Goal: Task Accomplishment & Management: Complete application form

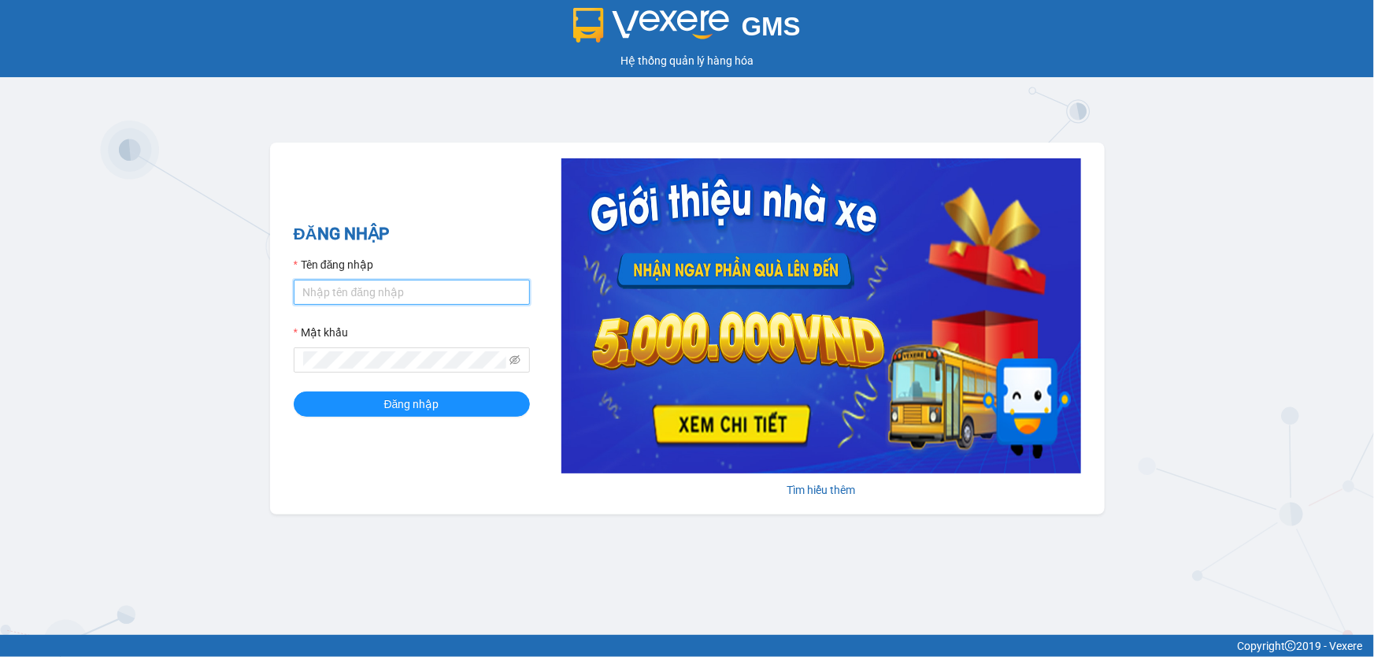
click at [404, 299] on input "Tên đăng nhập" at bounding box center [412, 292] width 236 height 25
click at [371, 297] on input "lyxg.ct" at bounding box center [412, 292] width 236 height 25
drag, startPoint x: 395, startPoint y: 292, endPoint x: 334, endPoint y: 291, distance: 61.4
click at [334, 291] on input "lyxg.ctLy12345678" at bounding box center [412, 292] width 236 height 25
type input "lyxg.ct"
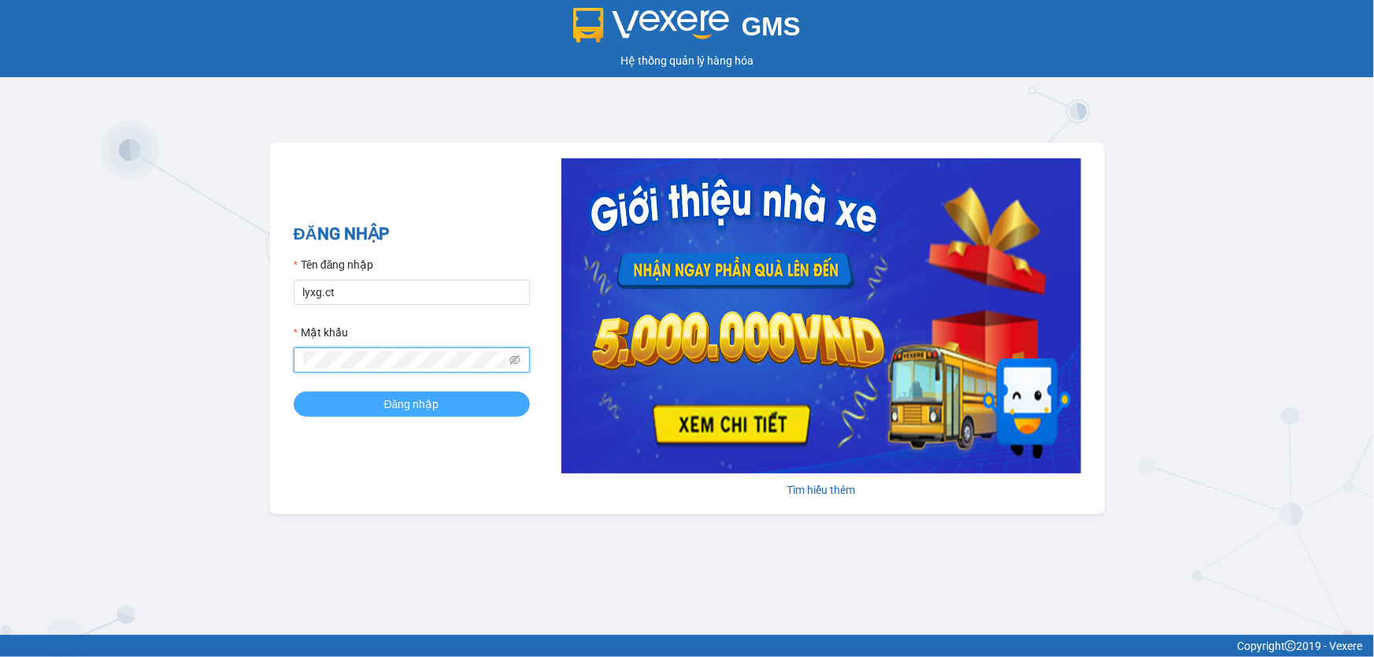
click at [447, 407] on button "Đăng nhập" at bounding box center [412, 403] width 236 height 25
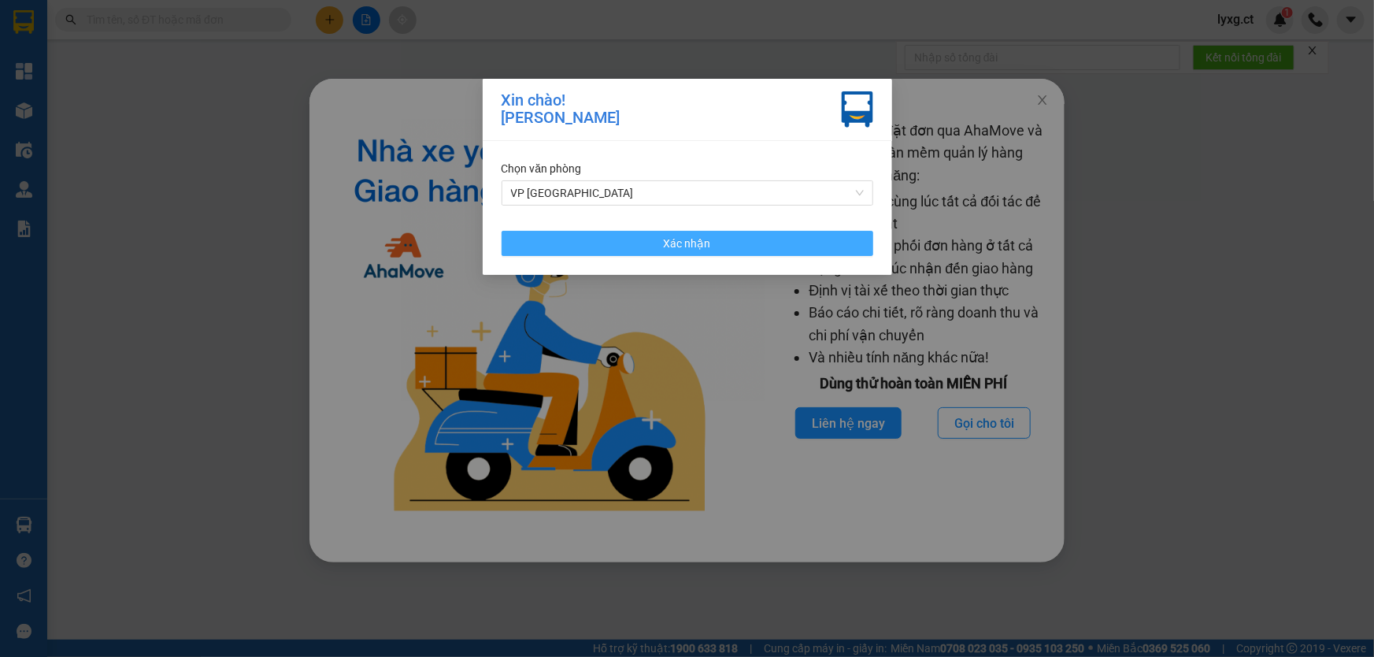
click at [625, 236] on button "Xác nhận" at bounding box center [688, 243] width 372 height 25
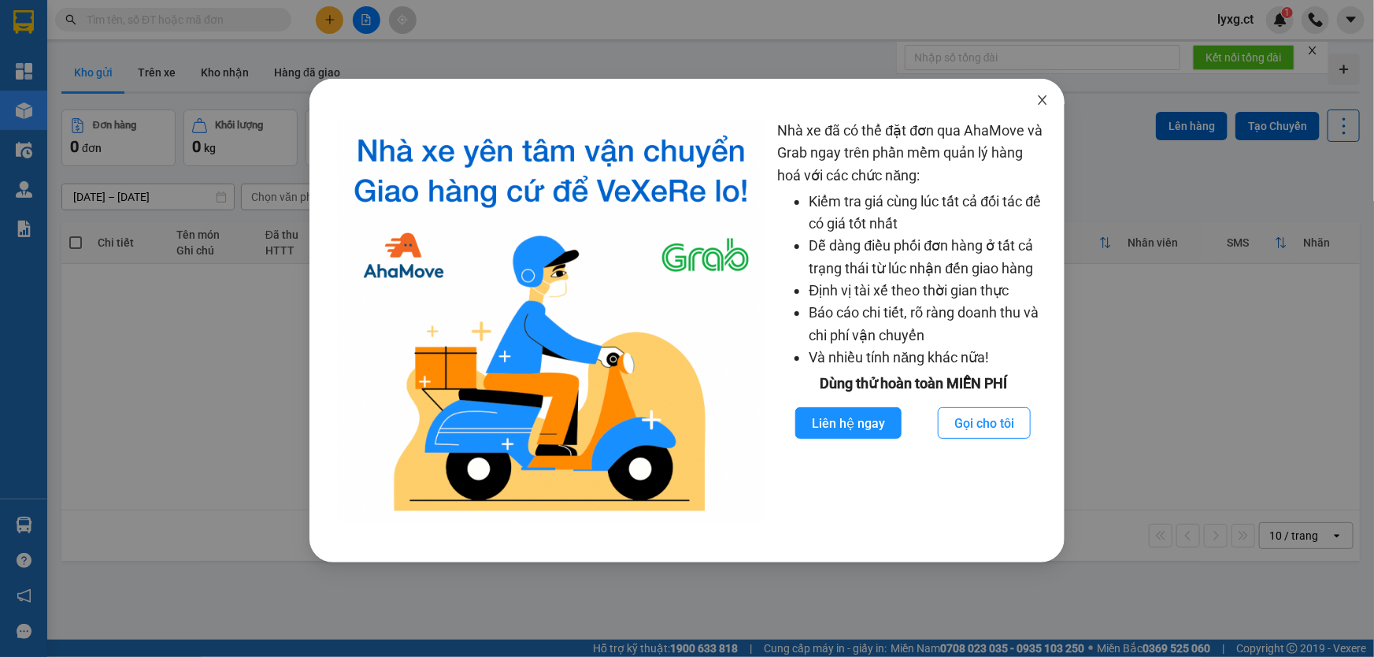
click at [1042, 99] on icon "close" at bounding box center [1043, 99] width 9 height 9
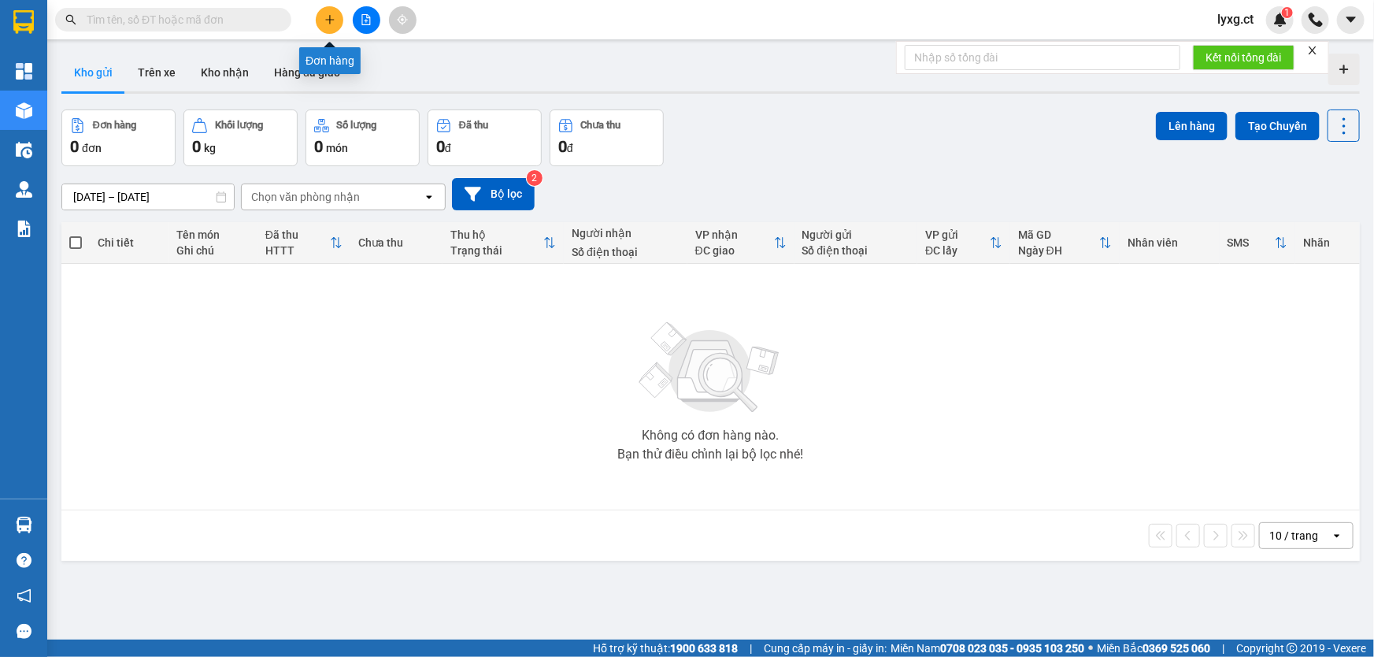
click at [333, 23] on icon "plus" at bounding box center [329, 19] width 11 height 11
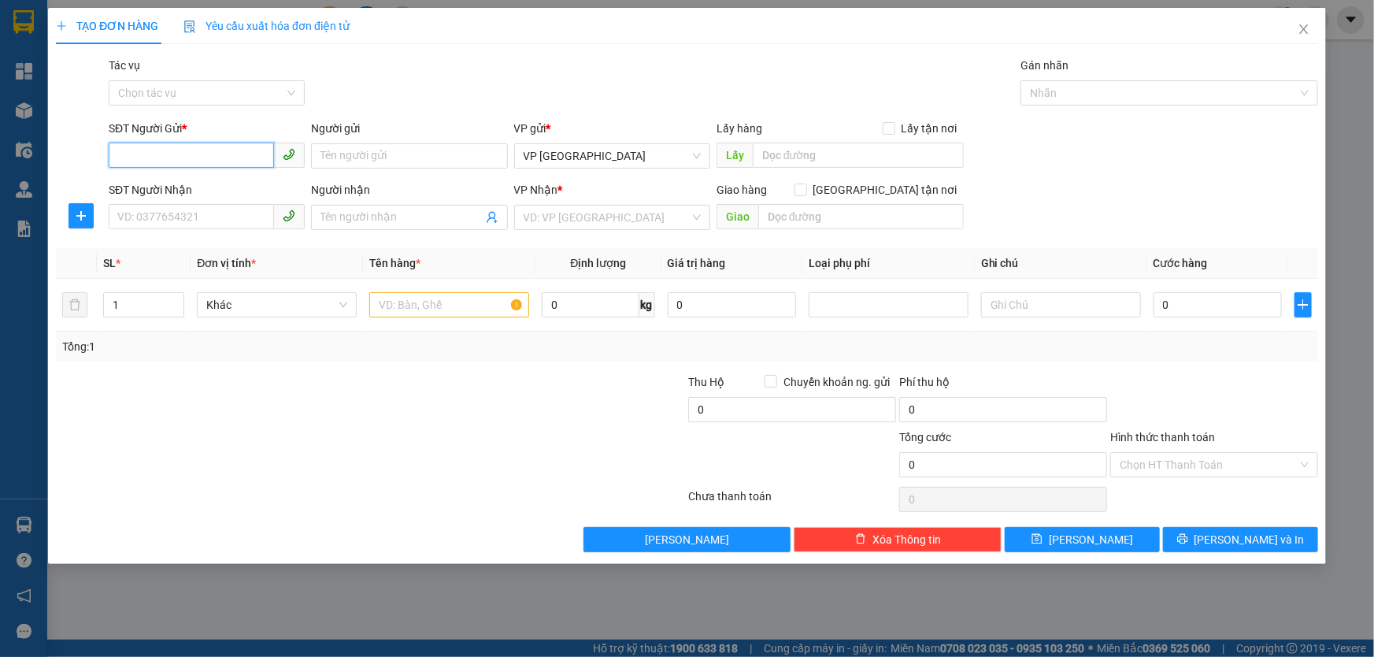
click at [206, 143] on input "SĐT Người Gửi *" at bounding box center [191, 155] width 165 height 25
type input "0983625286"
click at [221, 220] on input "SĐT Người Nhận" at bounding box center [191, 216] width 165 height 25
drag, startPoint x: 184, startPoint y: 153, endPoint x: 116, endPoint y: 154, distance: 68.5
click at [116, 154] on input "0983625286" at bounding box center [191, 155] width 165 height 25
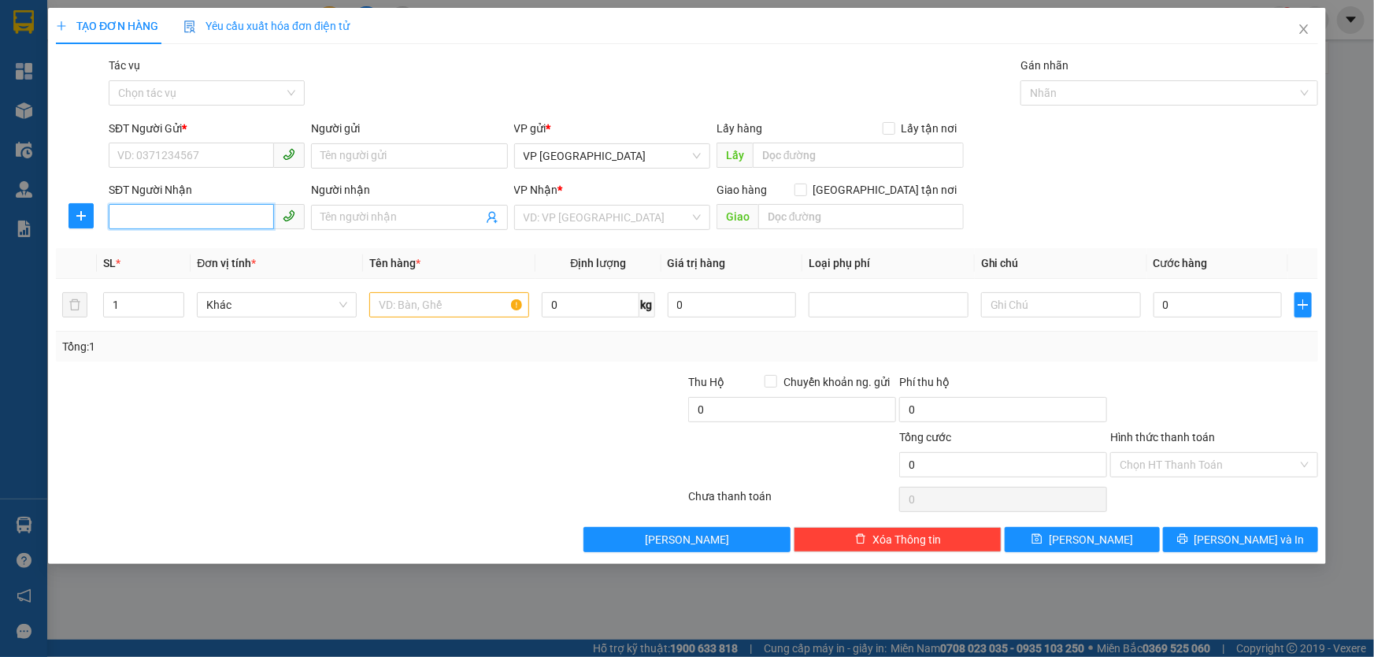
click at [127, 206] on input "SĐT Người Nhận" at bounding box center [191, 216] width 165 height 25
paste input "0983625286"
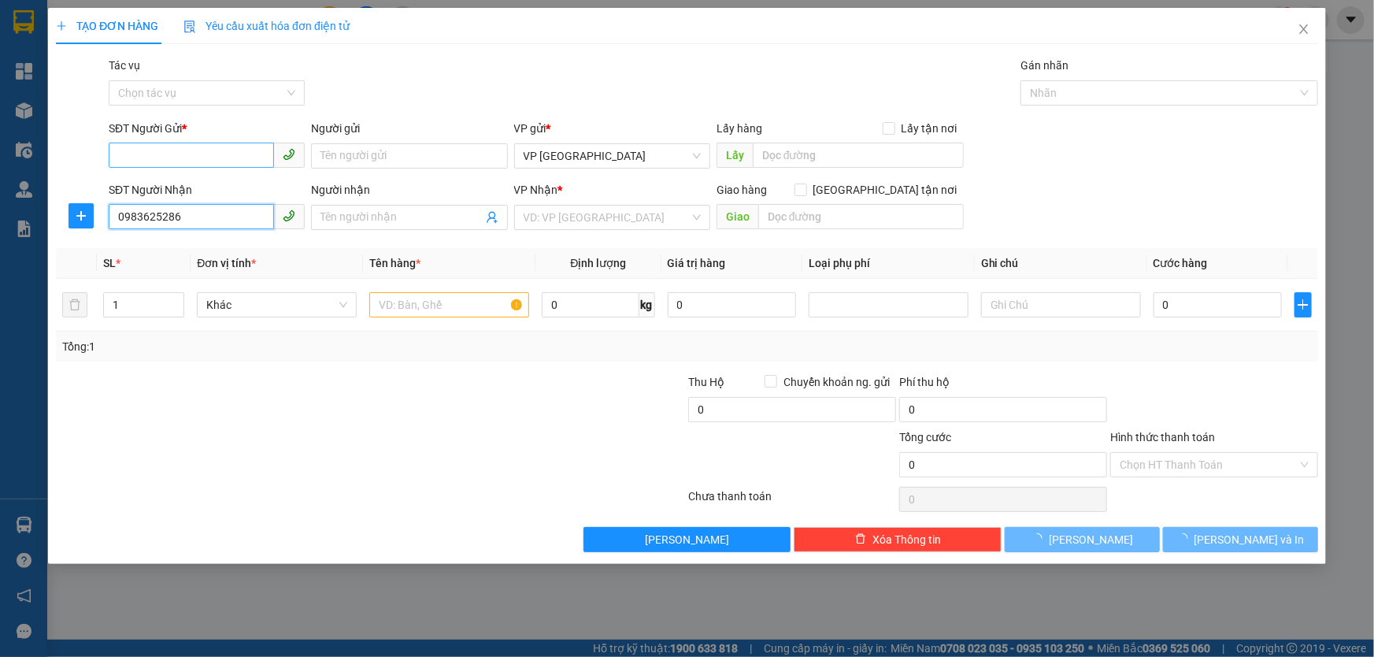
type input "0983625286"
click at [155, 150] on input "SĐT Người Gửi *" at bounding box center [191, 155] width 165 height 25
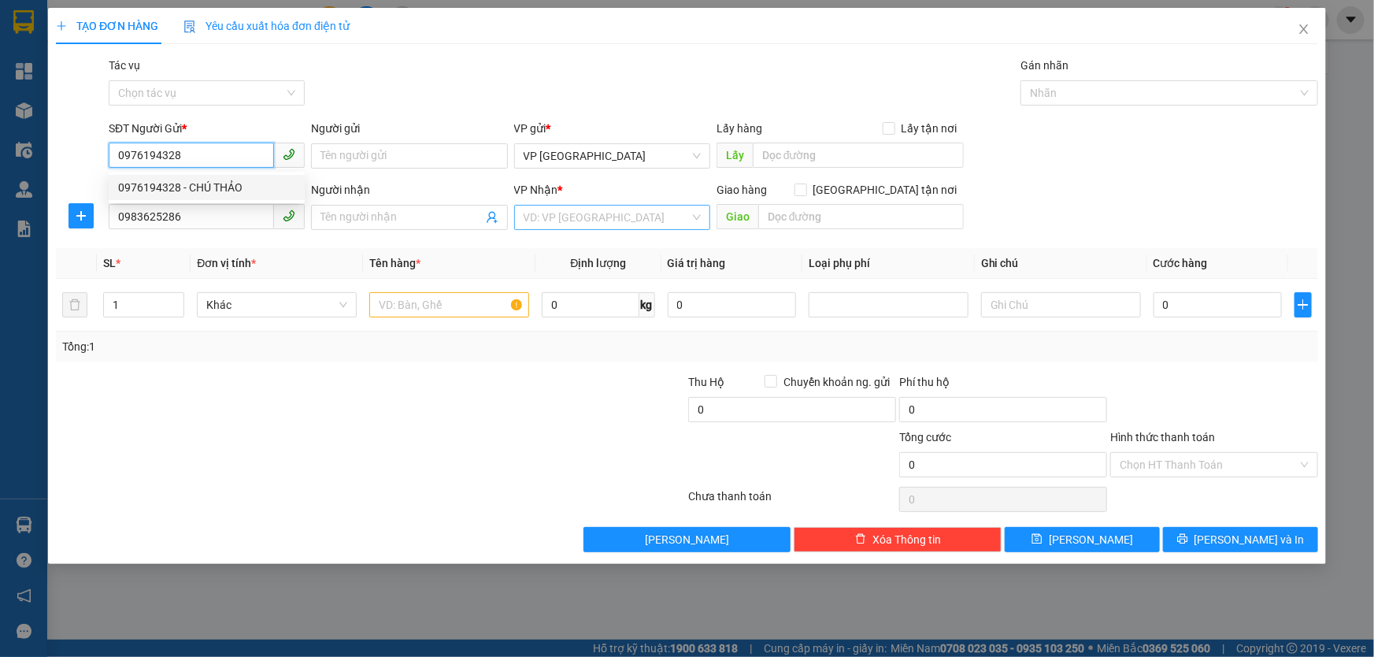
type input "0976194328"
click at [576, 211] on input "search" at bounding box center [607, 218] width 166 height 24
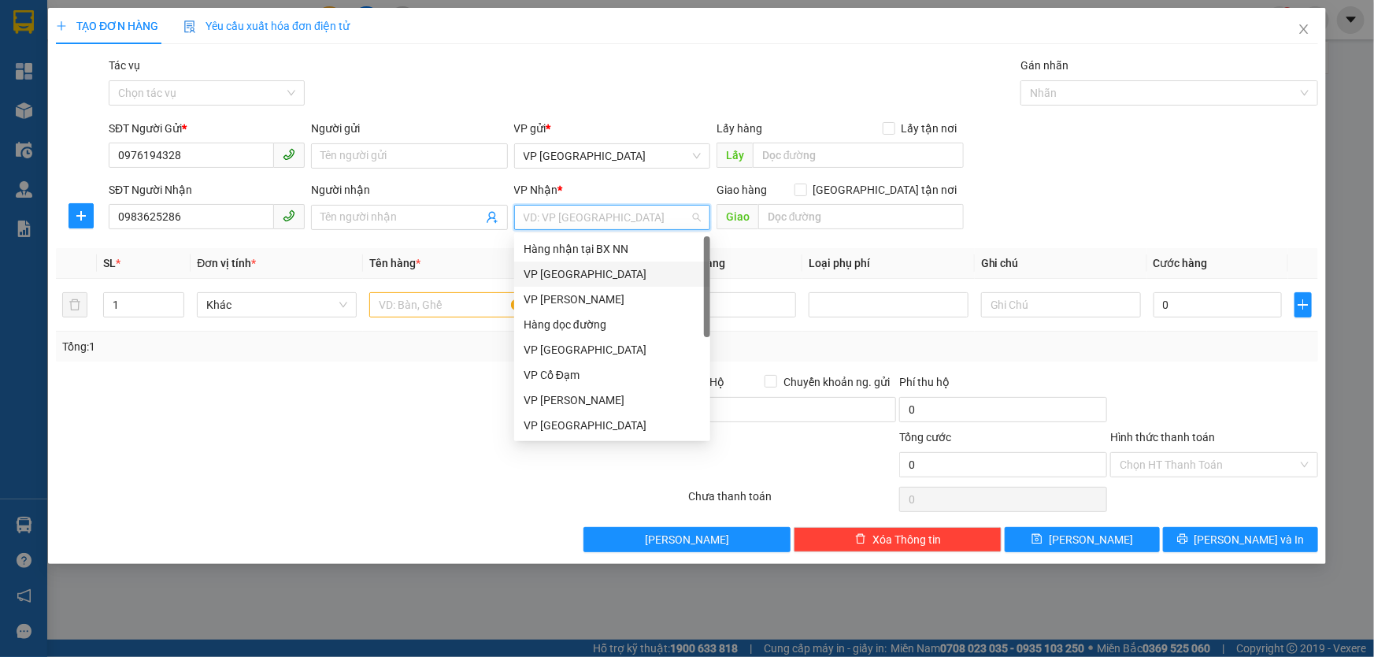
drag, startPoint x: 569, startPoint y: 275, endPoint x: 484, endPoint y: 307, distance: 90.2
click at [567, 276] on div "VP Mỹ Đình" at bounding box center [612, 273] width 177 height 17
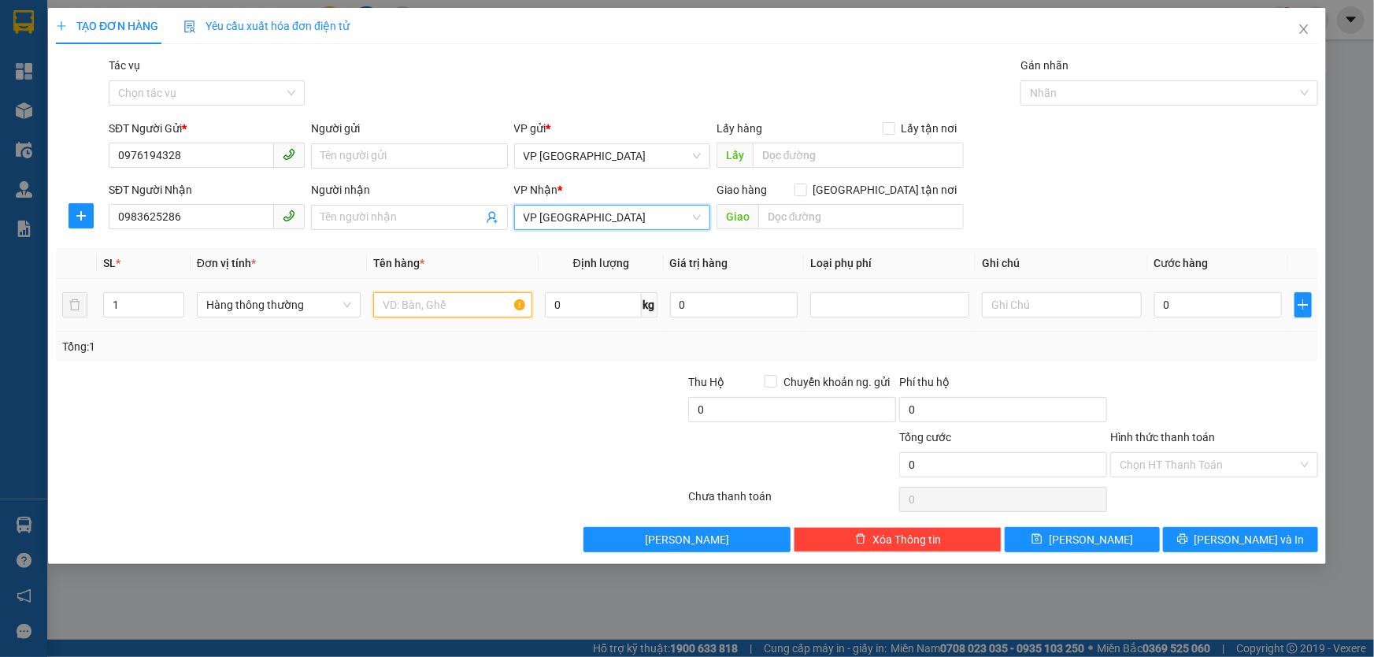
click at [450, 312] on input "text" at bounding box center [452, 304] width 159 height 25
type input "hộp nhỏ cua"
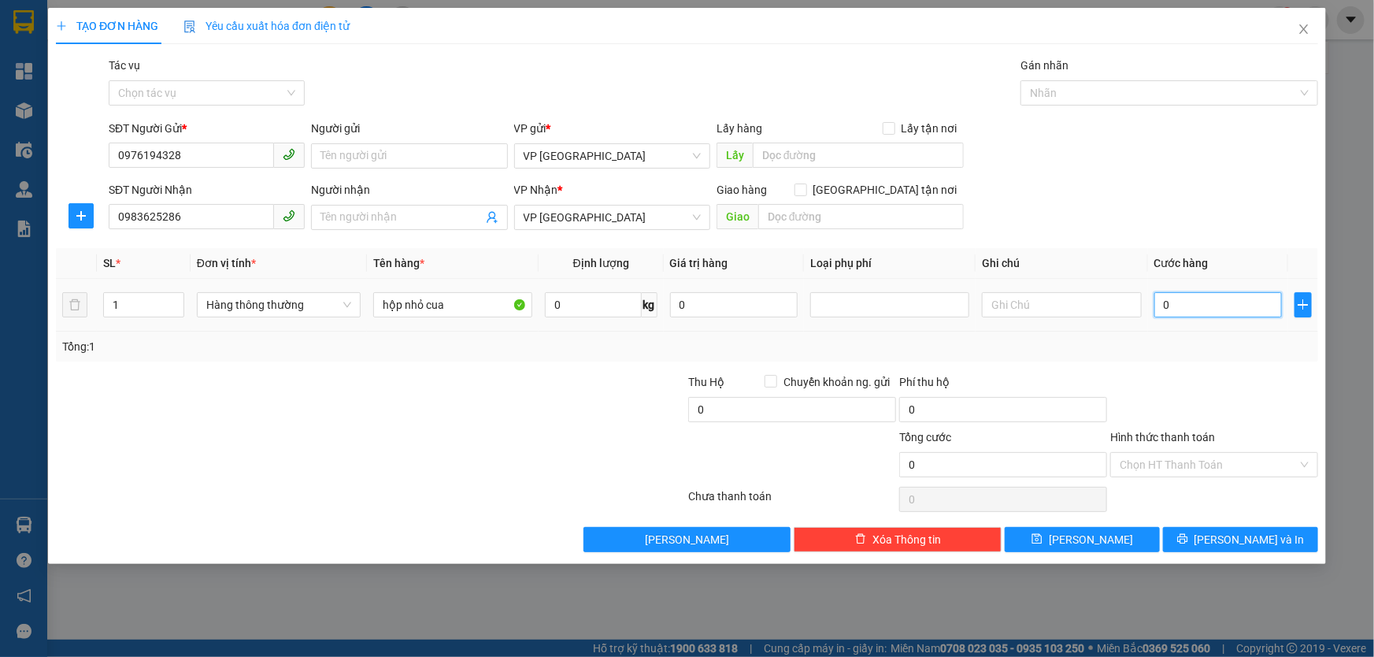
click at [1229, 307] on input "0" at bounding box center [1218, 304] width 128 height 25
type input "4"
type input "40"
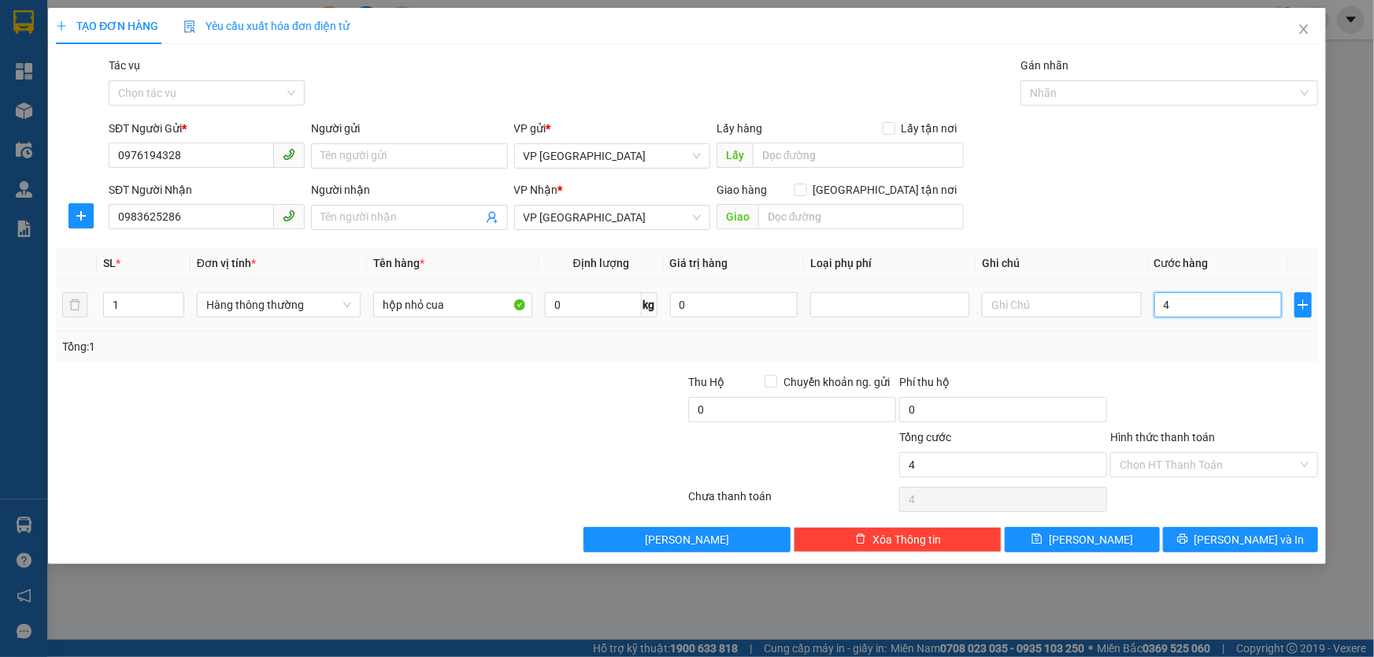
type input "40"
type input "40.000"
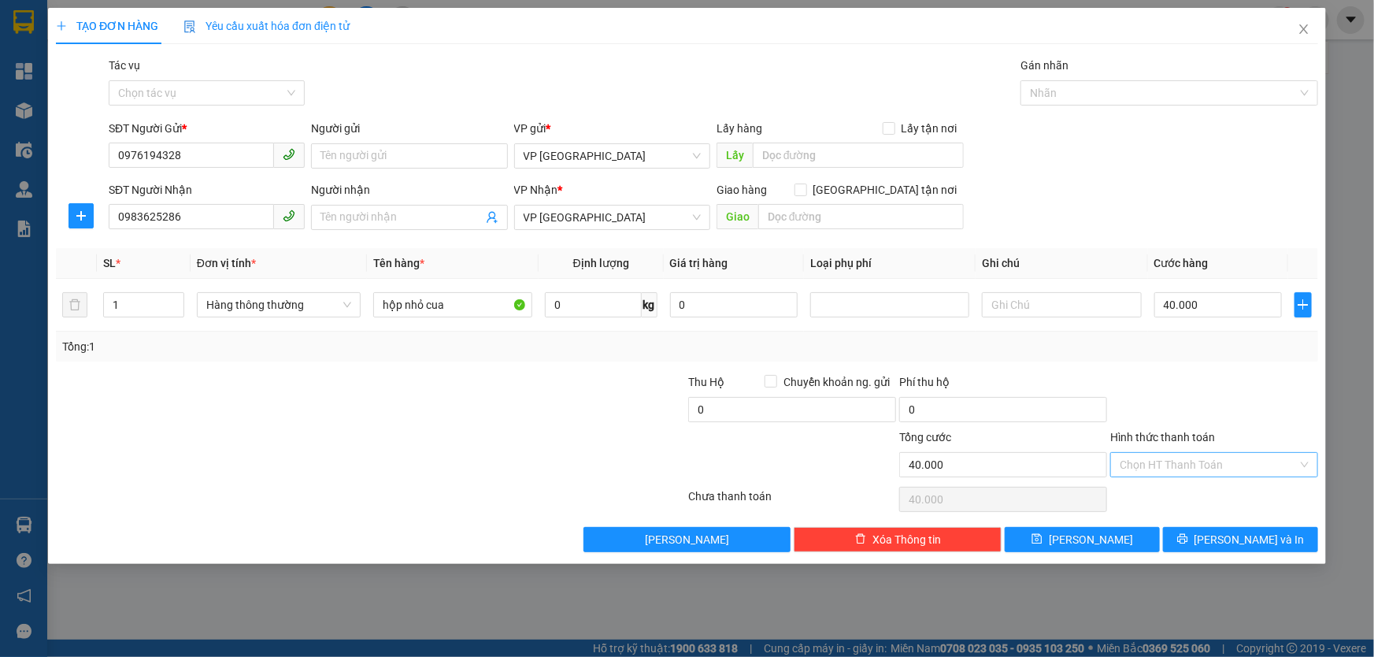
click at [1209, 457] on input "Hình thức thanh toán" at bounding box center [1209, 465] width 178 height 24
drag, startPoint x: 451, startPoint y: 301, endPoint x: 323, endPoint y: 302, distance: 128.4
click at [323, 302] on tr "1 Hàng thông thường hộp nhỏ cua 0 kg 0 40.000" at bounding box center [687, 305] width 1262 height 53
type input "HỘP NHỎ CUA"
click at [1265, 547] on button "Lưu và In" at bounding box center [1240, 539] width 155 height 25
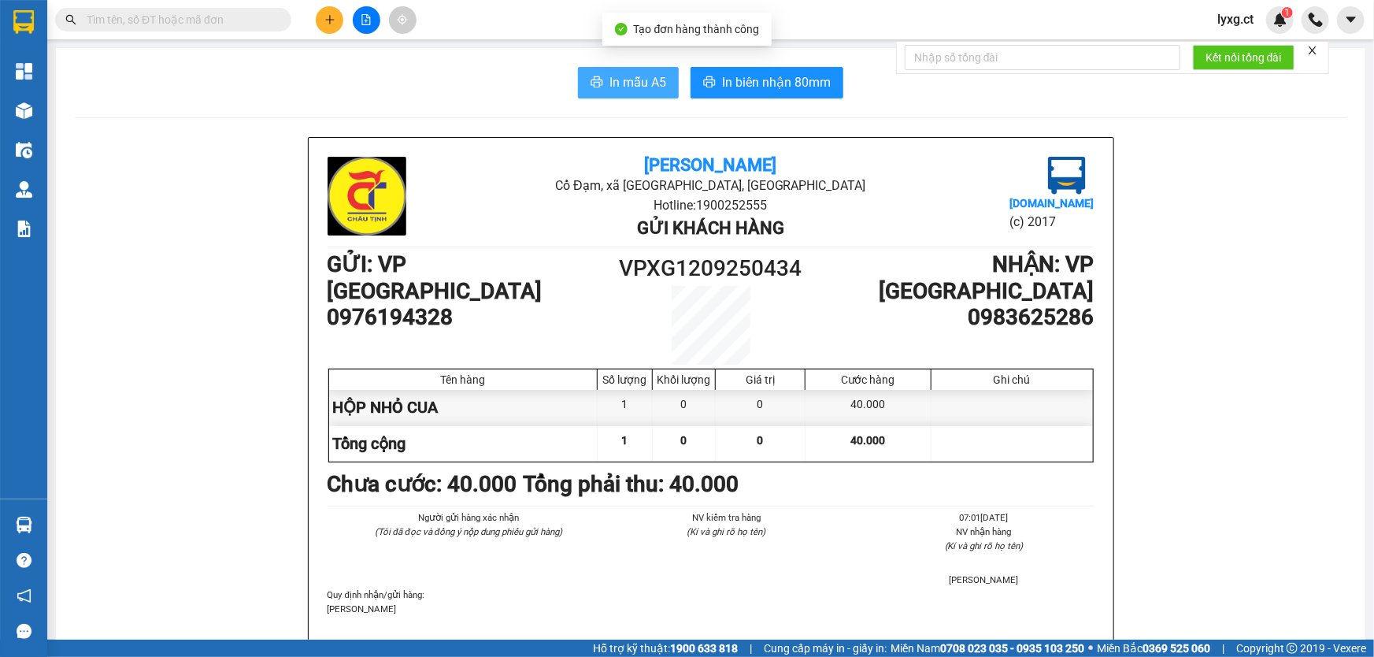
click at [637, 89] on span "In mẫu A5" at bounding box center [637, 82] width 57 height 20
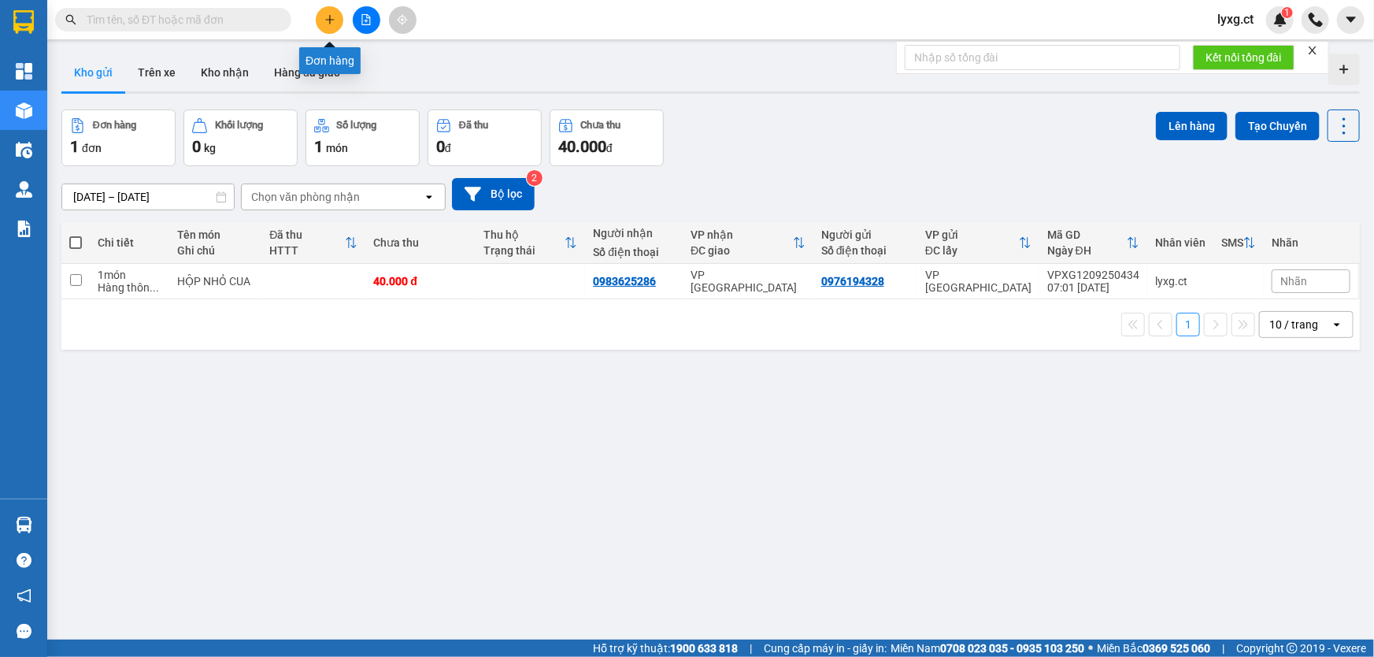
click at [331, 17] on icon "plus" at bounding box center [329, 19] width 11 height 11
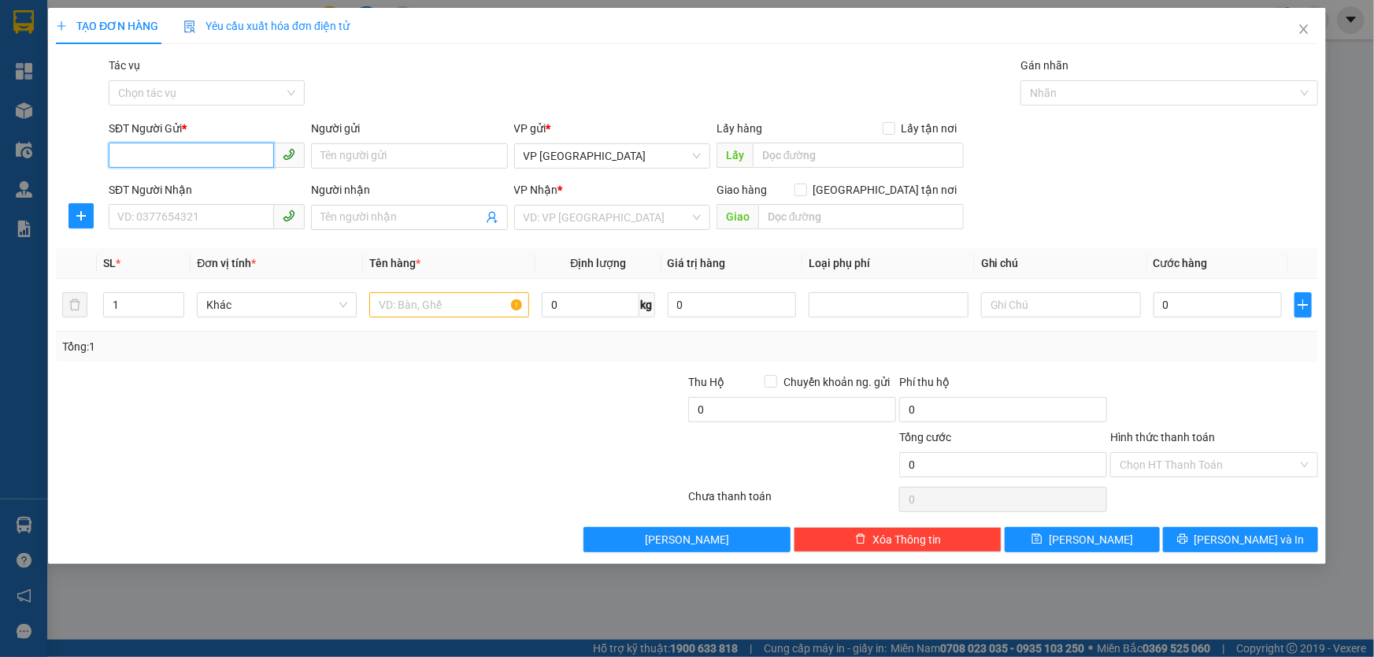
click at [224, 153] on input "SĐT Người Gửi *" at bounding box center [191, 155] width 165 height 25
click at [246, 150] on input "SĐT Người Gửi *" at bounding box center [191, 155] width 165 height 25
type input "0964219567"
click at [169, 176] on div "0964219567" at bounding box center [207, 187] width 196 height 25
type input "0982721473"
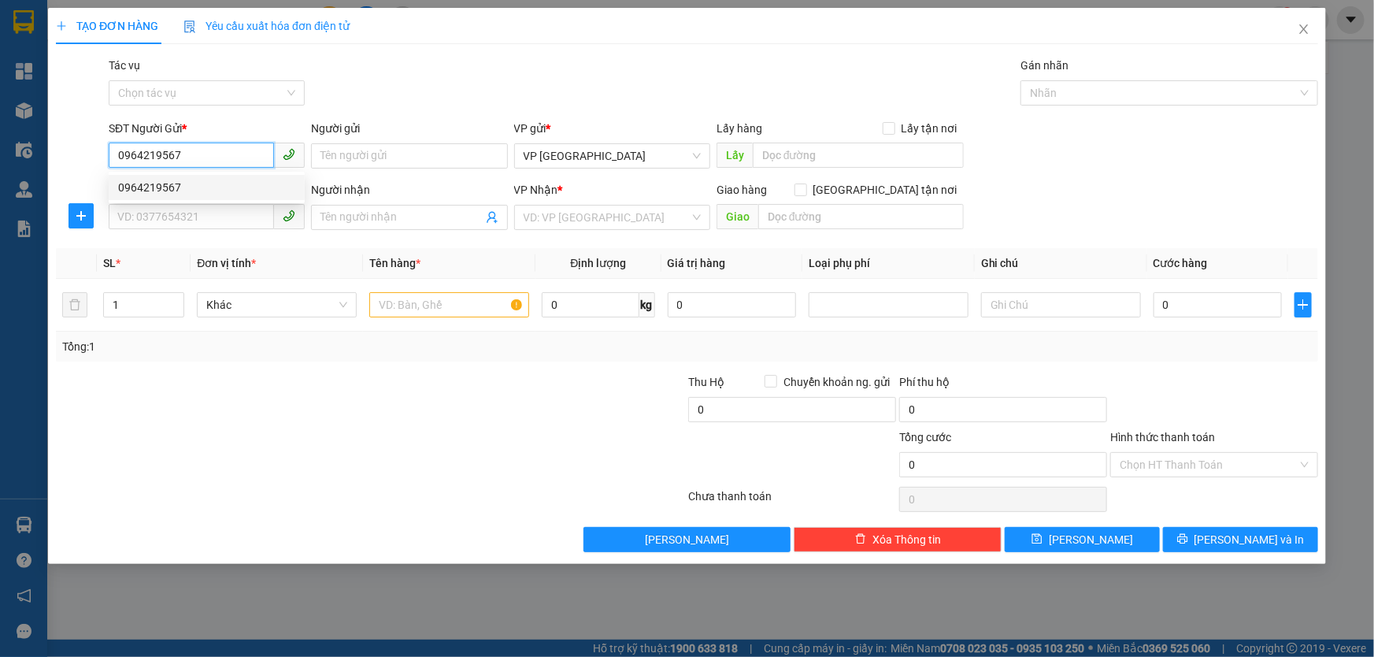
type input "BƯU ĐIỆN QUẢNG XƯƠNG-THANH HÓA"
type input "50.000"
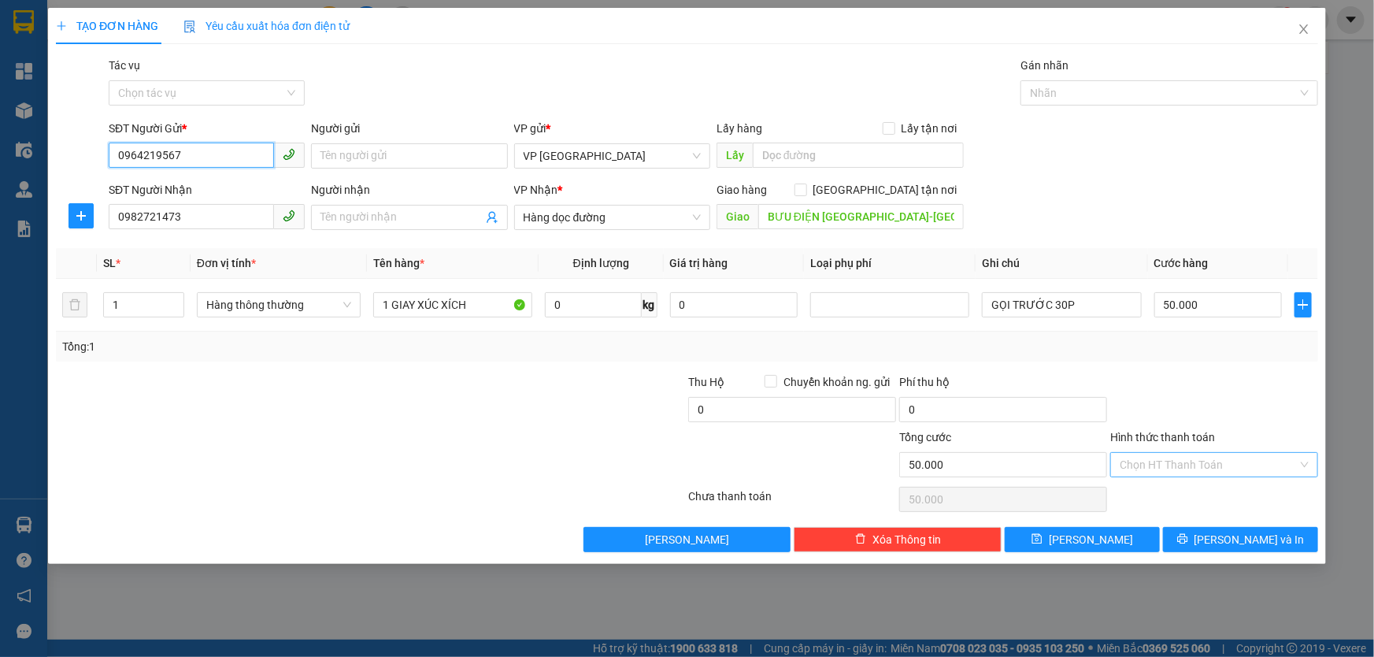
type input "0964219567"
click at [1241, 464] on input "Hình thức thanh toán" at bounding box center [1209, 465] width 178 height 24
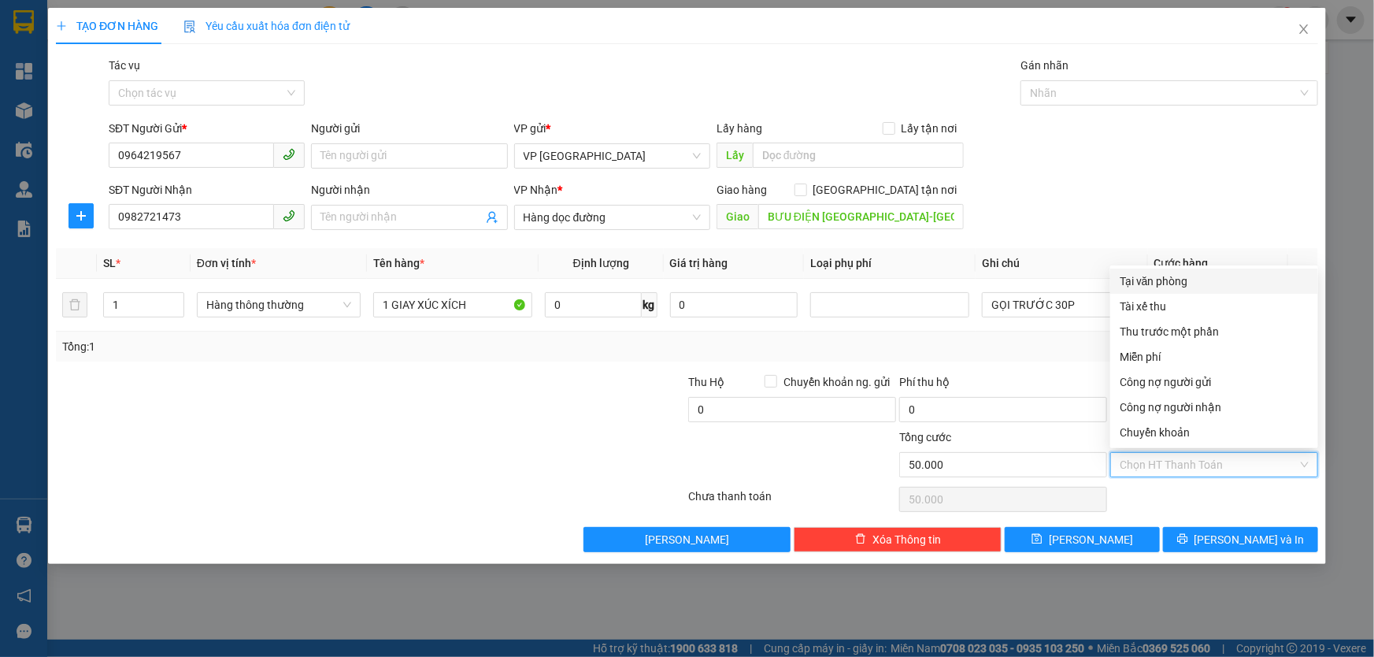
click at [1165, 281] on div "Tại văn phòng" at bounding box center [1214, 280] width 189 height 17
type input "0"
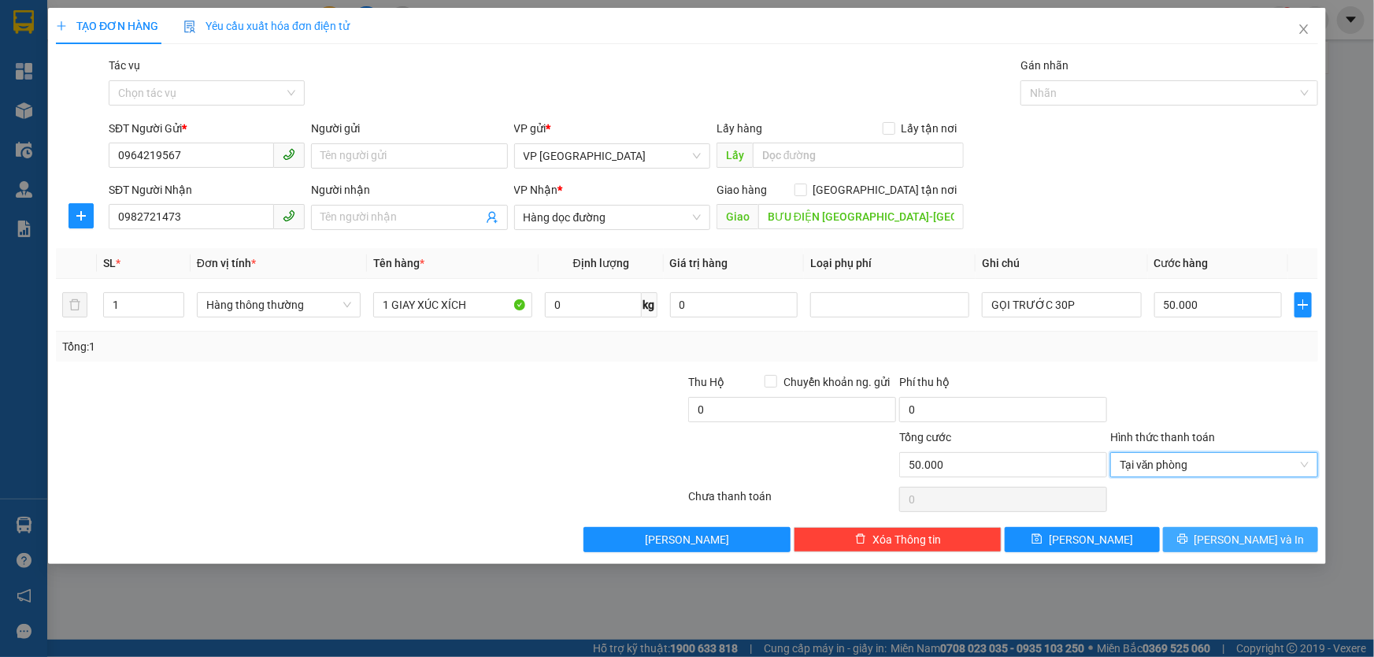
click at [1292, 538] on button "Lưu và In" at bounding box center [1240, 539] width 155 height 25
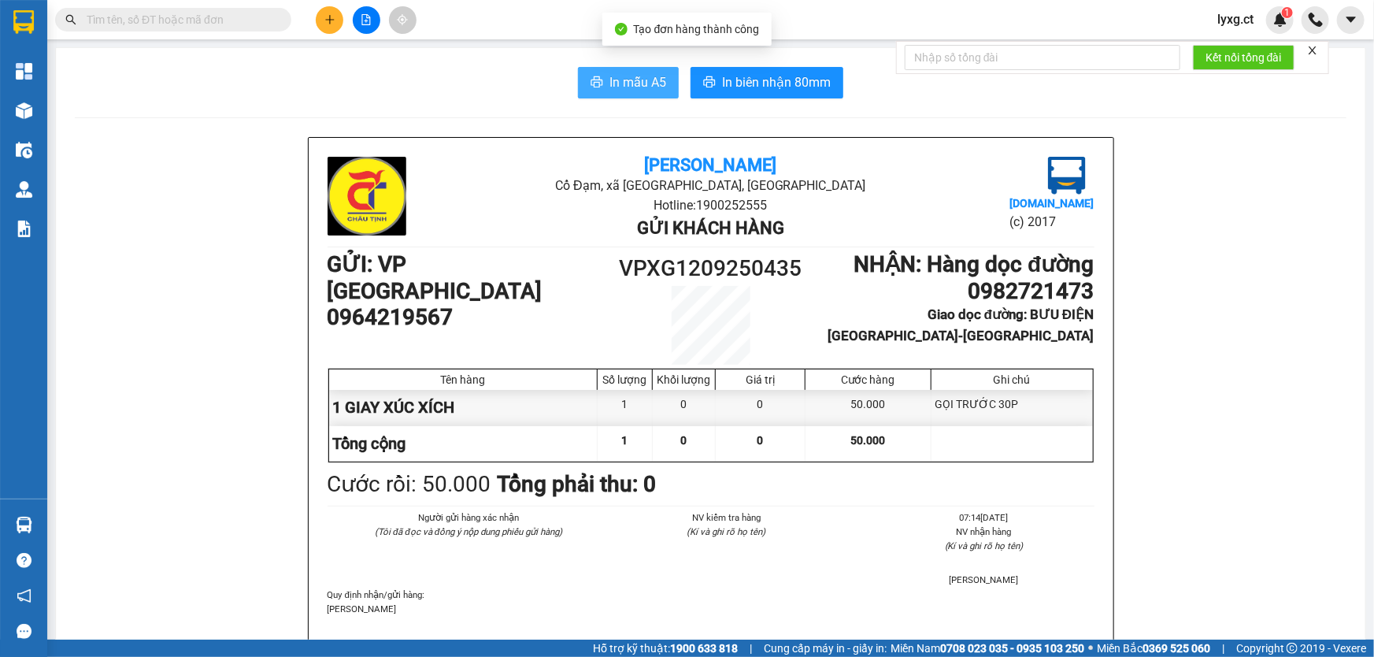
click at [652, 83] on span "In mẫu A5" at bounding box center [637, 82] width 57 height 20
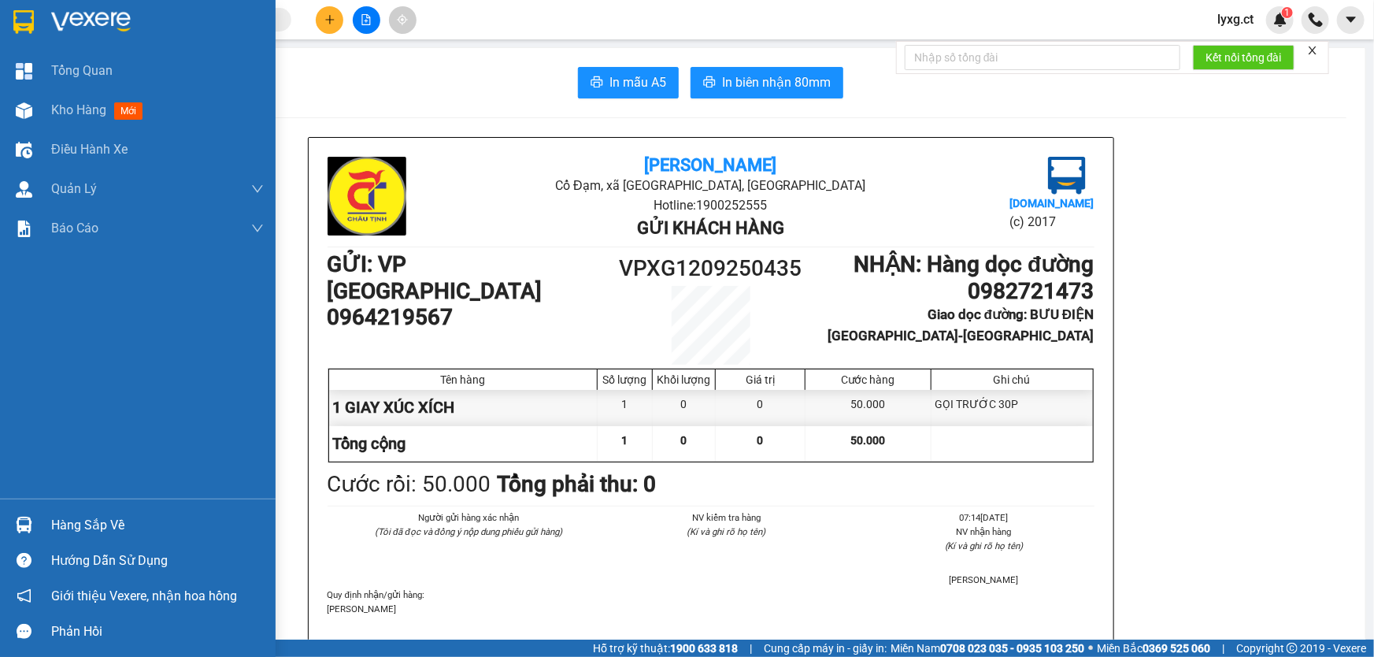
click at [94, 104] on span "Kho hàng" at bounding box center [78, 109] width 55 height 15
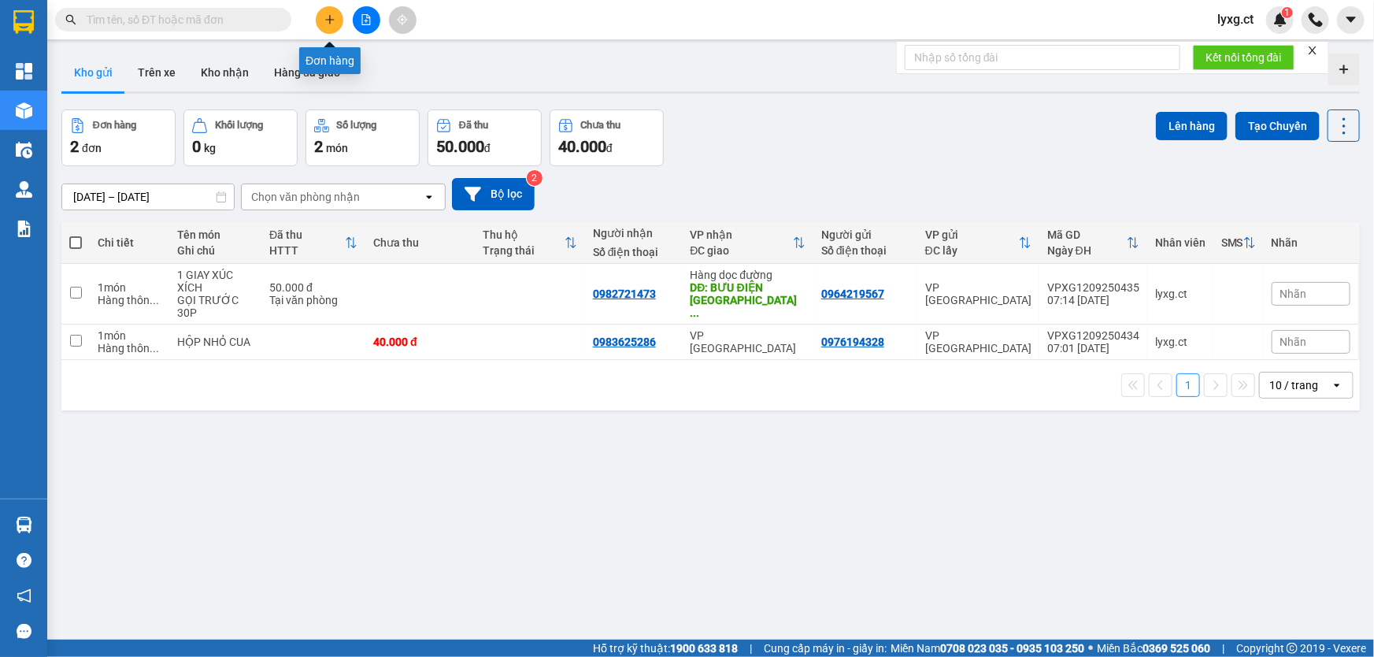
click at [325, 20] on icon "plus" at bounding box center [329, 19] width 9 height 1
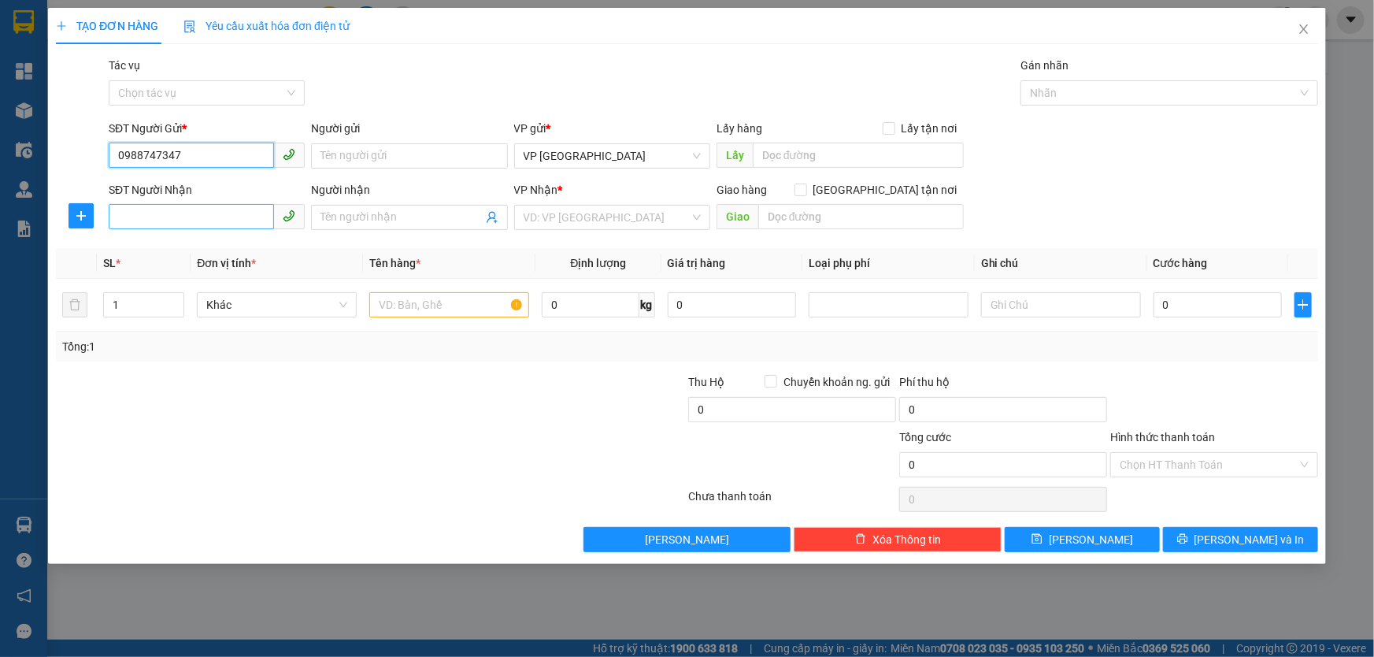
type input "0988747347"
click at [219, 219] on input "SĐT Người Nhận" at bounding box center [191, 216] width 165 height 25
type input "0967576376"
click at [670, 220] on input "search" at bounding box center [607, 218] width 166 height 24
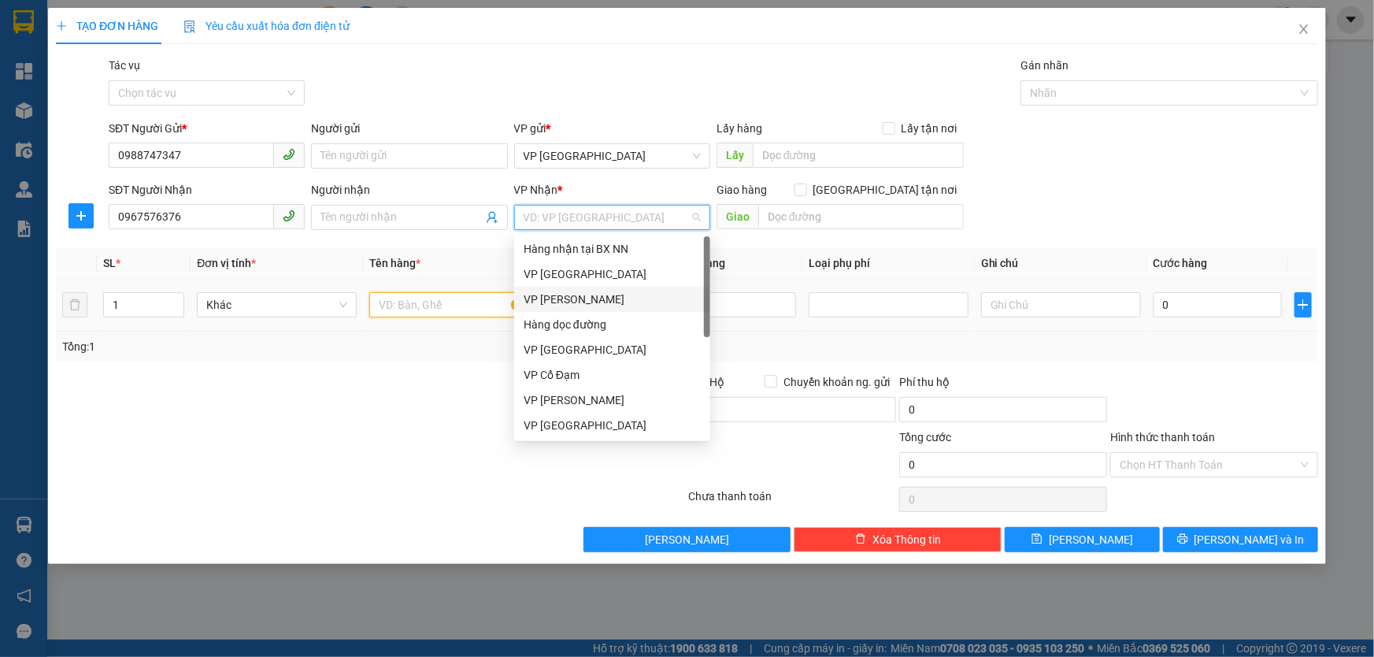
click at [468, 301] on input "text" at bounding box center [449, 304] width 160 height 25
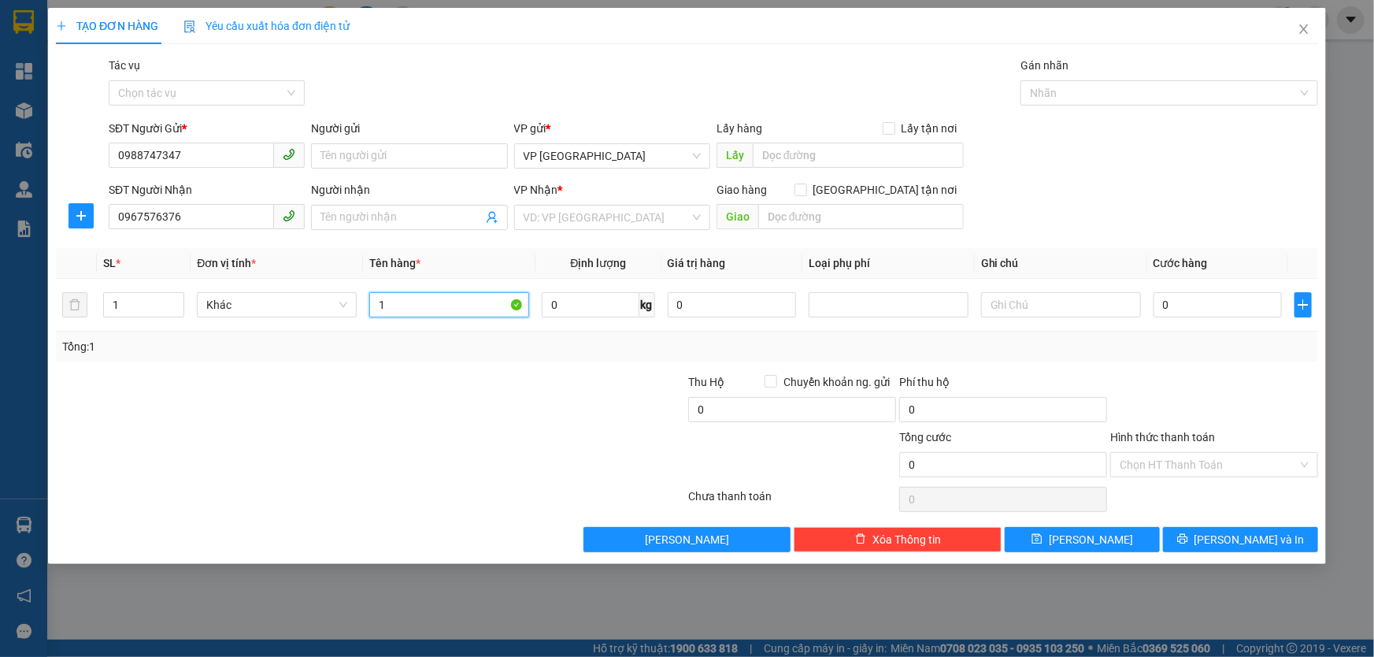
type input "1"
type input "1 PHONG BÌ"
drag, startPoint x: 1231, startPoint y: 309, endPoint x: 1230, endPoint y: 298, distance: 11.1
click at [1232, 308] on input "0" at bounding box center [1218, 304] width 128 height 25
type input "3"
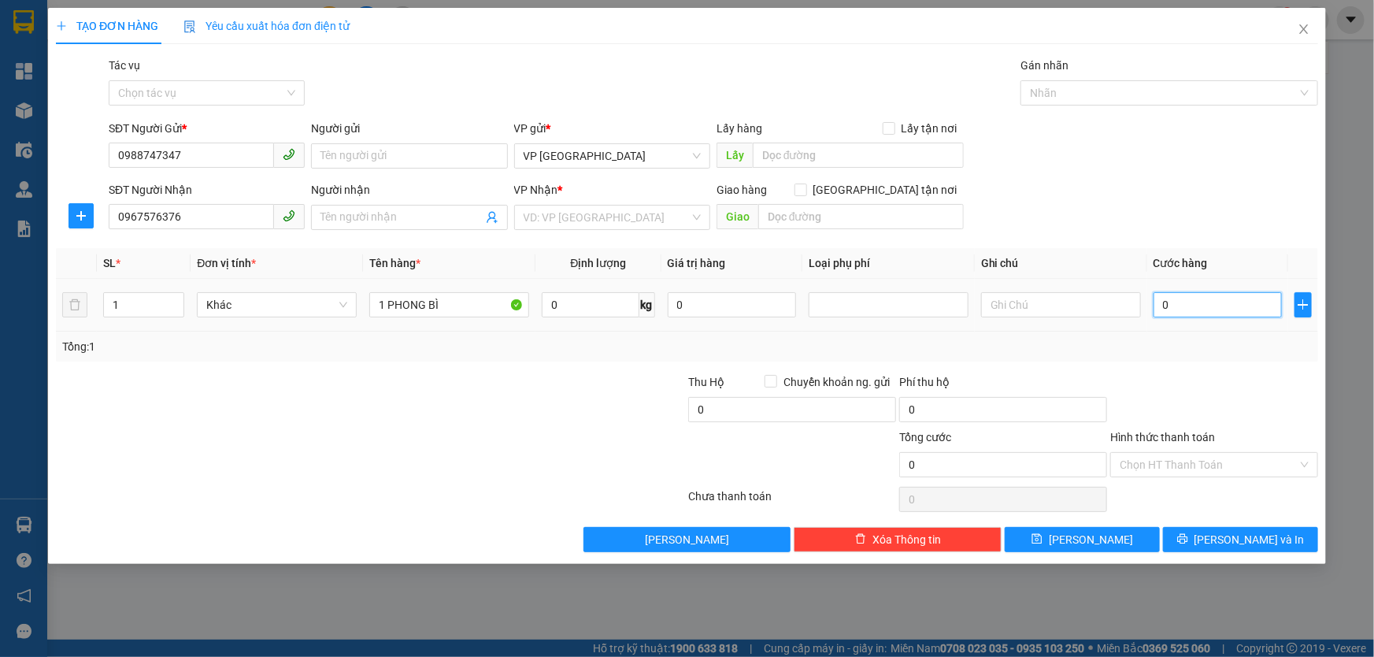
type input "3"
type input "30"
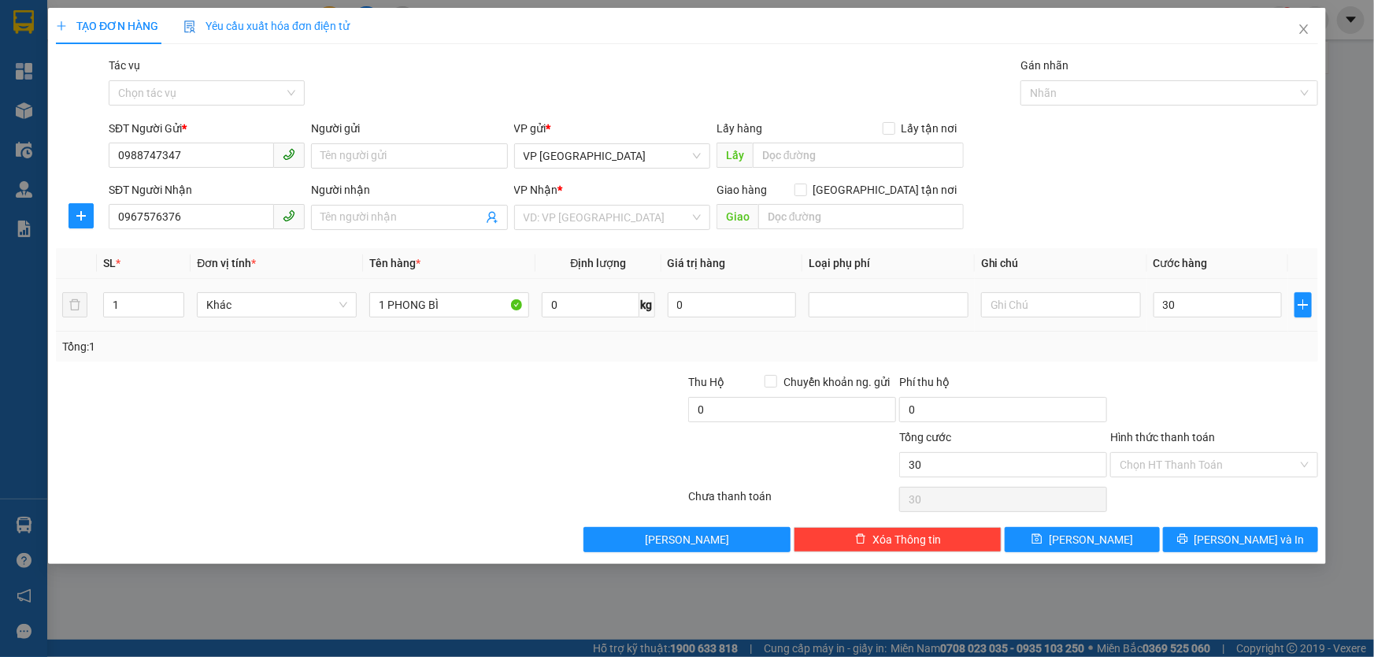
type input "30.000"
click at [1235, 354] on div "Tổng: 1" at bounding box center [687, 346] width 1250 height 17
click at [587, 214] on input "search" at bounding box center [607, 218] width 166 height 24
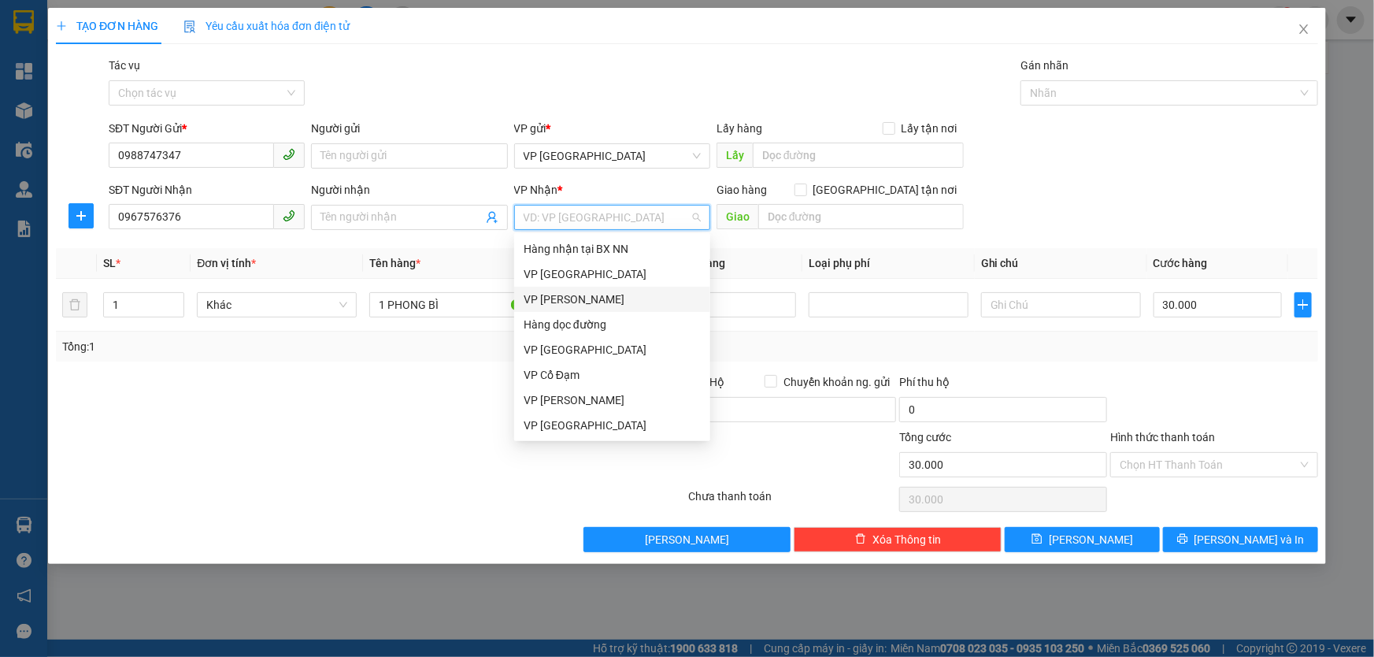
click at [581, 301] on div "VP Hoàng Liệt" at bounding box center [612, 299] width 177 height 17
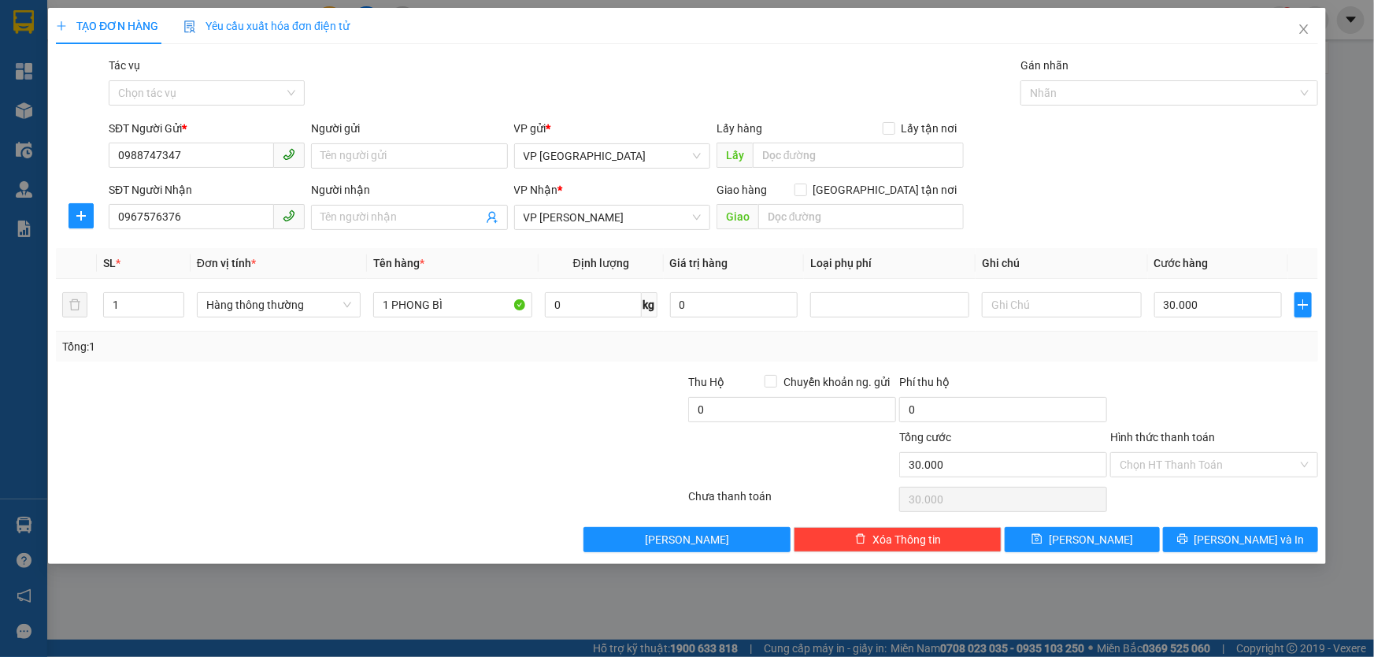
click at [524, 410] on div at bounding box center [581, 400] width 211 height 55
click at [996, 303] on input "text" at bounding box center [1061, 304] width 159 height 25
click at [1022, 302] on input "SHIP HN ( BỆNH VIÊT VIỆT ĐỨC )" at bounding box center [1061, 304] width 159 height 25
type input "SHIP HN ( CỔNG TRƯỚC BỆNH VIÊT VIỆT ĐỨC )"
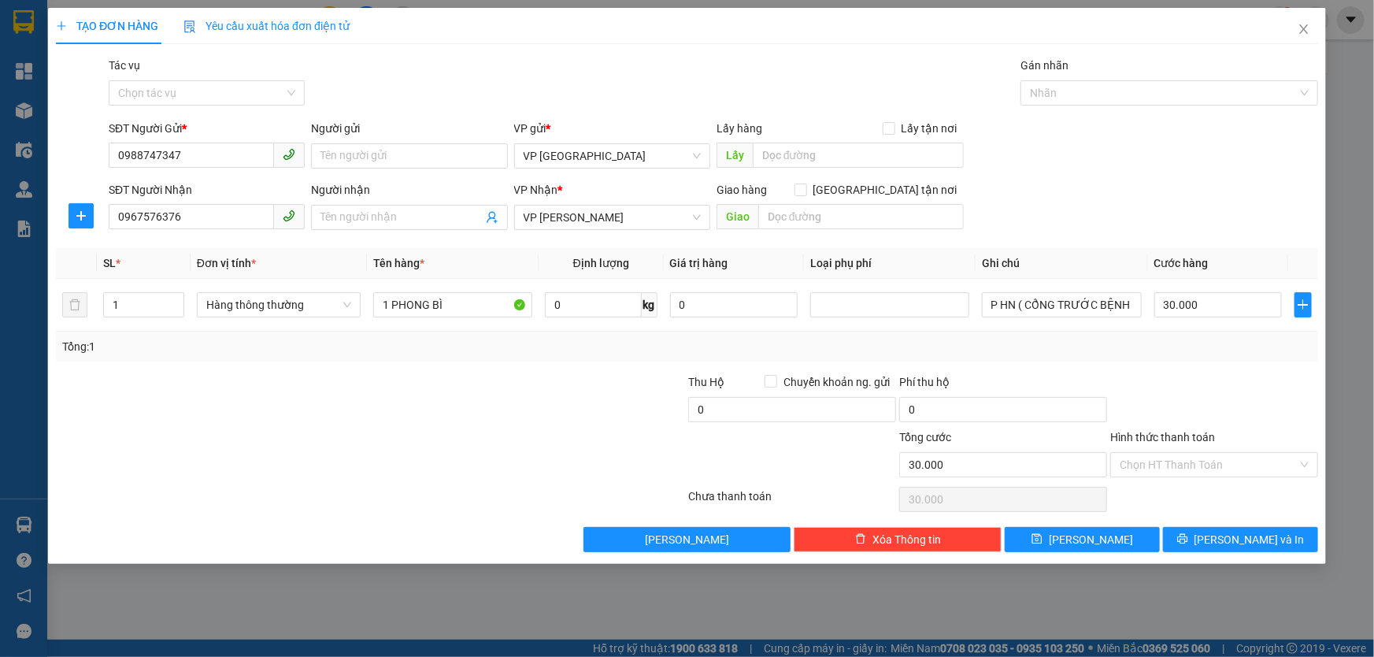
click at [1260, 383] on div at bounding box center [1214, 400] width 211 height 55
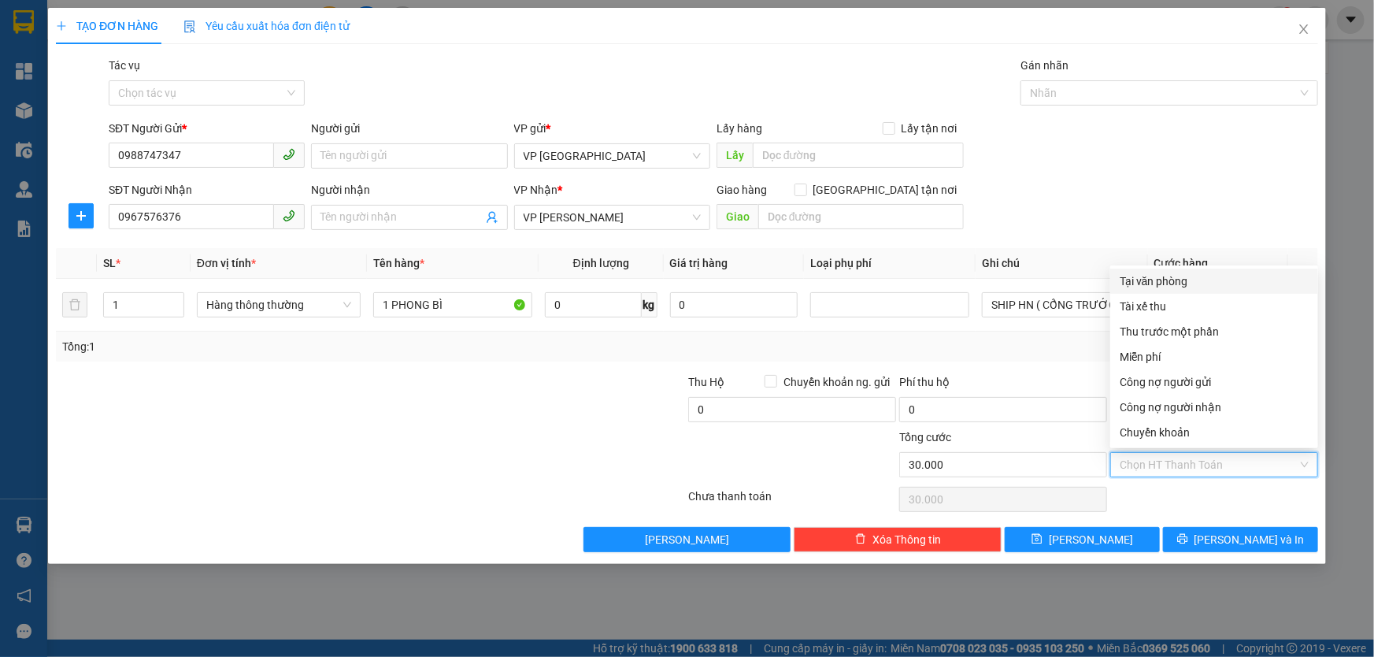
click at [1199, 457] on input "Hình thức thanh toán" at bounding box center [1209, 465] width 178 height 24
click at [1175, 283] on div "Tại văn phòng" at bounding box center [1214, 280] width 189 height 17
type input "0"
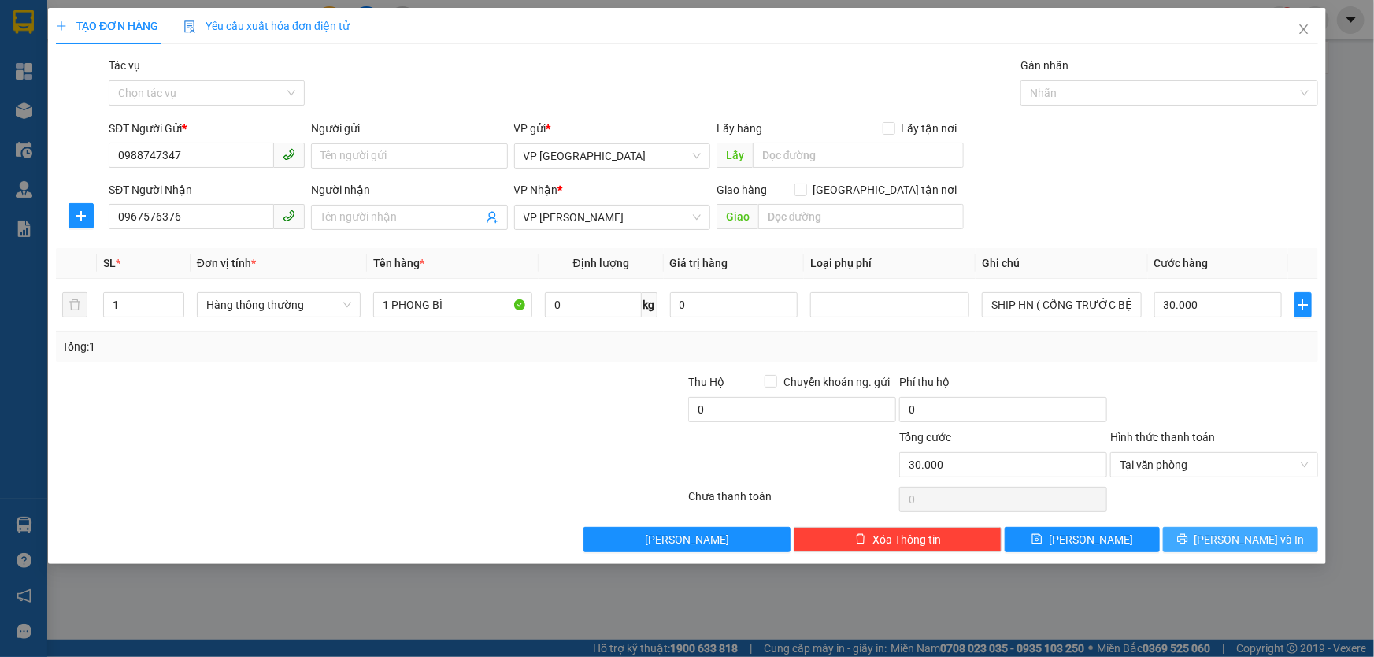
click at [1228, 543] on span "Lưu và In" at bounding box center [1249, 539] width 110 height 17
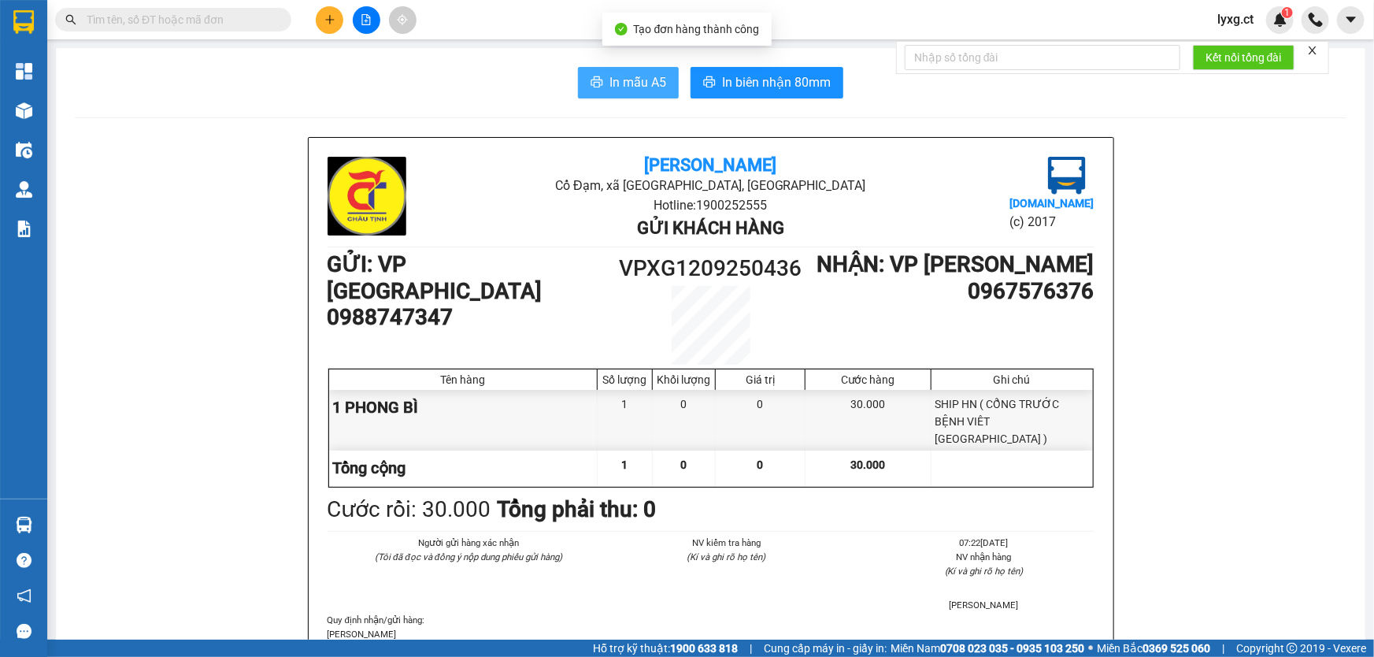
click at [609, 87] on span "In mẫu A5" at bounding box center [637, 82] width 57 height 20
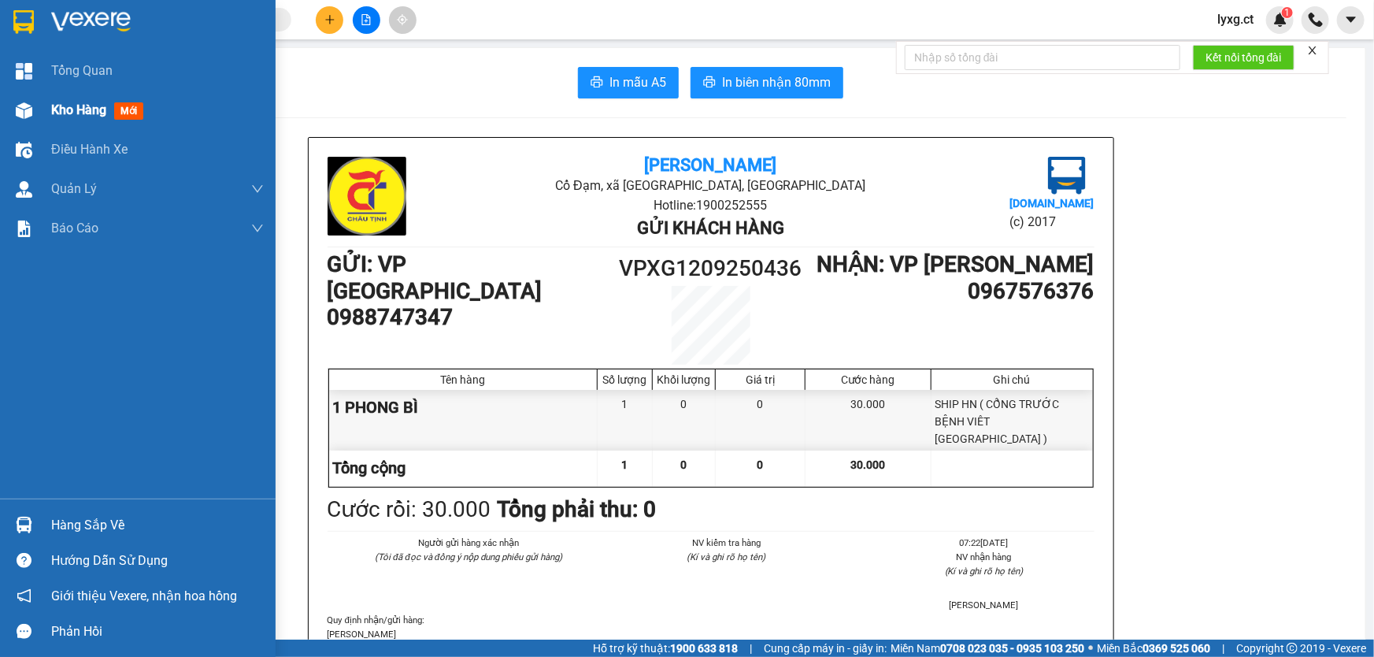
click at [99, 110] on span "Kho hàng" at bounding box center [78, 109] width 55 height 15
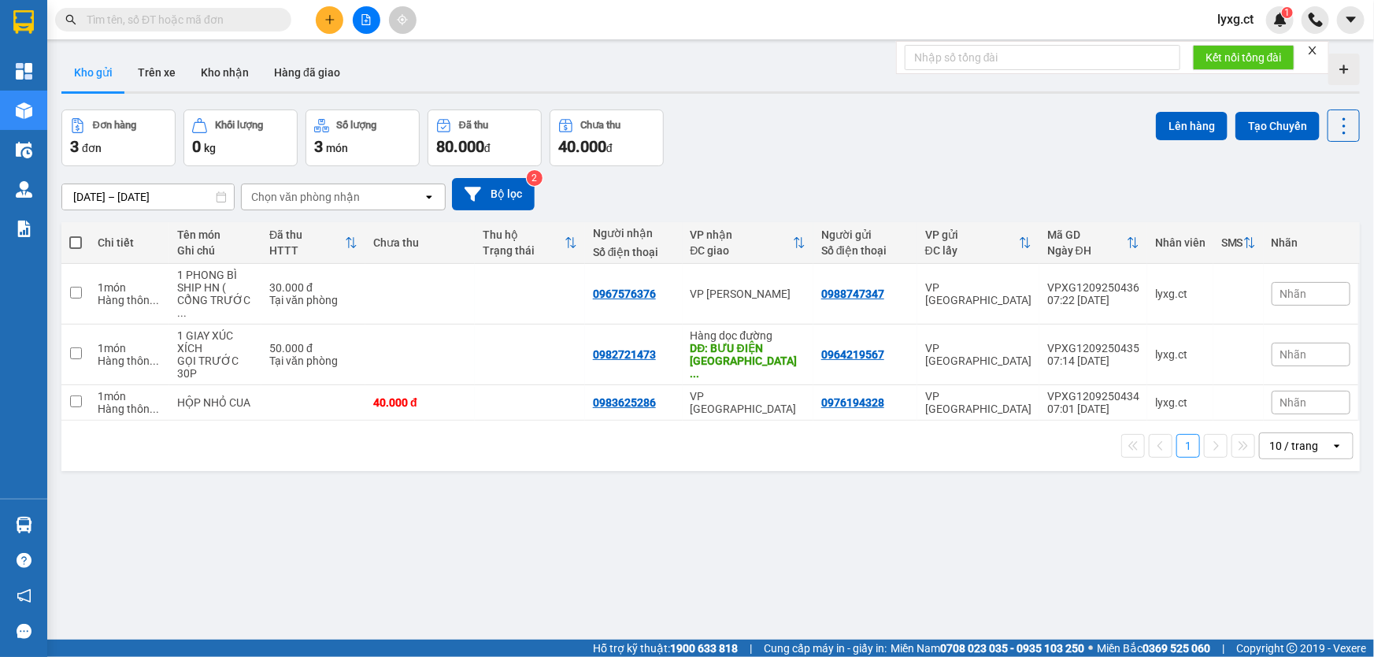
click at [72, 243] on span at bounding box center [75, 242] width 13 height 13
click at [76, 235] on input "checkbox" at bounding box center [76, 235] width 0 height 0
checkbox input "true"
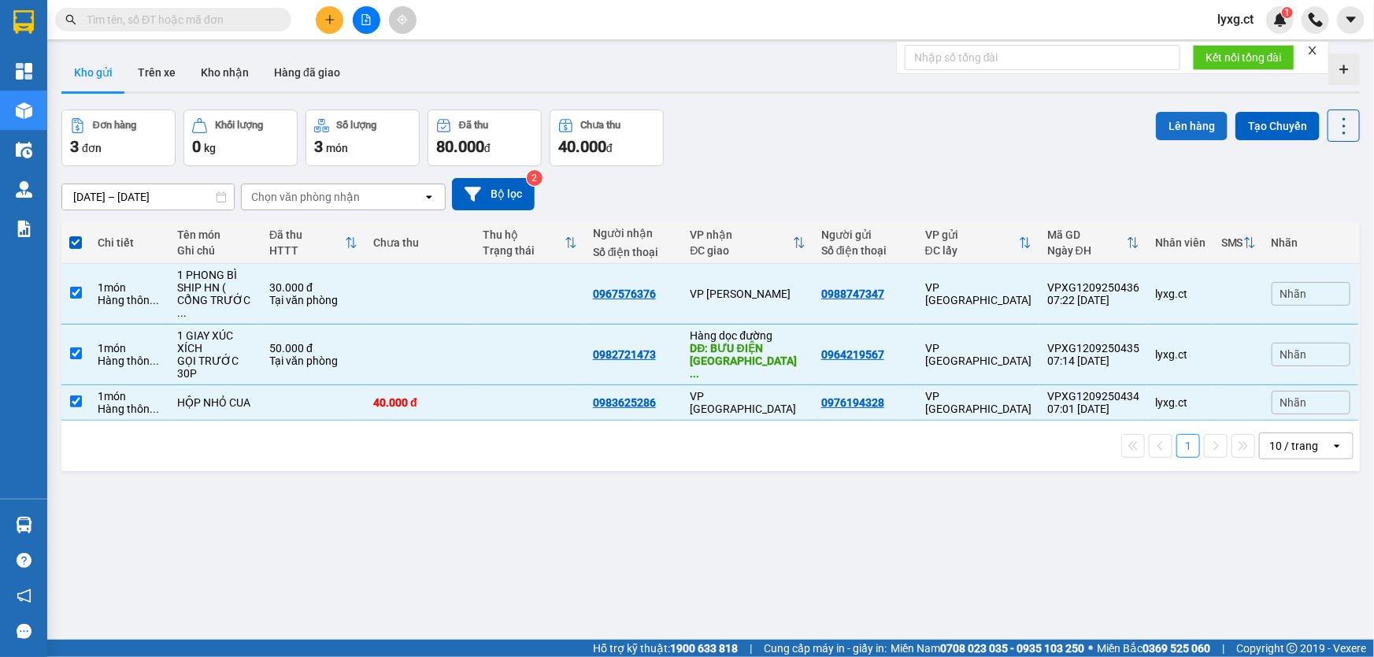
click at [1177, 127] on button "Lên hàng" at bounding box center [1192, 126] width 72 height 28
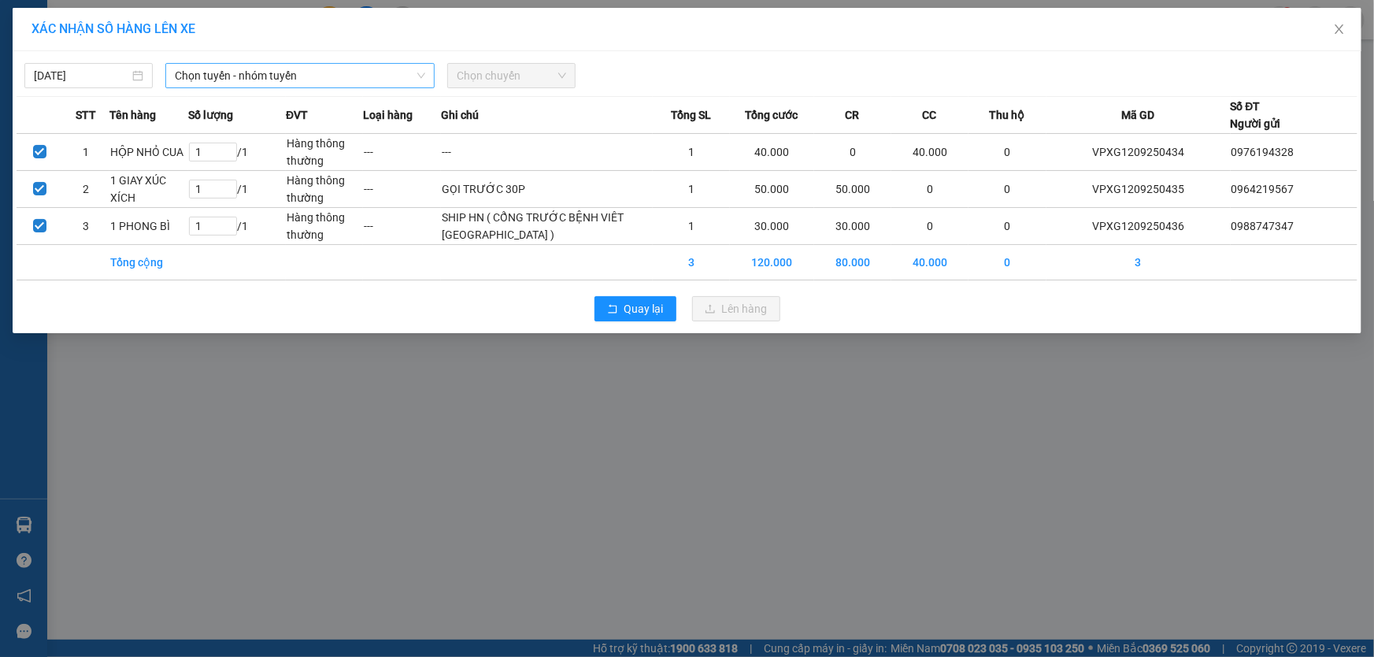
click at [230, 78] on span "Chọn tuyến - nhóm tuyến" at bounding box center [300, 76] width 250 height 24
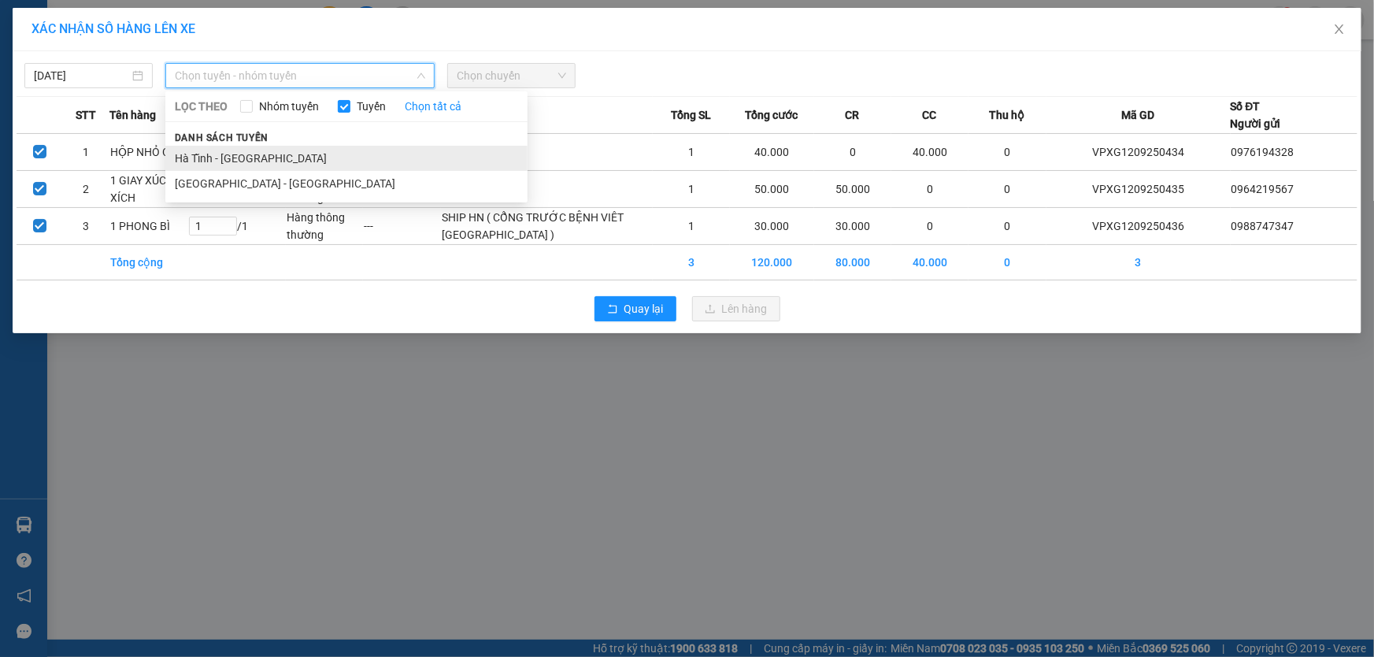
click at [243, 157] on li "Hà Tĩnh - Hà Nội" at bounding box center [346, 158] width 362 height 25
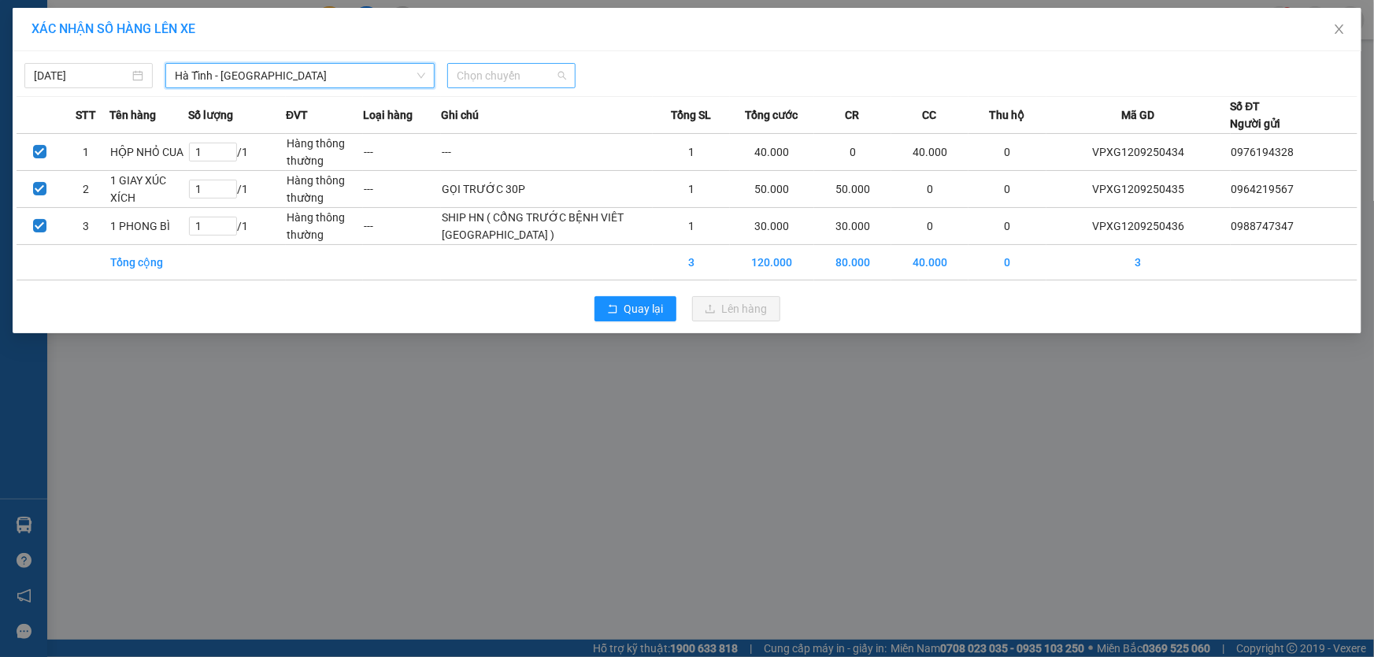
click at [567, 80] on div "Chọn chuyến" at bounding box center [511, 75] width 128 height 25
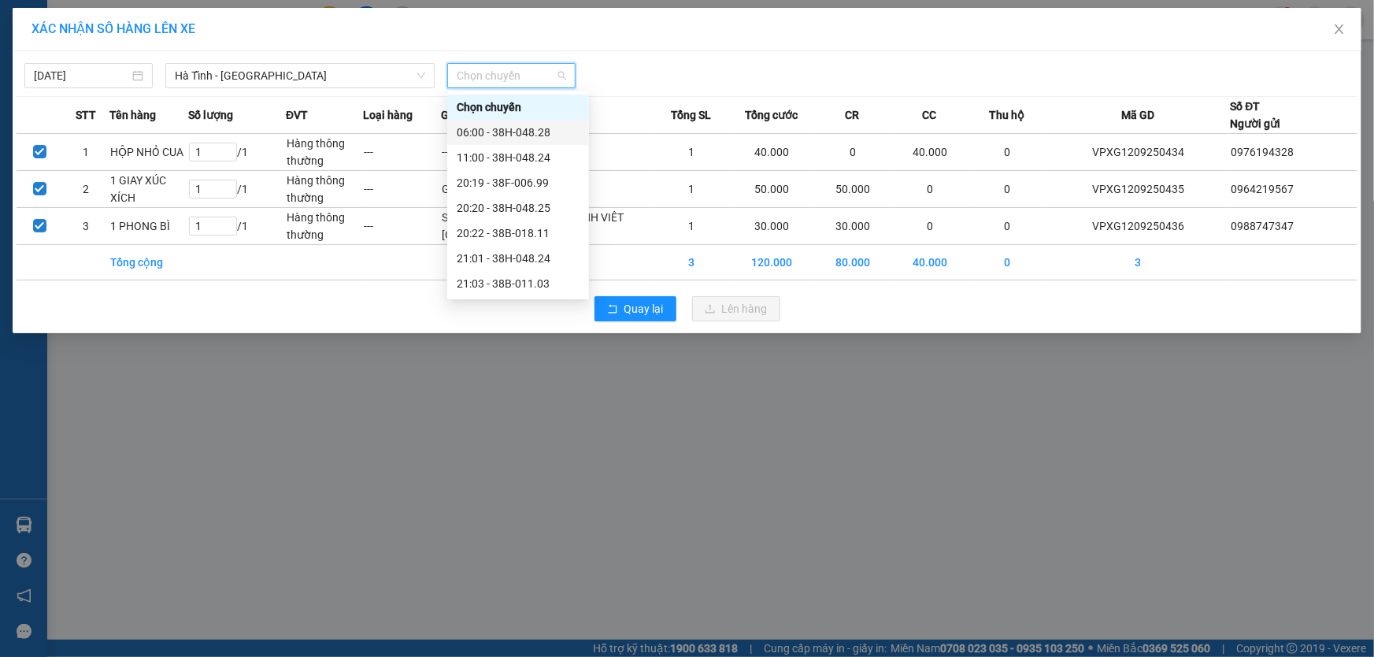
click at [542, 129] on div "06:00 - 38H-048.28" at bounding box center [518, 132] width 123 height 17
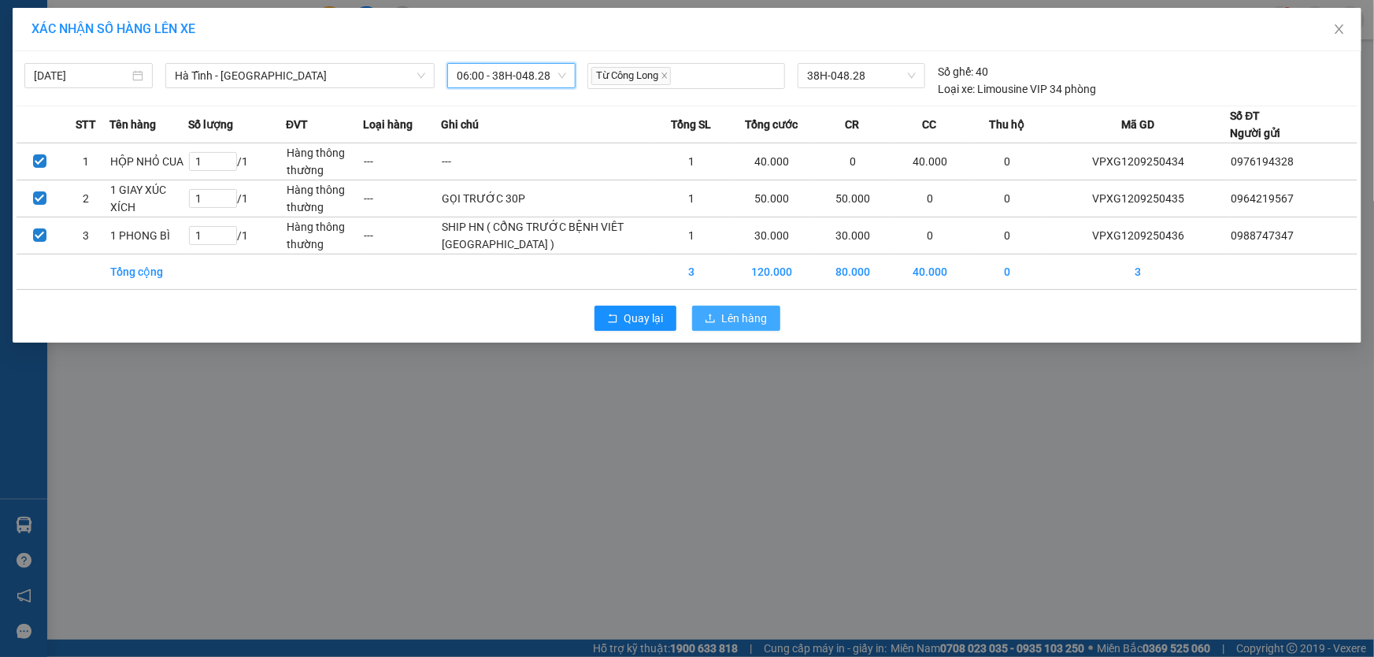
click at [726, 327] on span "Lên hàng" at bounding box center [745, 317] width 46 height 17
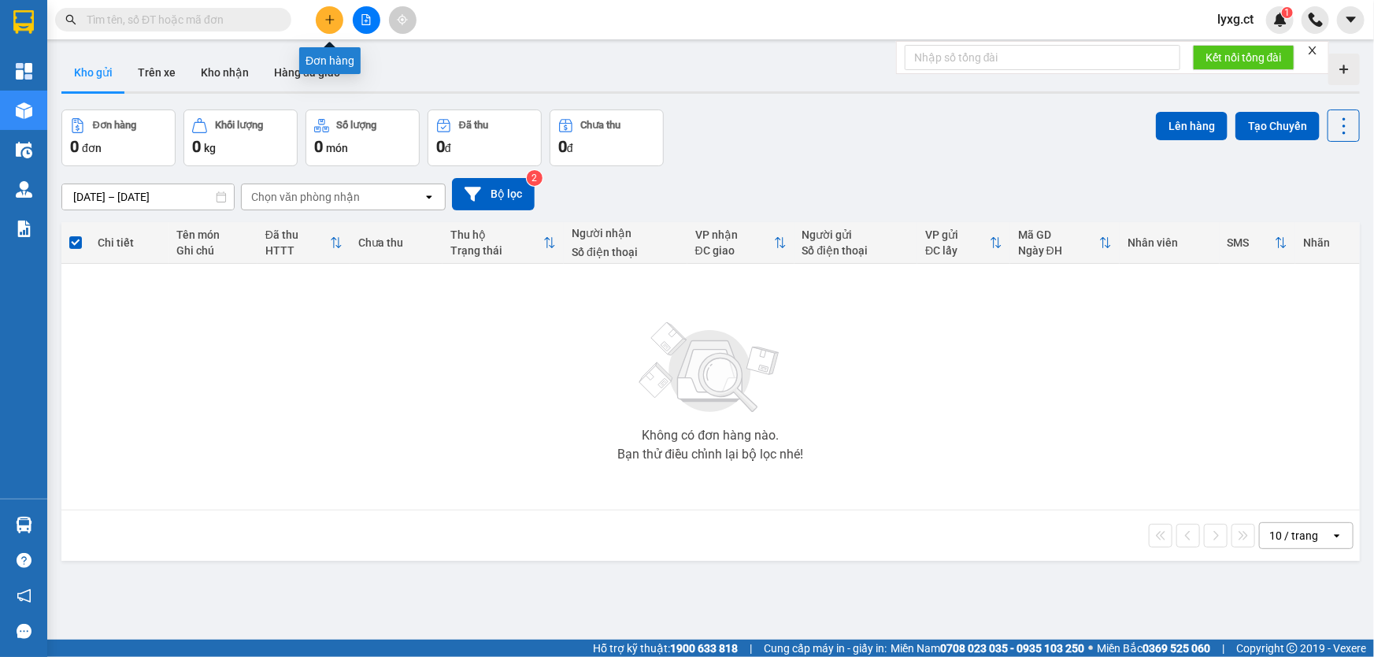
click at [324, 23] on icon "plus" at bounding box center [329, 19] width 11 height 11
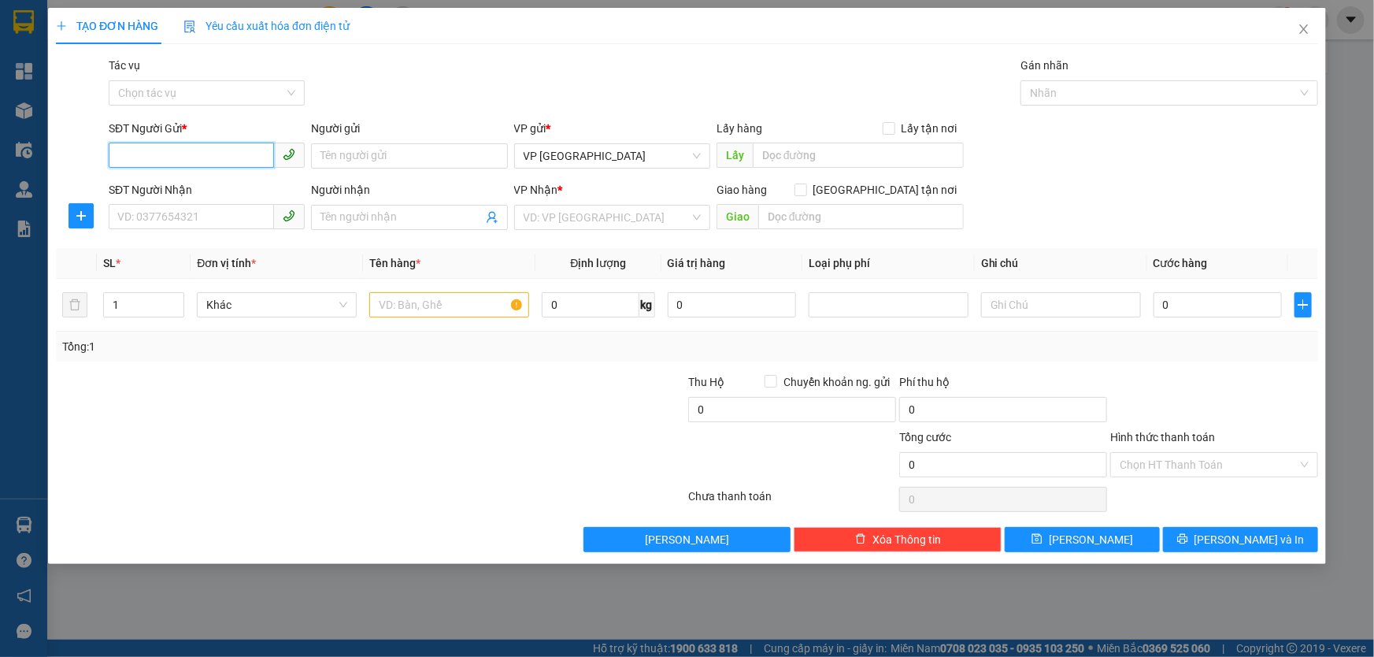
click at [198, 161] on input "SĐT Người Gửi *" at bounding box center [191, 155] width 165 height 25
type input "0948685694"
click at [214, 179] on div "0948685694 - CHỊ THÁI" at bounding box center [206, 187] width 177 height 17
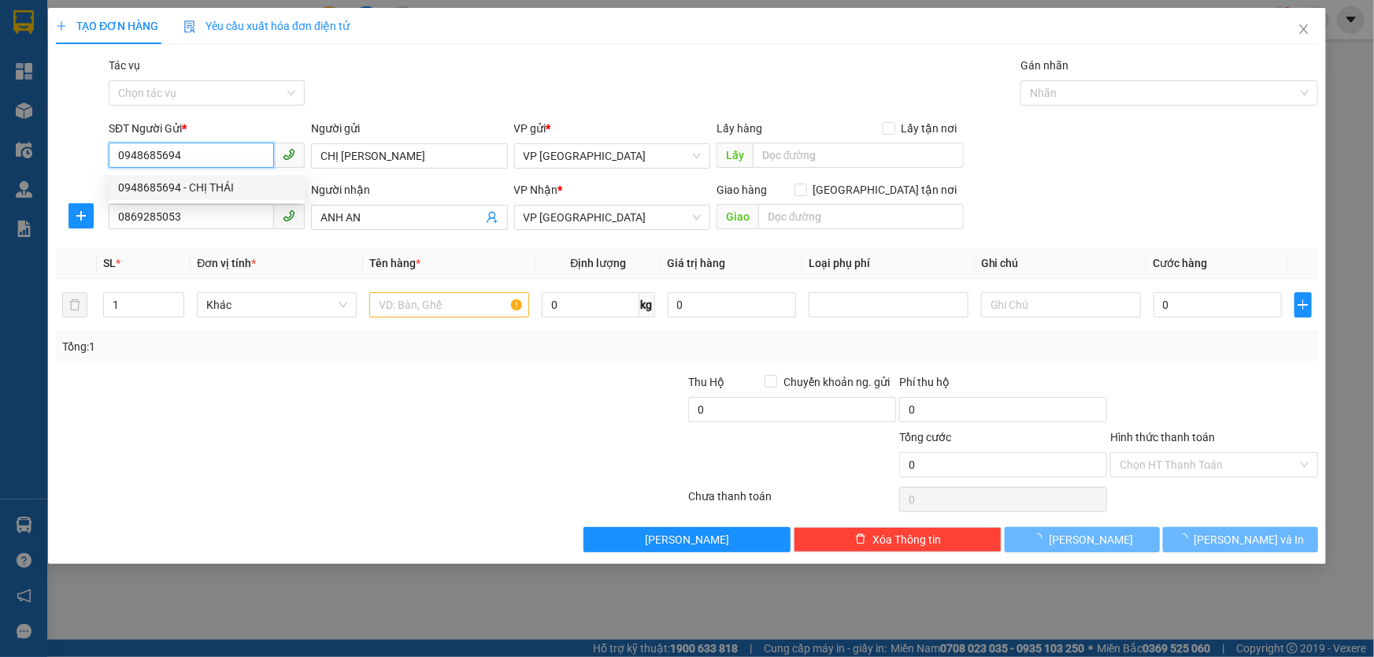
type input "CHỊ THÁI"
type input "0869285053"
type input "ANH AN"
type input "70.000"
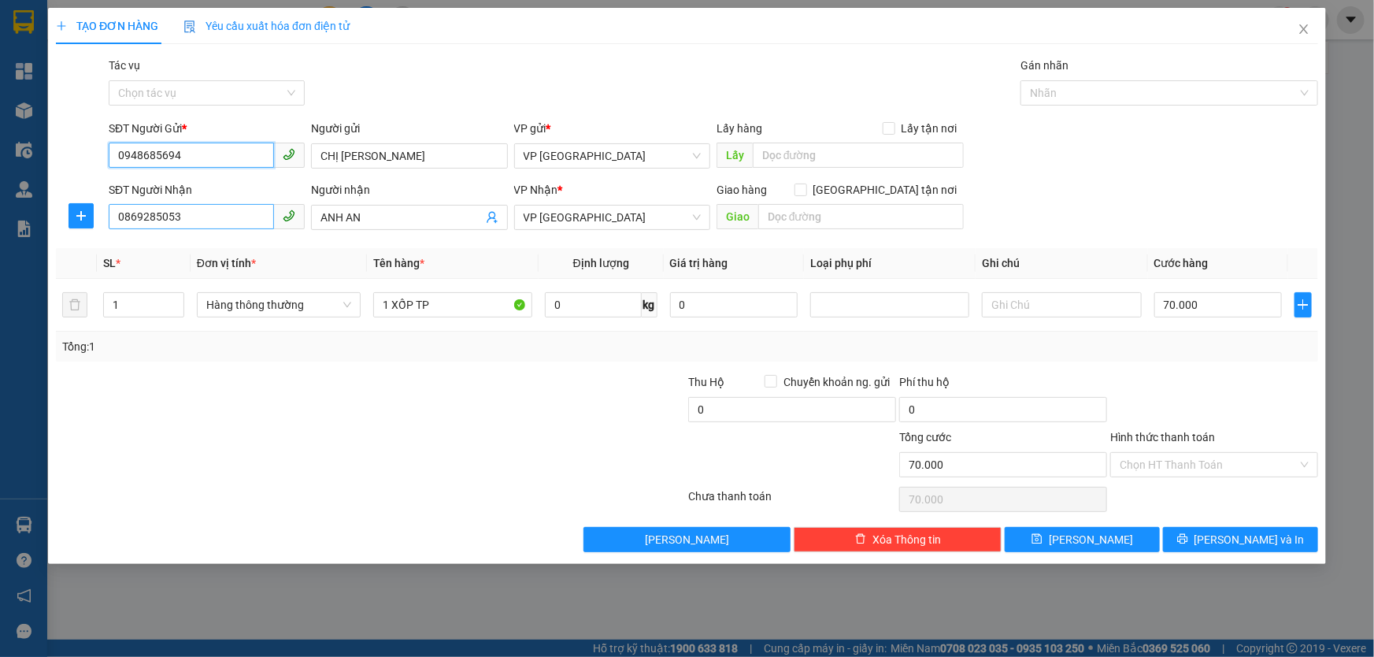
type input "0948685694"
click at [213, 220] on input "0869285053" at bounding box center [191, 216] width 165 height 25
drag, startPoint x: 261, startPoint y: 211, endPoint x: 106, endPoint y: 200, distance: 155.5
click at [106, 200] on div "SĐT Người Nhận 0869285053" at bounding box center [207, 208] width 202 height 55
type input "0926280536"
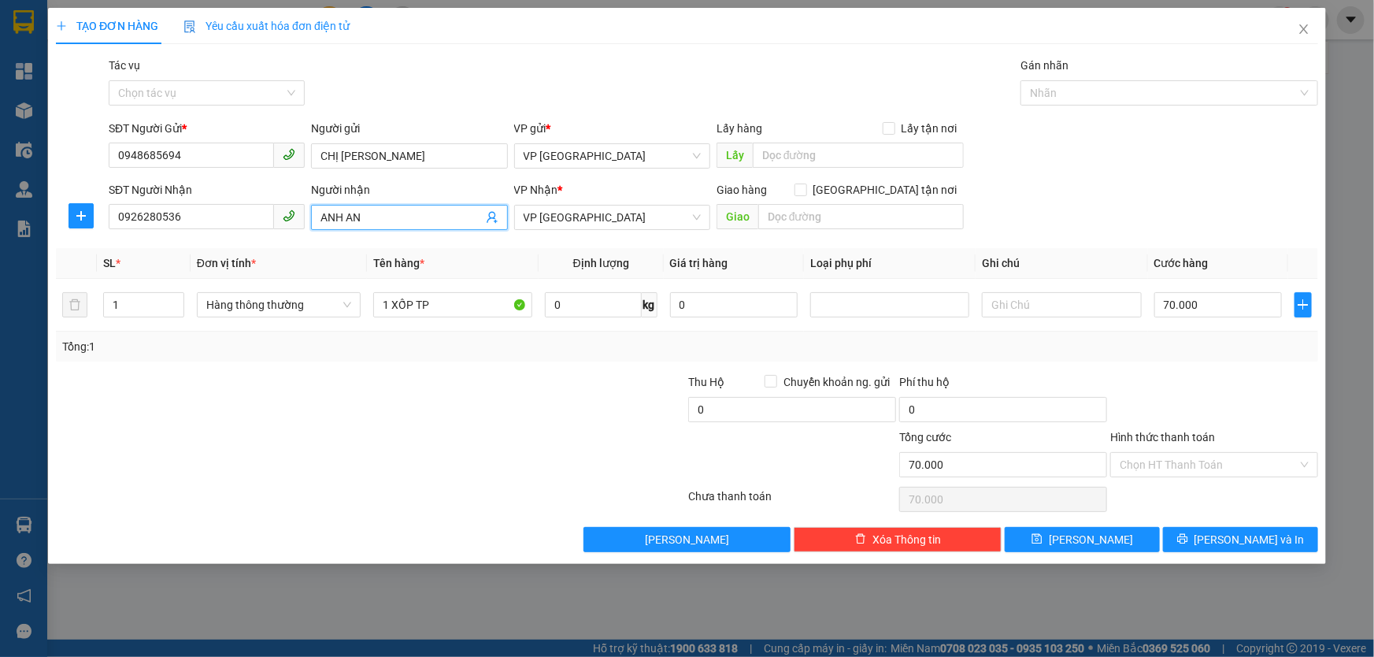
drag, startPoint x: 369, startPoint y: 222, endPoint x: 291, endPoint y: 222, distance: 78.0
click at [291, 222] on div "SĐT Người Nhận 0926280536 Người nhận ANH AN ANH AN VP Nhận * VP Mỹ Đình Giao hà…" at bounding box center [714, 208] width 1216 height 55
type input "EM NGỌC"
click at [643, 198] on div "VP Nhận *" at bounding box center [612, 193] width 196 height 24
click at [1241, 311] on input "70.000" at bounding box center [1218, 304] width 128 height 25
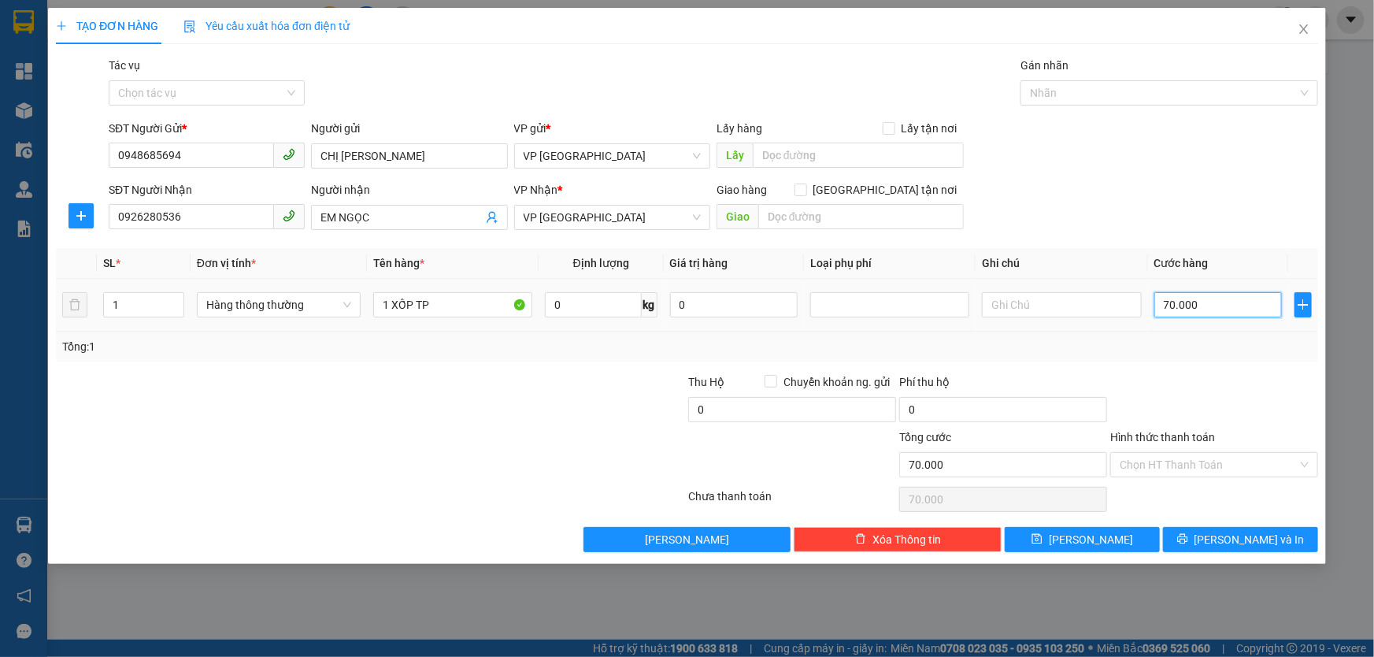
type input "3"
type input "30"
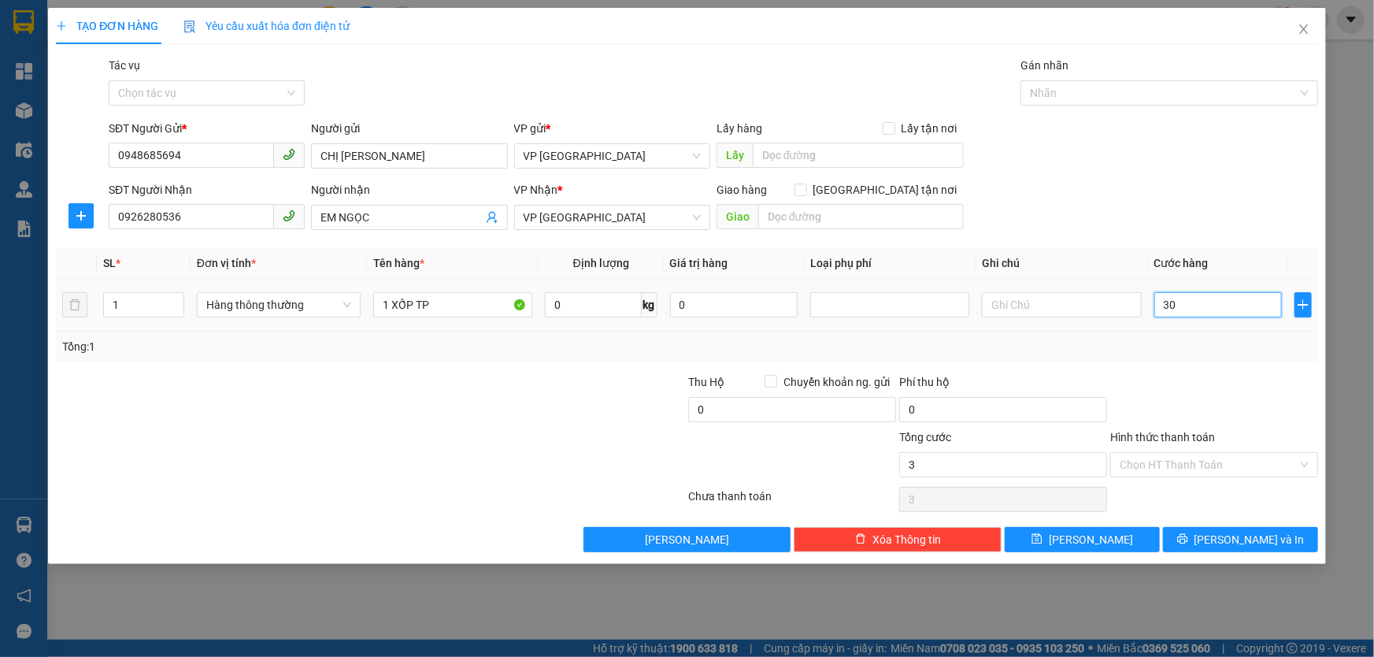
type input "30"
type input "30.000"
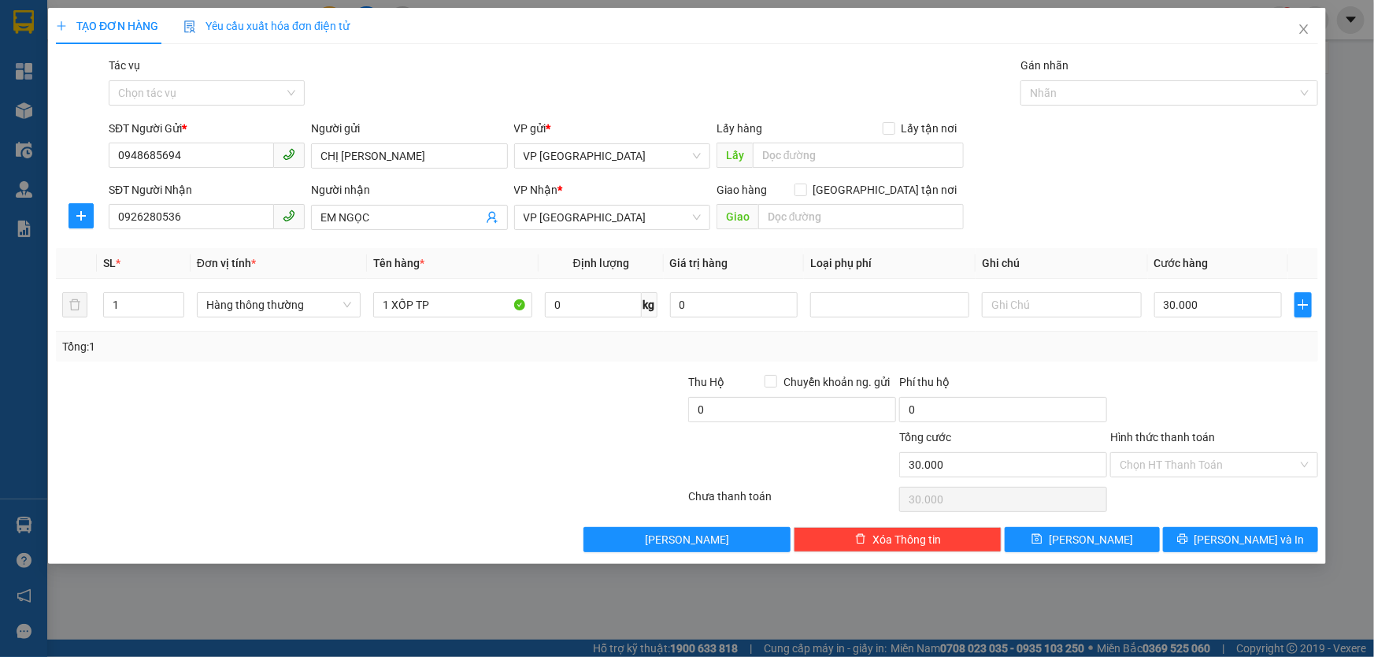
click at [1256, 363] on div "Transit Pickup Surcharge Ids Transit Deliver Surcharge Ids Transit Deliver Surc…" at bounding box center [687, 304] width 1262 height 495
click at [1234, 465] on input "Hình thức thanh toán" at bounding box center [1209, 465] width 178 height 24
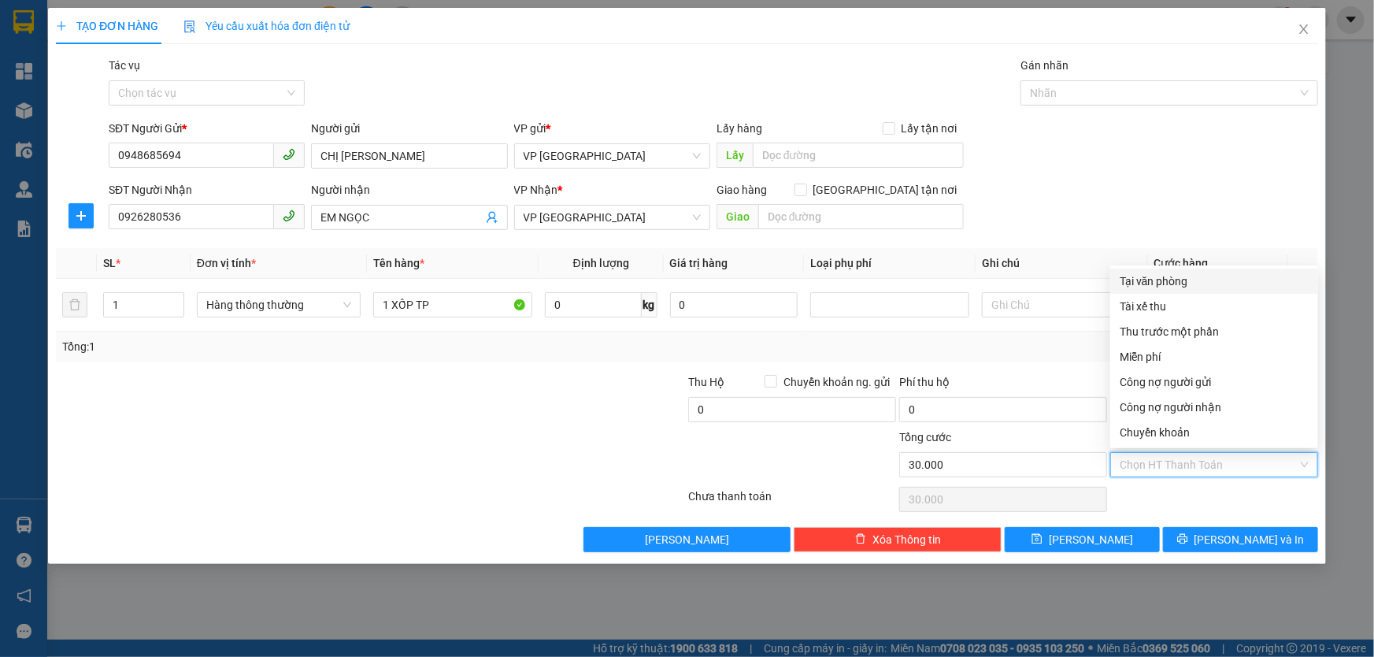
click at [1180, 281] on div "Tại văn phòng" at bounding box center [1214, 280] width 189 height 17
type input "0"
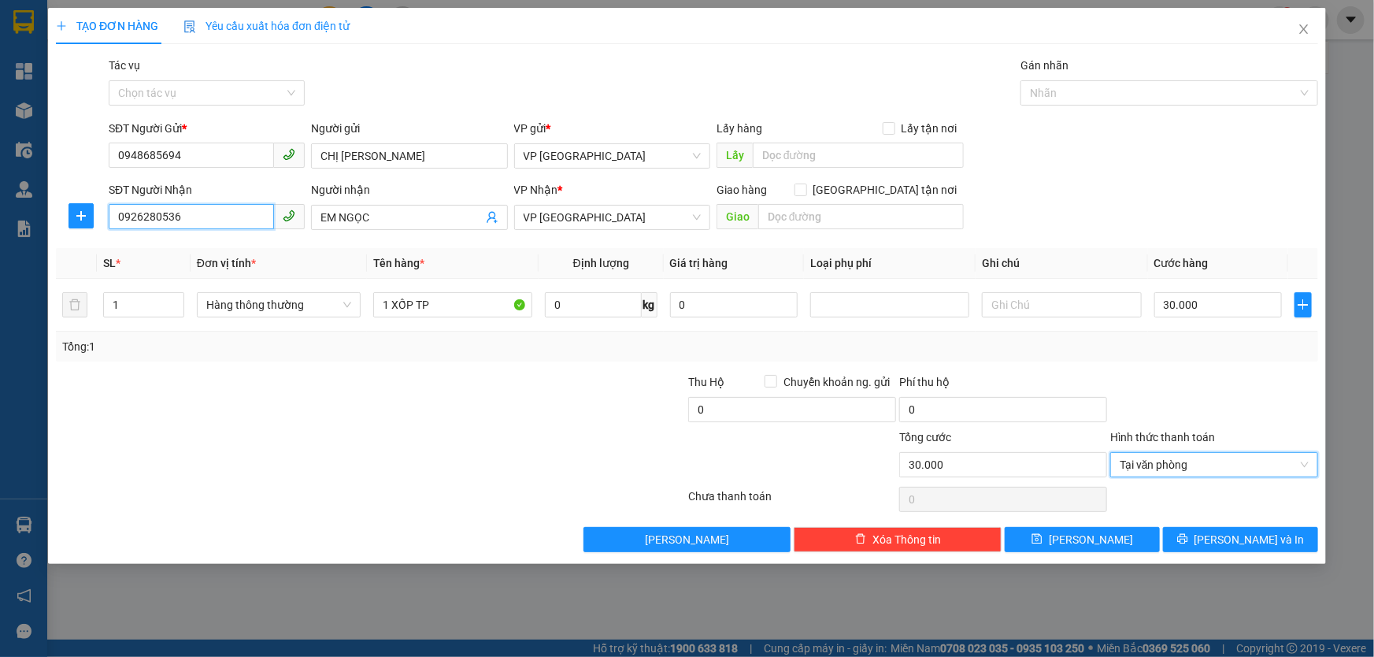
click at [142, 214] on input "0926280536" at bounding box center [191, 216] width 165 height 25
click at [189, 220] on input "0925280536" at bounding box center [191, 216] width 165 height 25
type input "0925280536"
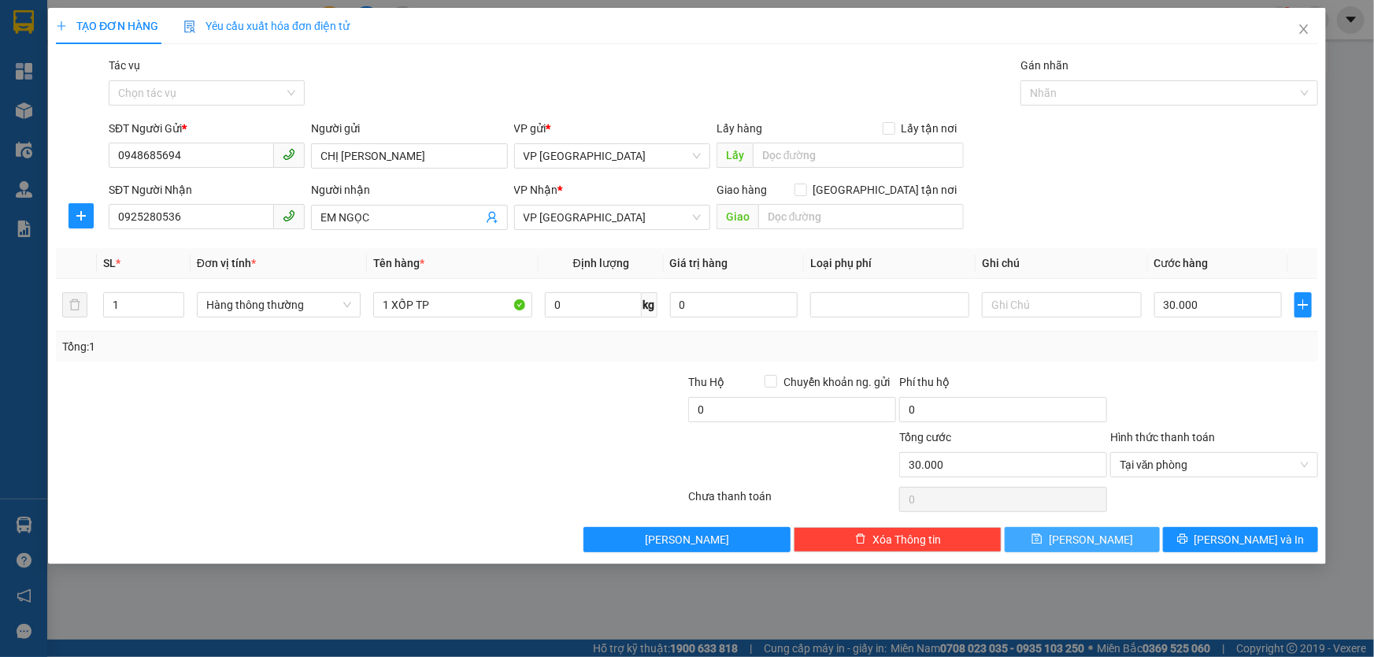
click at [1083, 535] on span "Lưu" at bounding box center [1091, 539] width 84 height 17
type input "0"
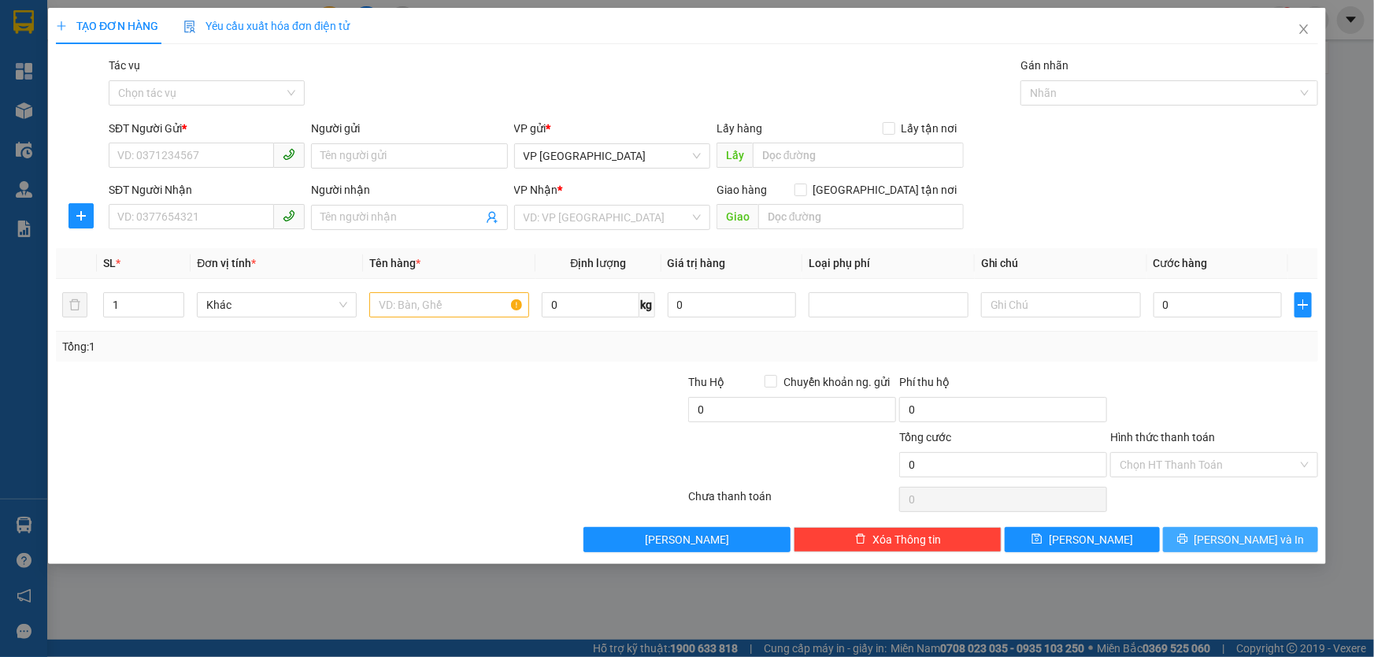
click at [1228, 531] on span "Lưu và In" at bounding box center [1249, 539] width 110 height 17
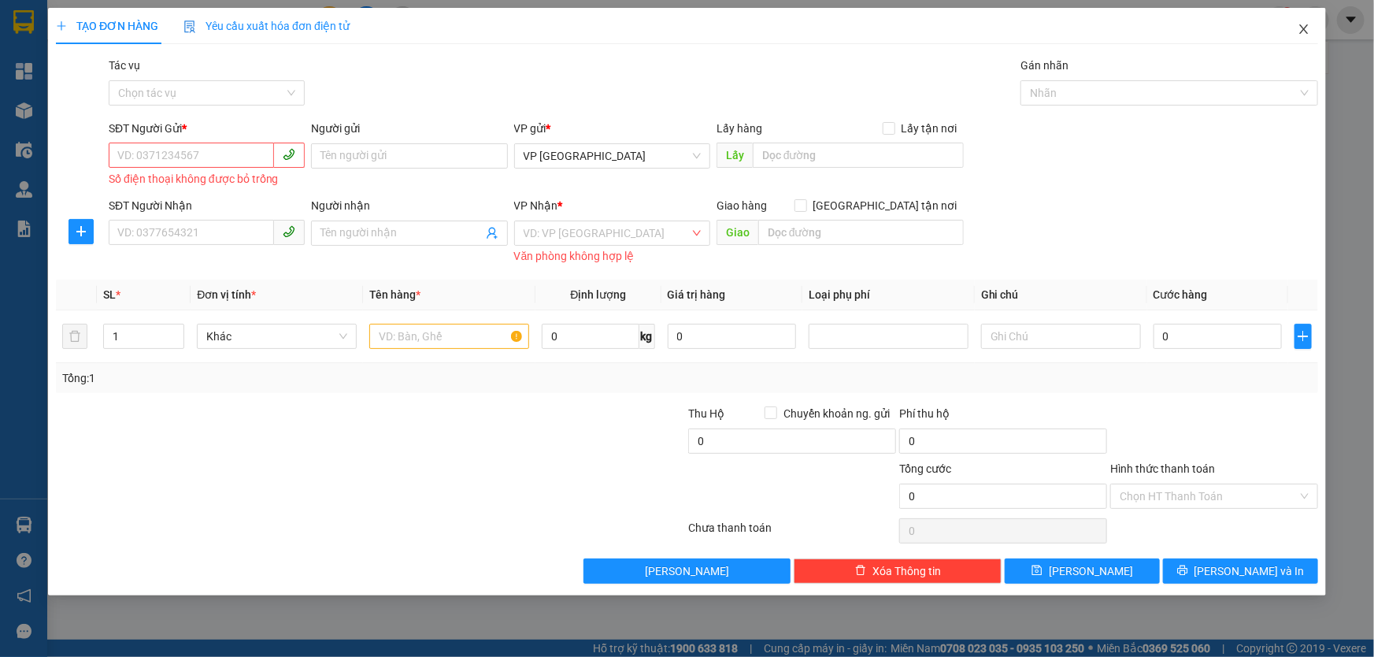
click at [1299, 28] on icon "close" at bounding box center [1304, 29] width 13 height 13
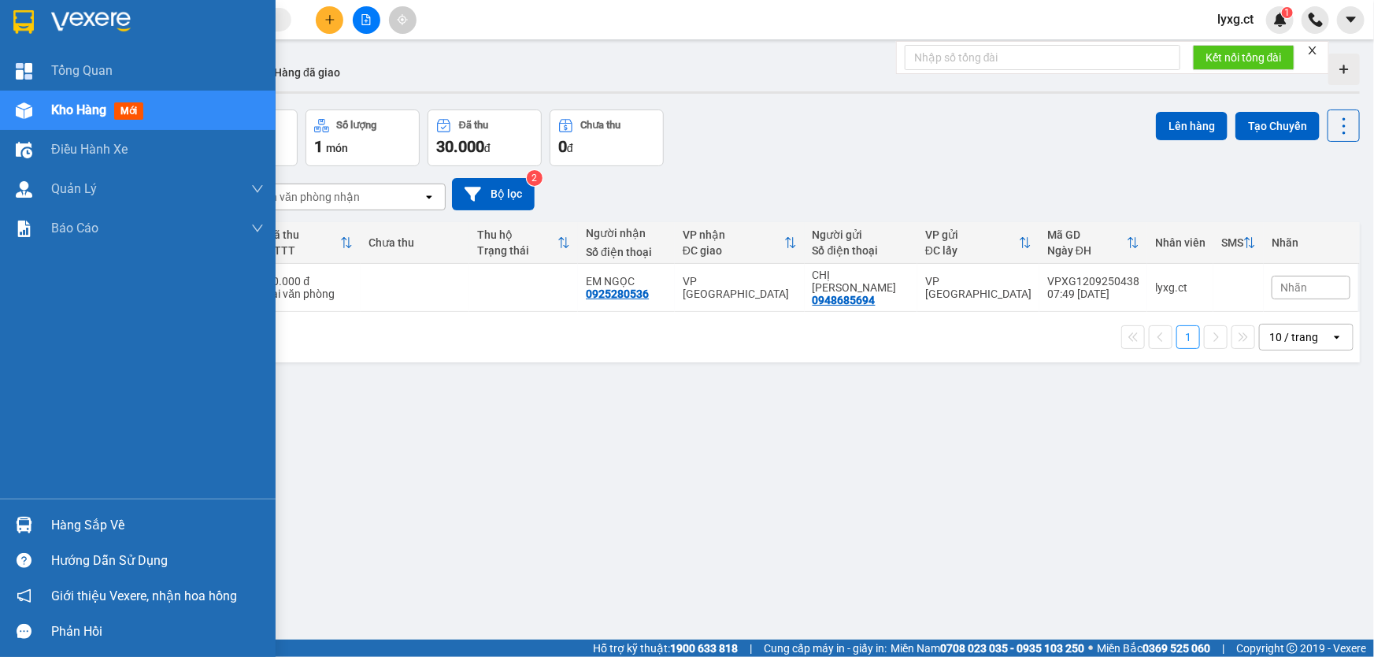
click at [72, 115] on span "Kho hàng" at bounding box center [78, 109] width 55 height 15
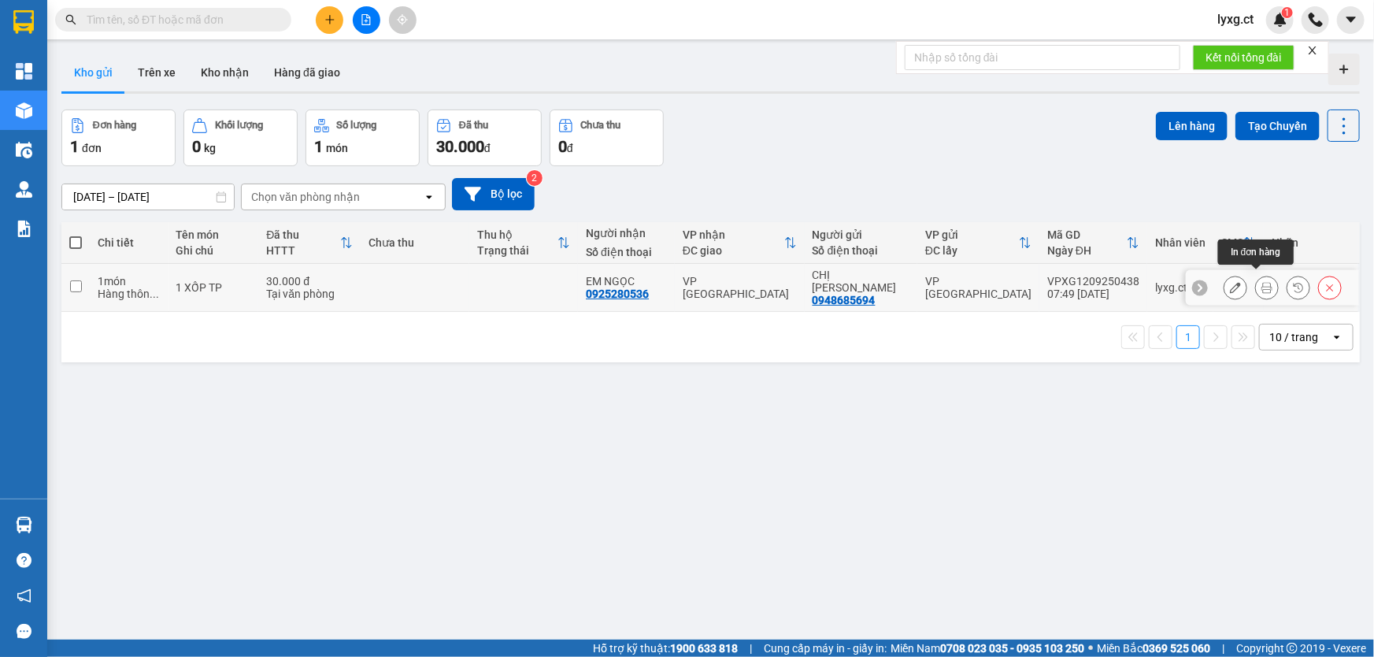
click at [1261, 283] on icon at bounding box center [1266, 287] width 11 height 11
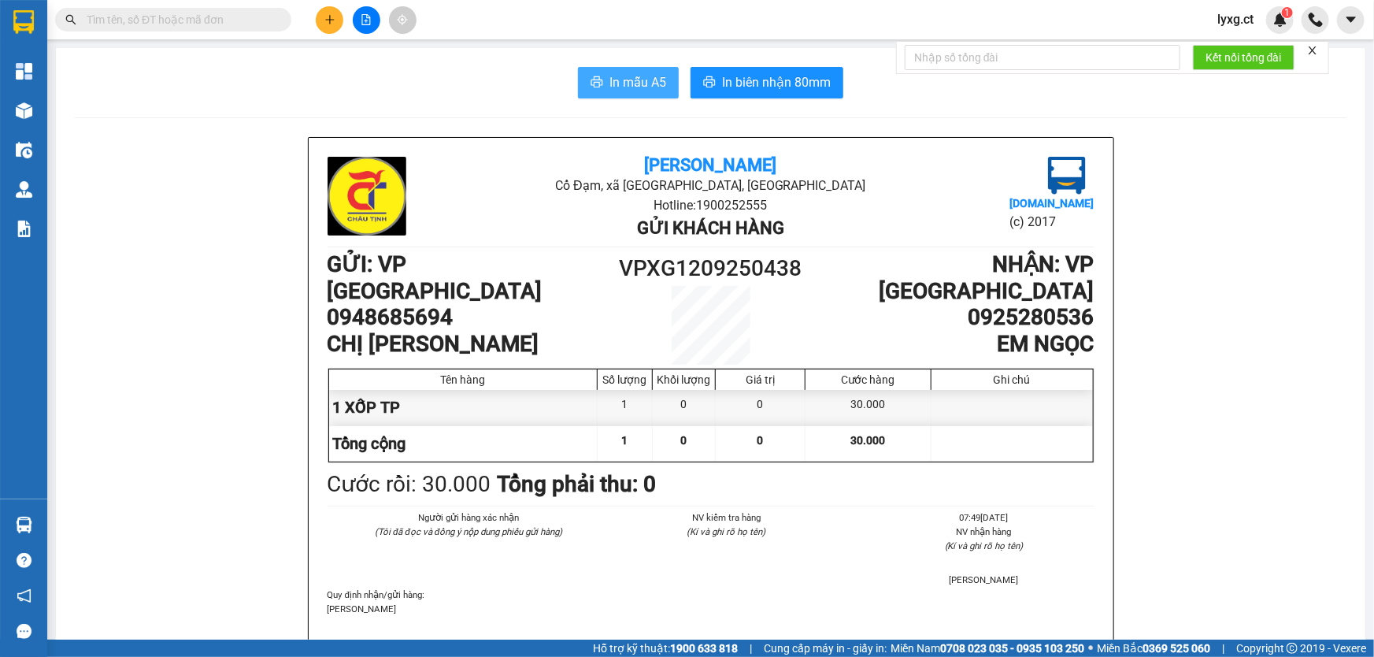
click at [622, 90] on span "In mẫu A5" at bounding box center [637, 82] width 57 height 20
drag, startPoint x: 442, startPoint y: 547, endPoint x: 332, endPoint y: 24, distance: 534.9
click at [332, 24] on icon "plus" at bounding box center [329, 19] width 11 height 11
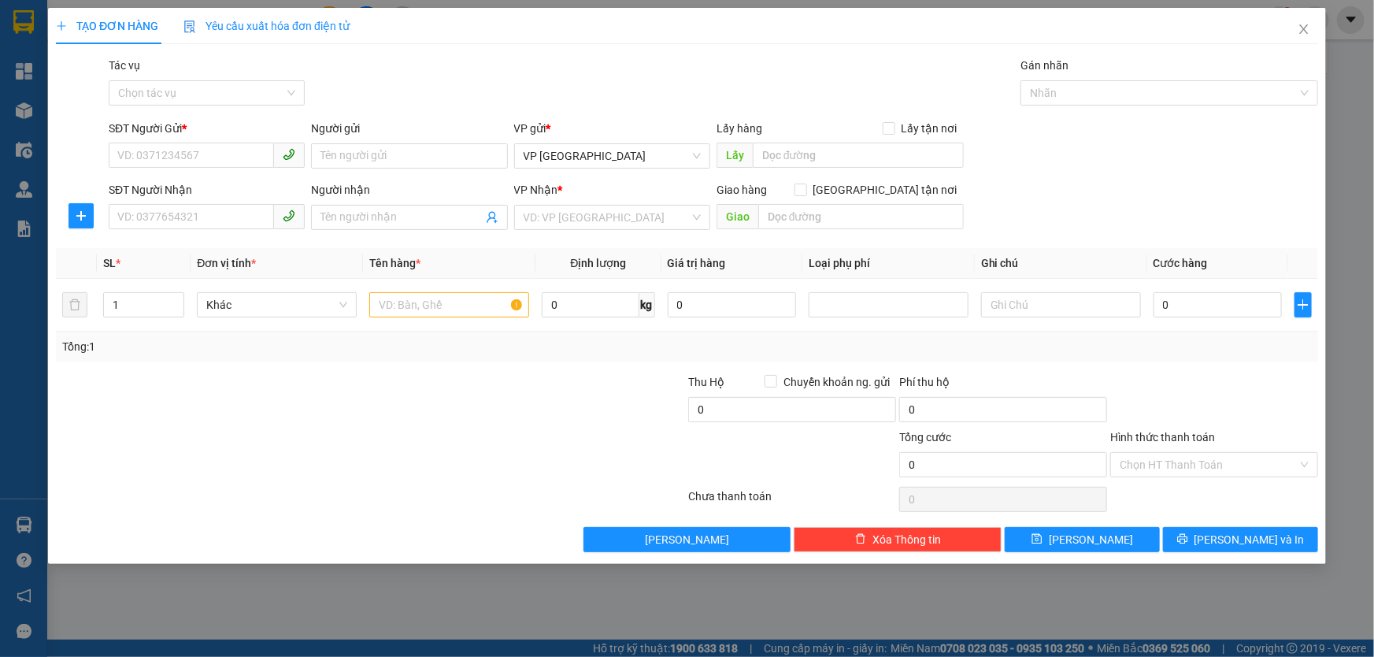
click at [214, 142] on div "SĐT Người Gửi *" at bounding box center [207, 132] width 196 height 24
click at [249, 161] on input "SĐT Người Gửi *" at bounding box center [191, 155] width 165 height 25
type input "0362434033"
click at [532, 222] on input "search" at bounding box center [607, 218] width 166 height 24
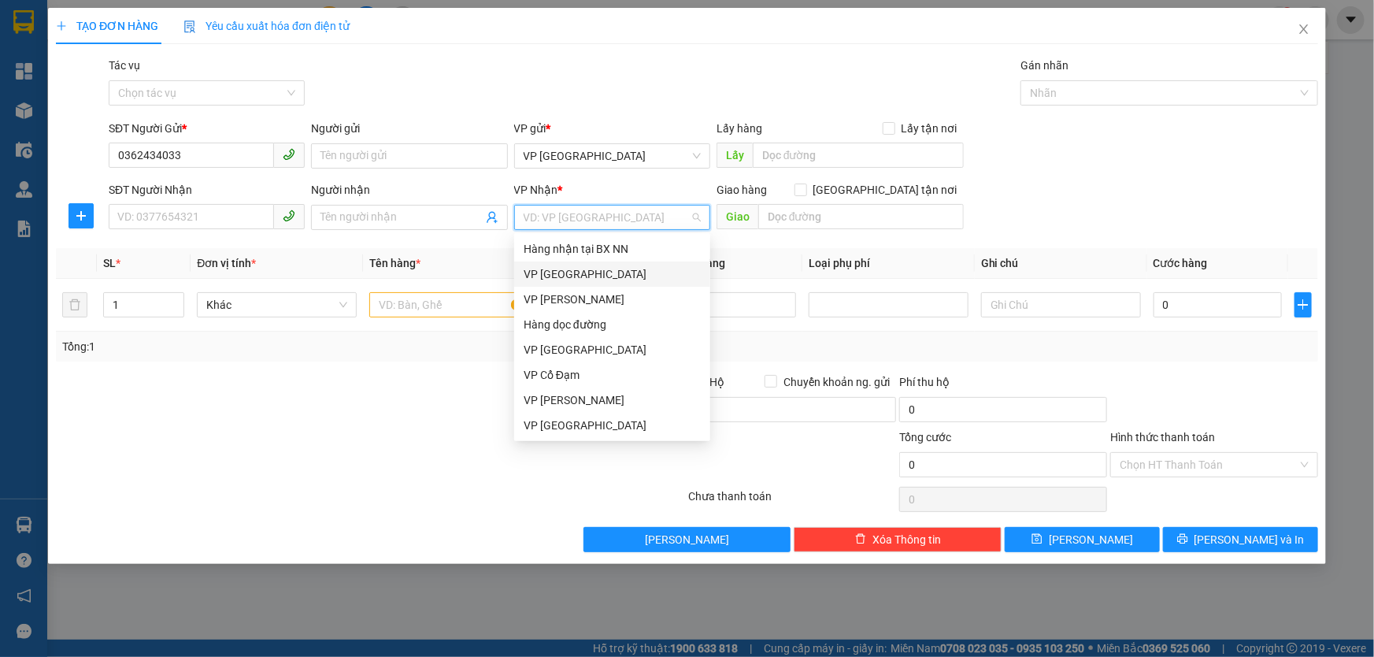
click at [565, 274] on div "VP Mỹ Đình" at bounding box center [612, 273] width 177 height 17
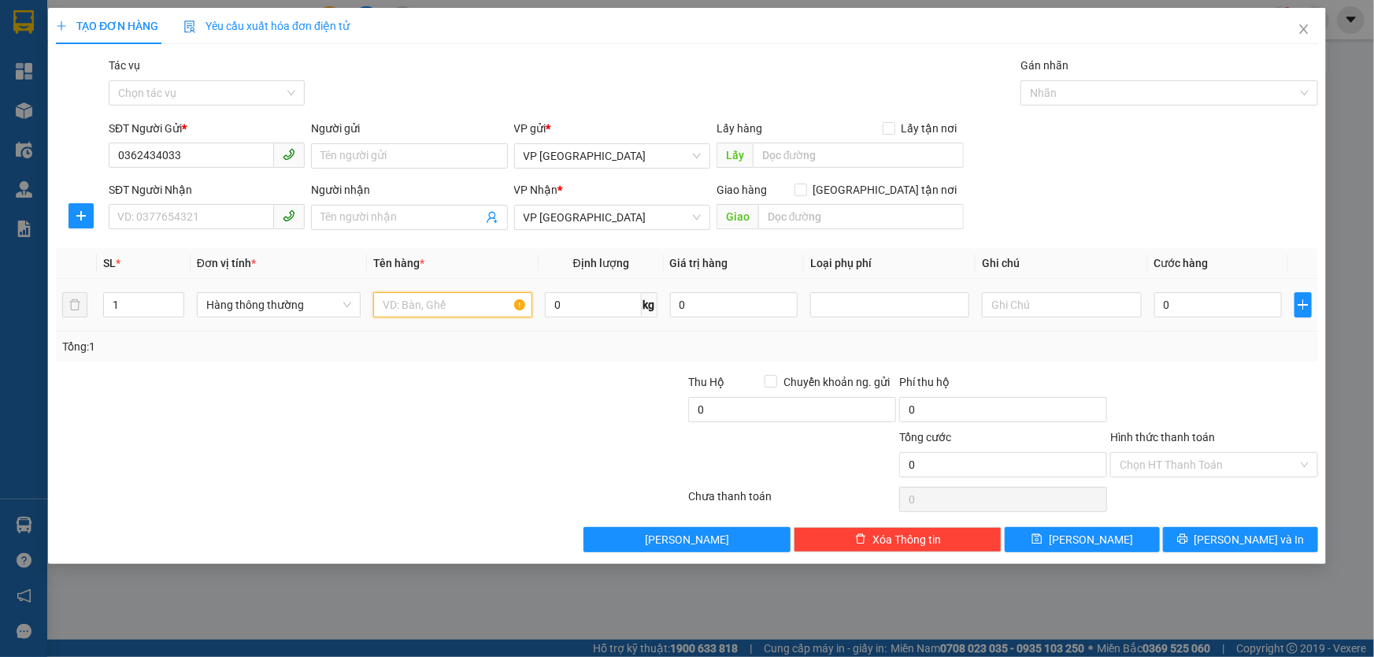
click at [474, 299] on input "text" at bounding box center [452, 304] width 159 height 25
type input "1 HỘP QUẠT"
click at [154, 216] on input "SĐT Người Nhận" at bounding box center [191, 216] width 165 height 25
type input "0963339427"
click at [1221, 310] on input "0" at bounding box center [1218, 304] width 128 height 25
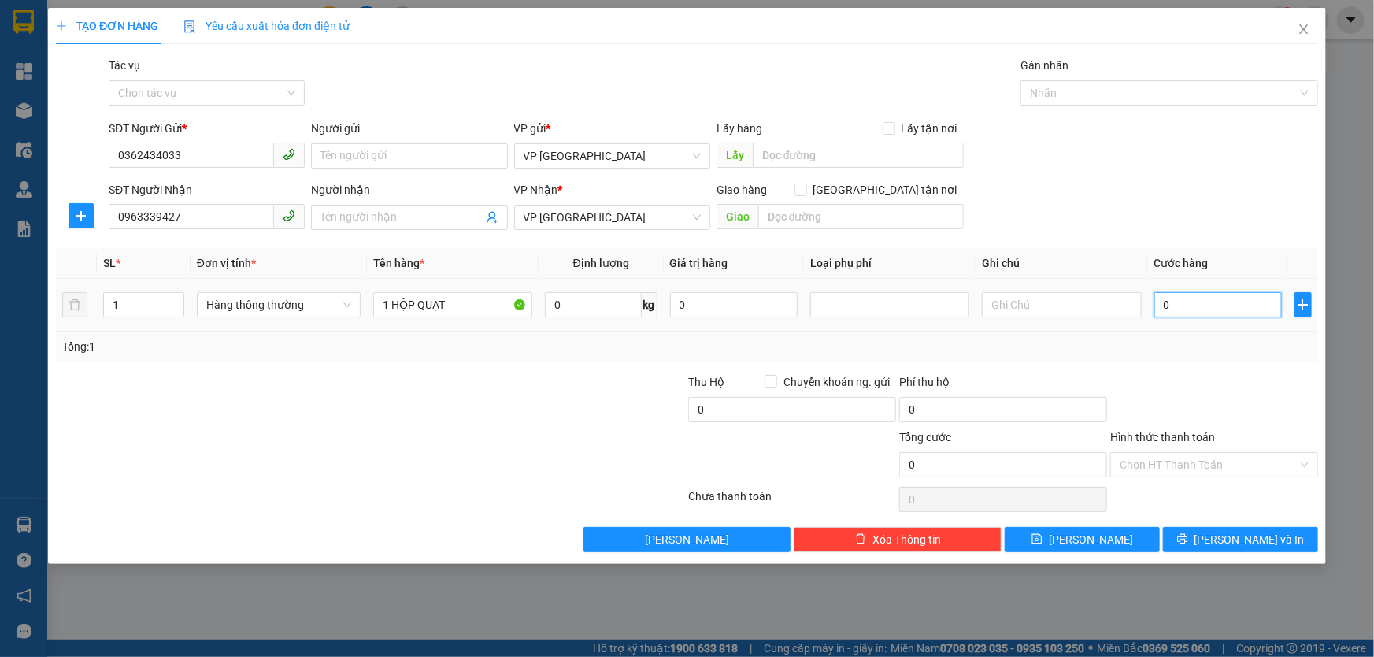
type input "5"
type input "50"
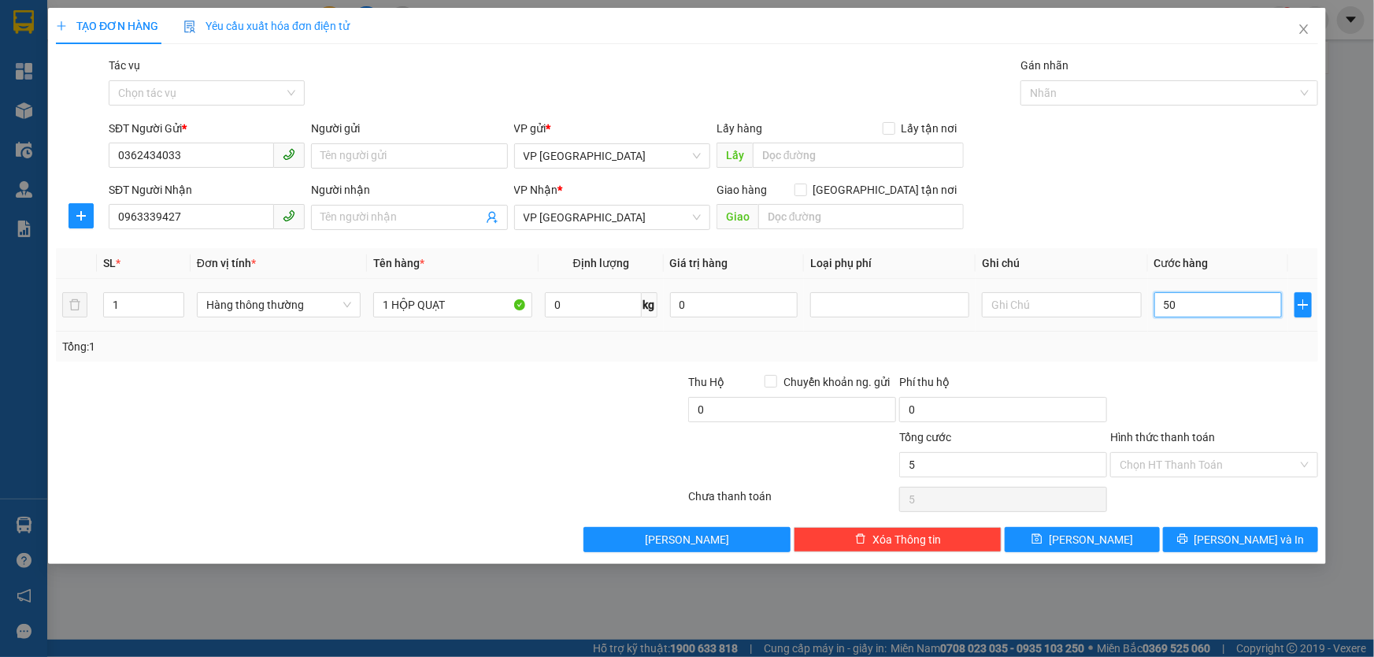
type input "50"
type input "50.000"
click at [1223, 371] on div "Transit Pickup Surcharge Ids Transit Deliver Surcharge Ids Transit Deliver Surc…" at bounding box center [687, 304] width 1262 height 495
click at [1227, 468] on input "Hình thức thanh toán" at bounding box center [1209, 465] width 178 height 24
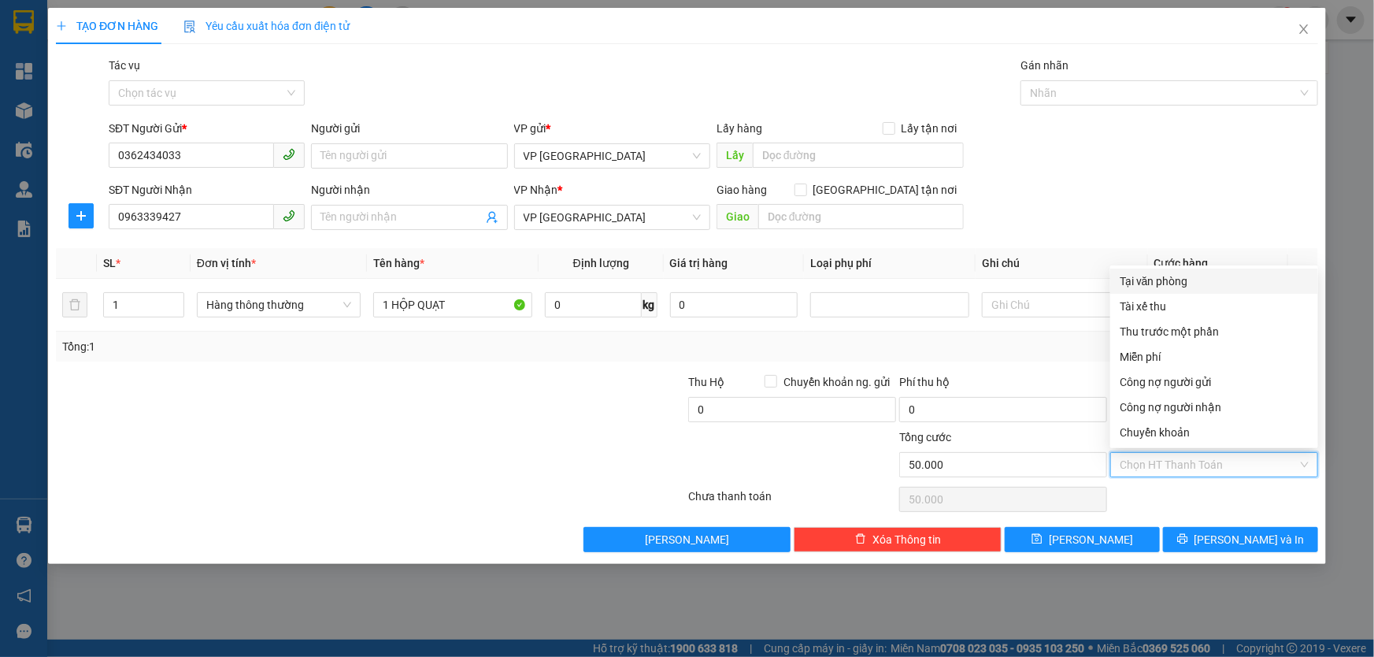
click at [1162, 282] on div "Tại văn phòng" at bounding box center [1214, 280] width 189 height 17
type input "0"
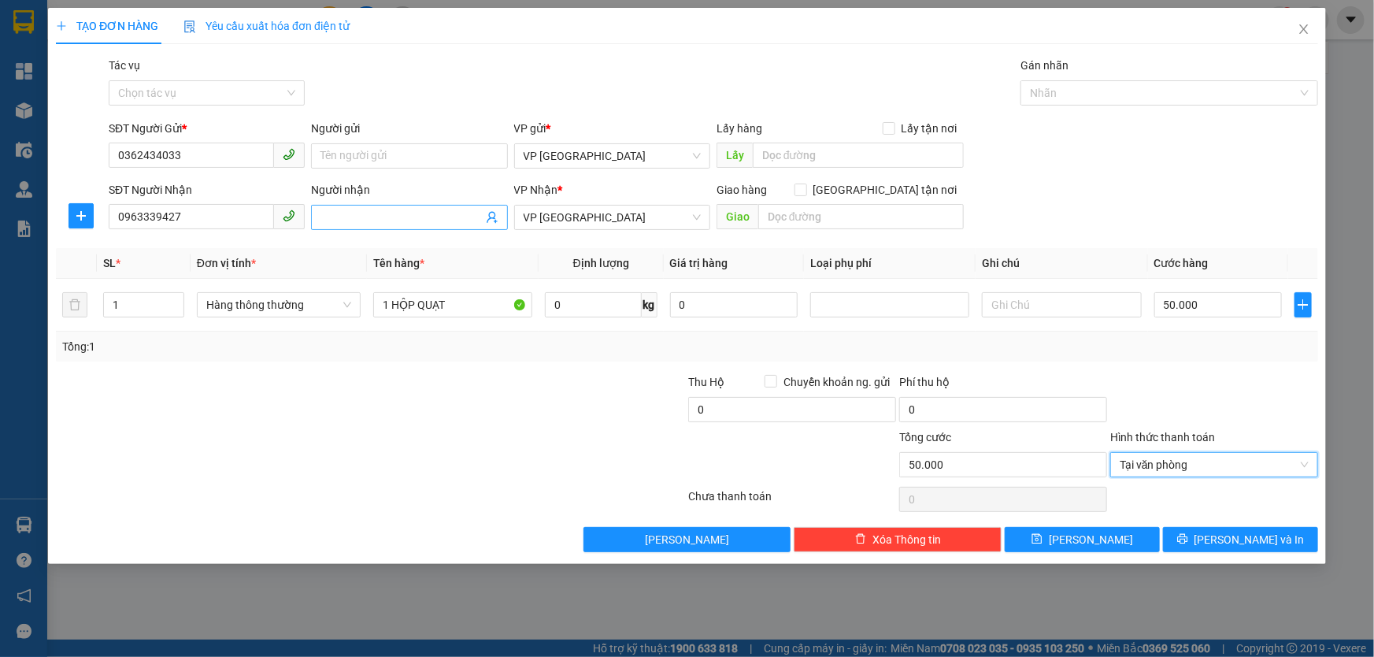
click at [409, 219] on input "Người nhận" at bounding box center [400, 217] width 161 height 17
type input "HÀ ANH"
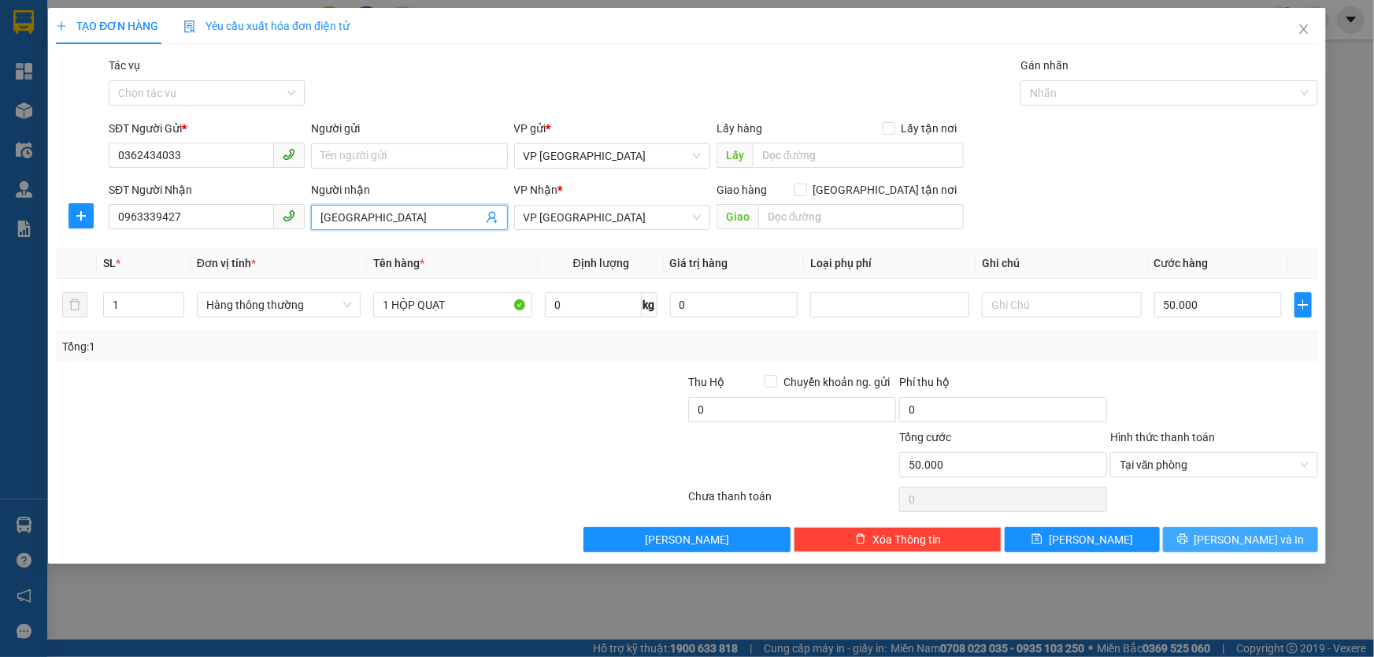
click at [1273, 536] on button "Lưu và In" at bounding box center [1240, 539] width 155 height 25
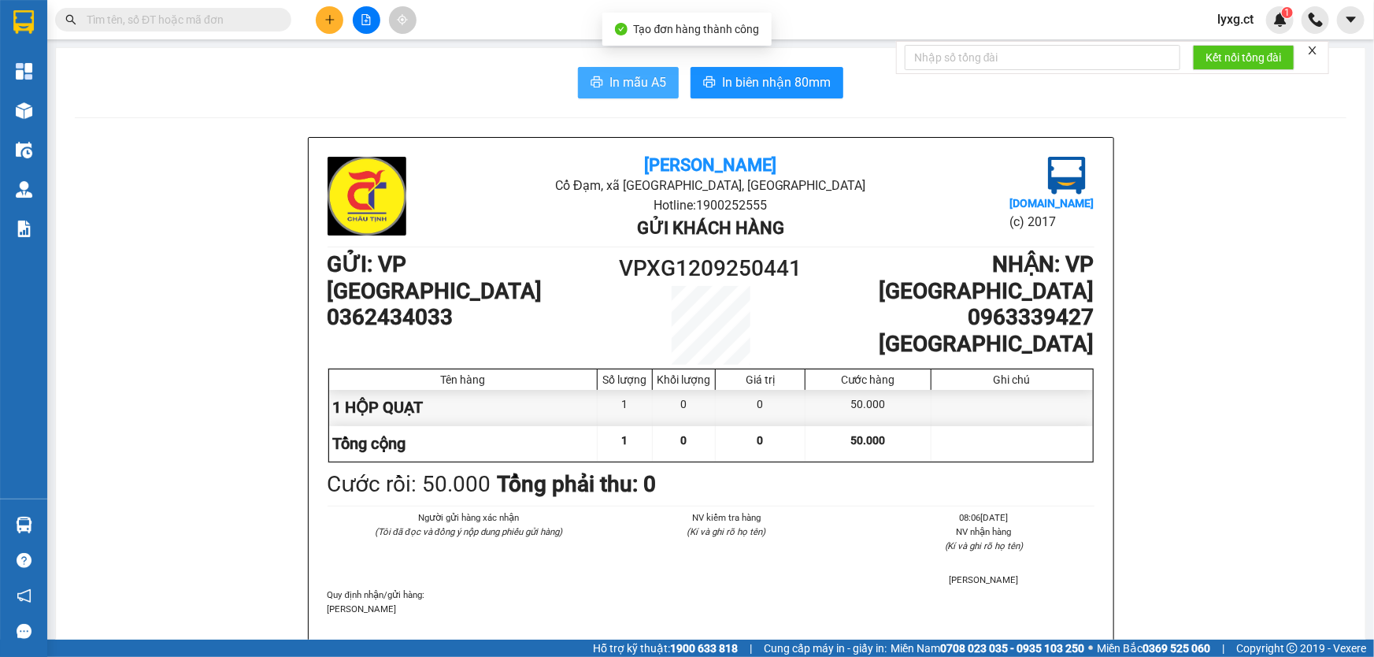
click at [639, 71] on button "In mẫu A5" at bounding box center [628, 82] width 101 height 31
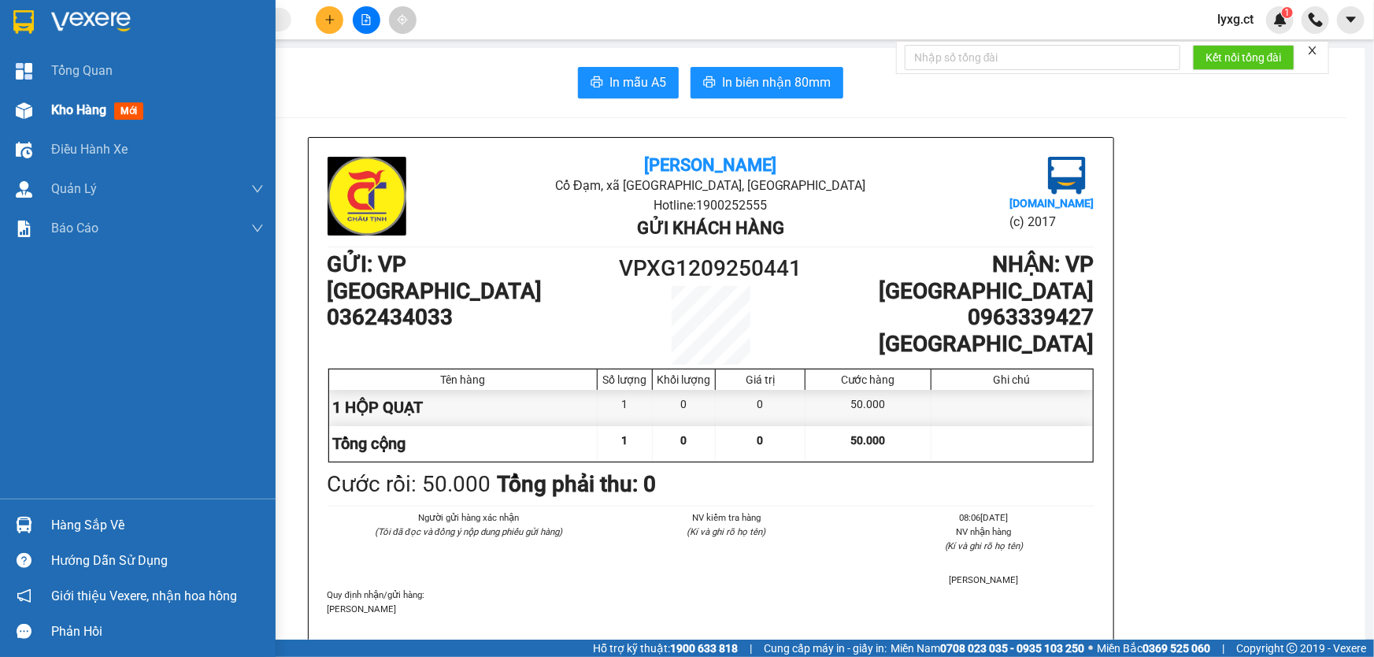
click at [87, 114] on span "Kho hàng" at bounding box center [78, 109] width 55 height 15
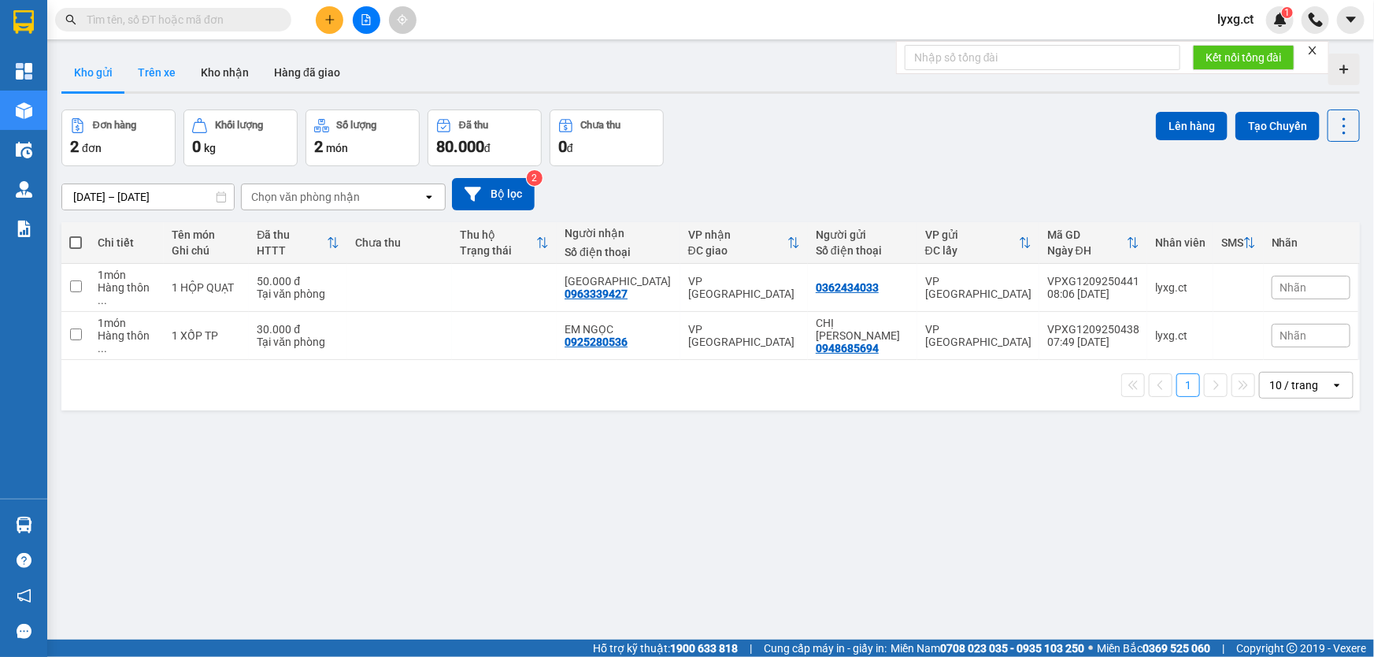
click at [150, 71] on button "Trên xe" at bounding box center [156, 73] width 63 height 38
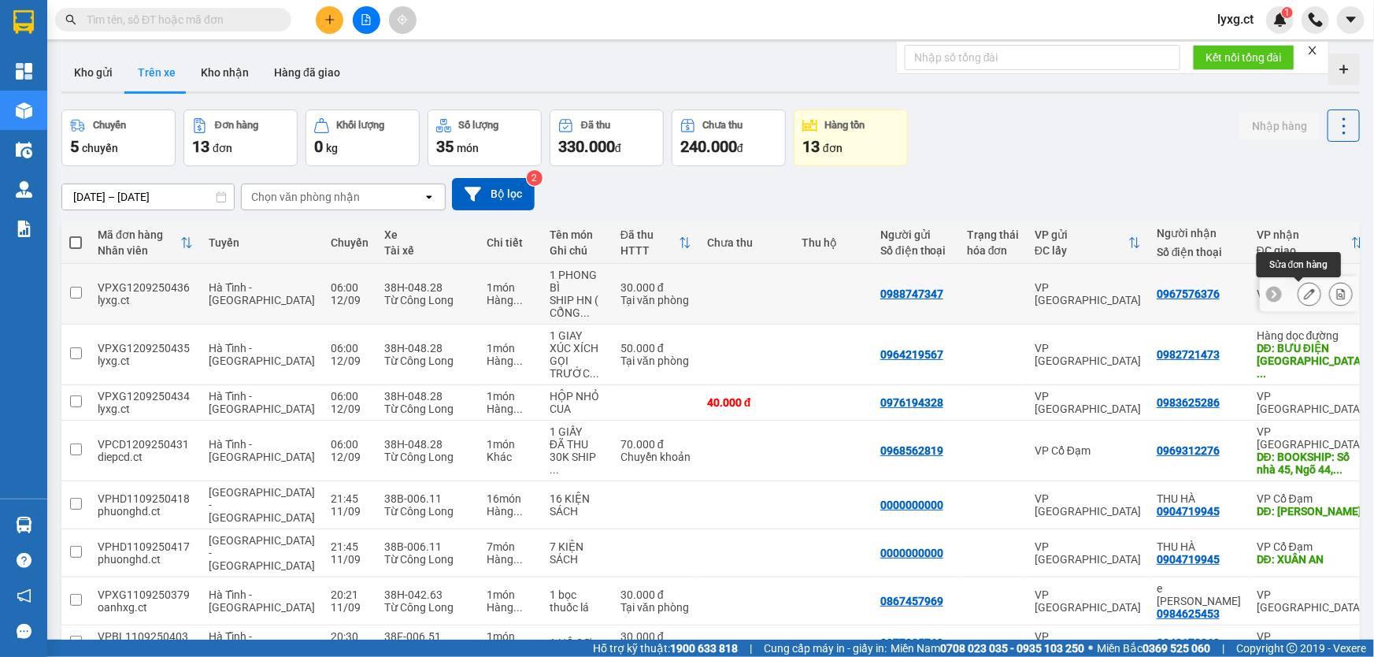
click at [1304, 298] on icon at bounding box center [1309, 293] width 11 height 11
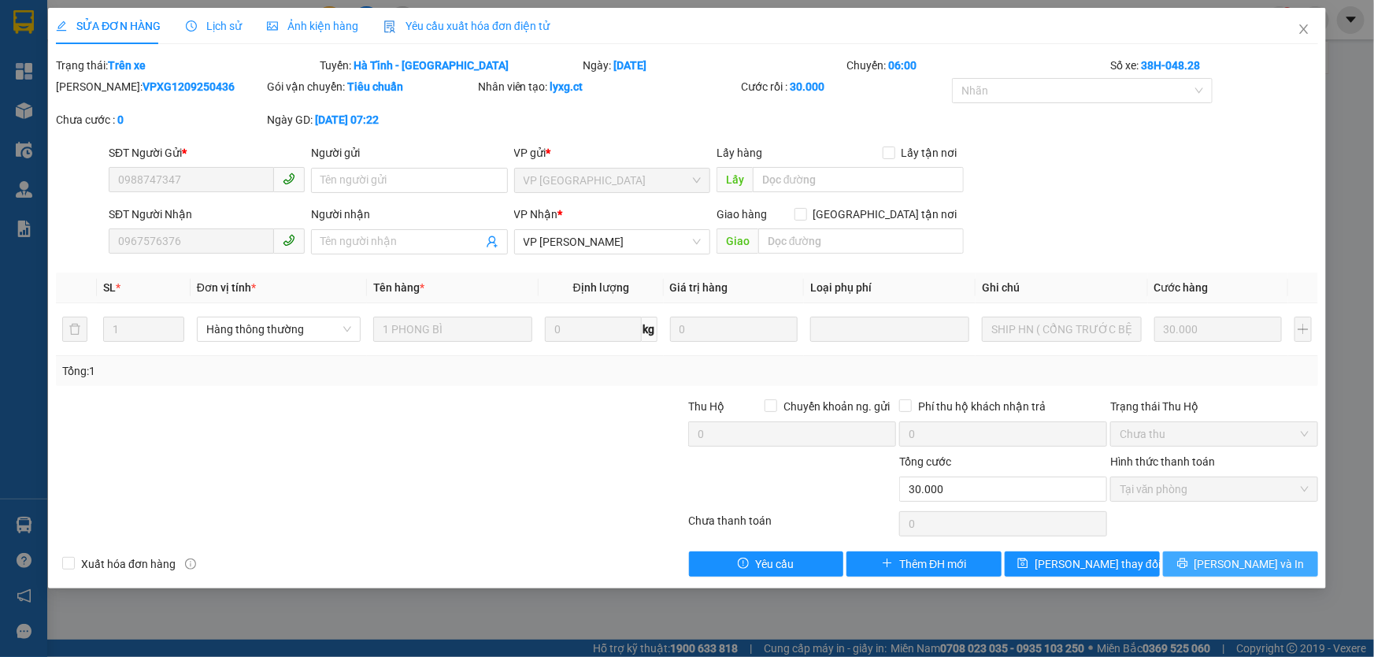
click at [1220, 557] on button "Lưu và In" at bounding box center [1240, 563] width 155 height 25
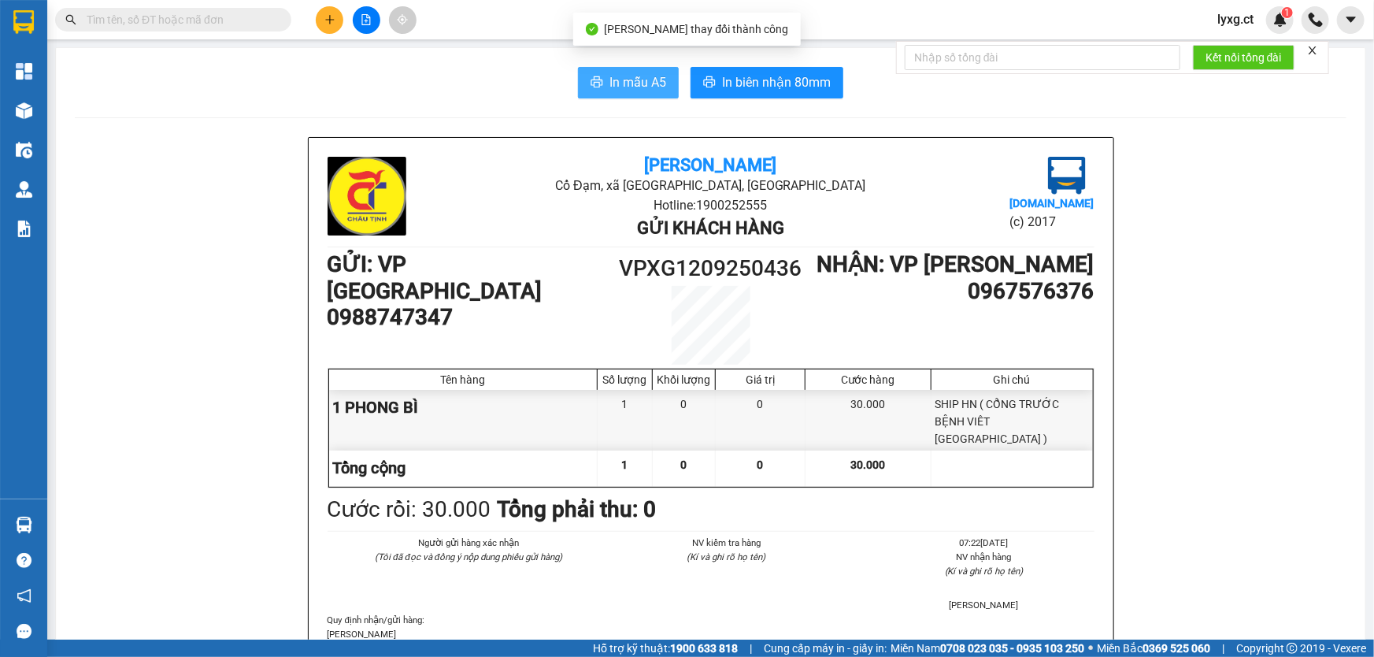
click at [640, 91] on span "In mẫu A5" at bounding box center [637, 82] width 57 height 20
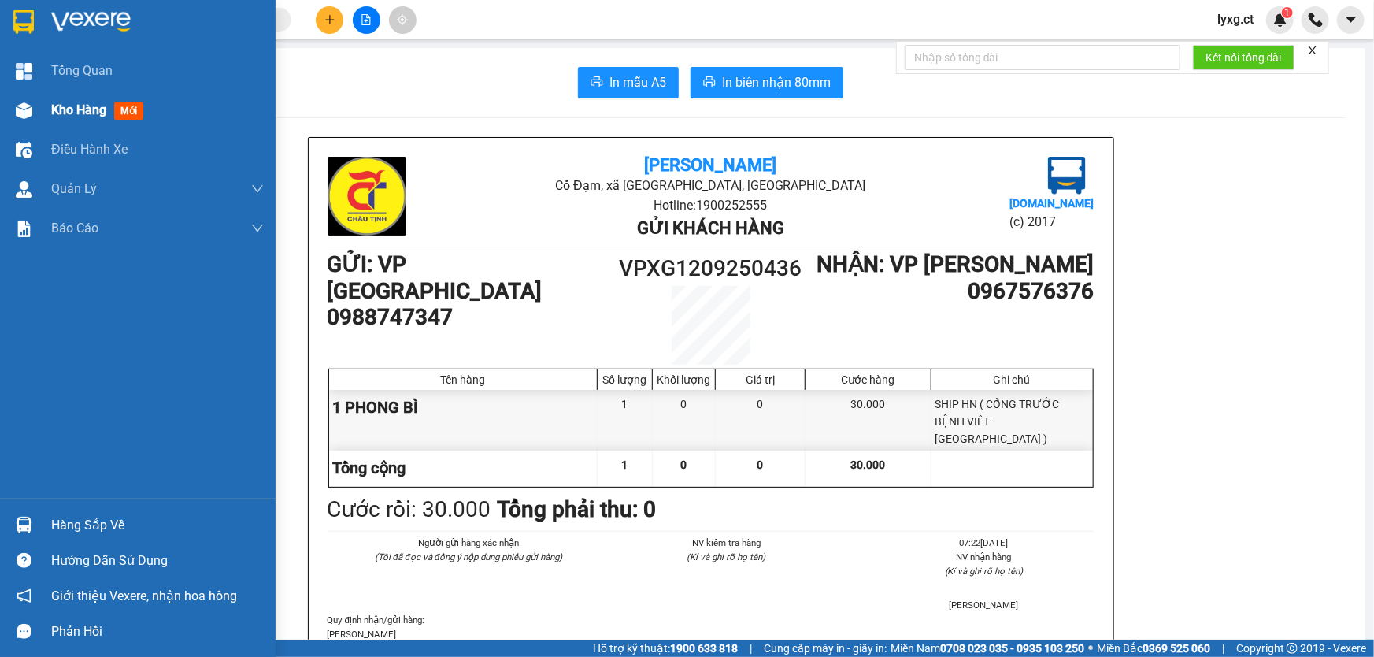
click at [72, 111] on span "Kho hàng" at bounding box center [78, 109] width 55 height 15
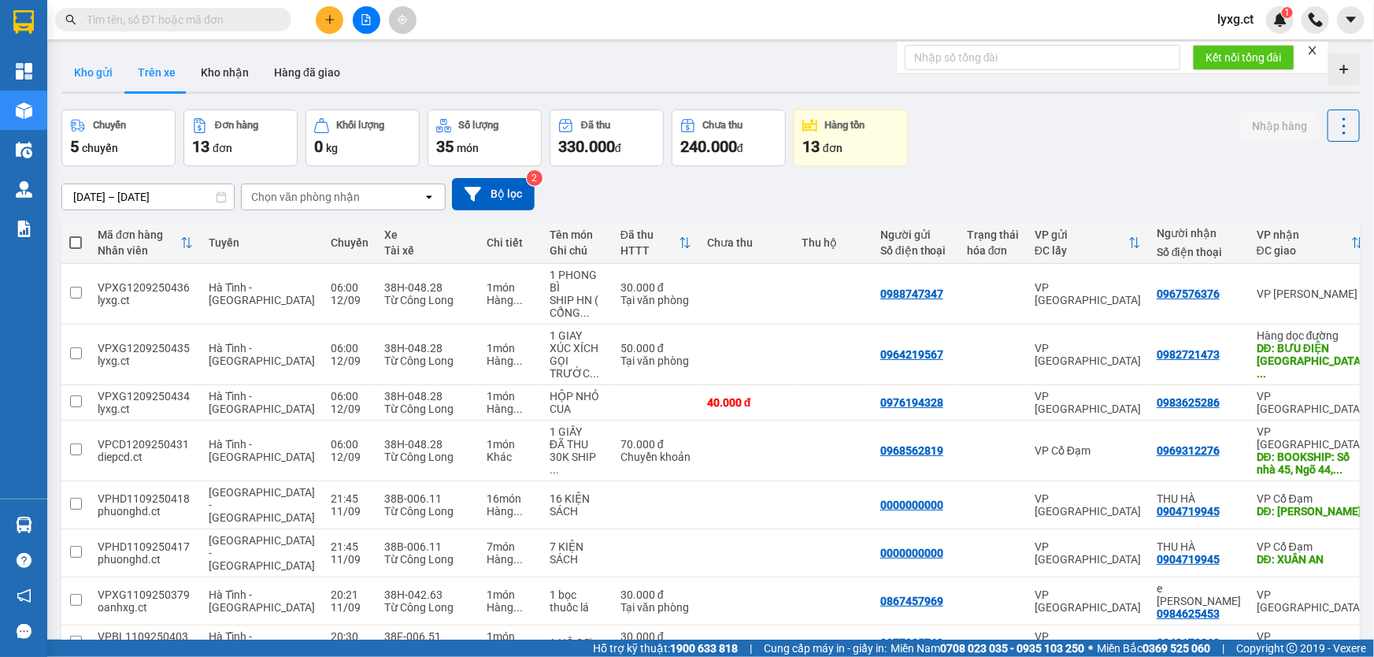
click at [88, 76] on button "Kho gửi" at bounding box center [93, 73] width 64 height 38
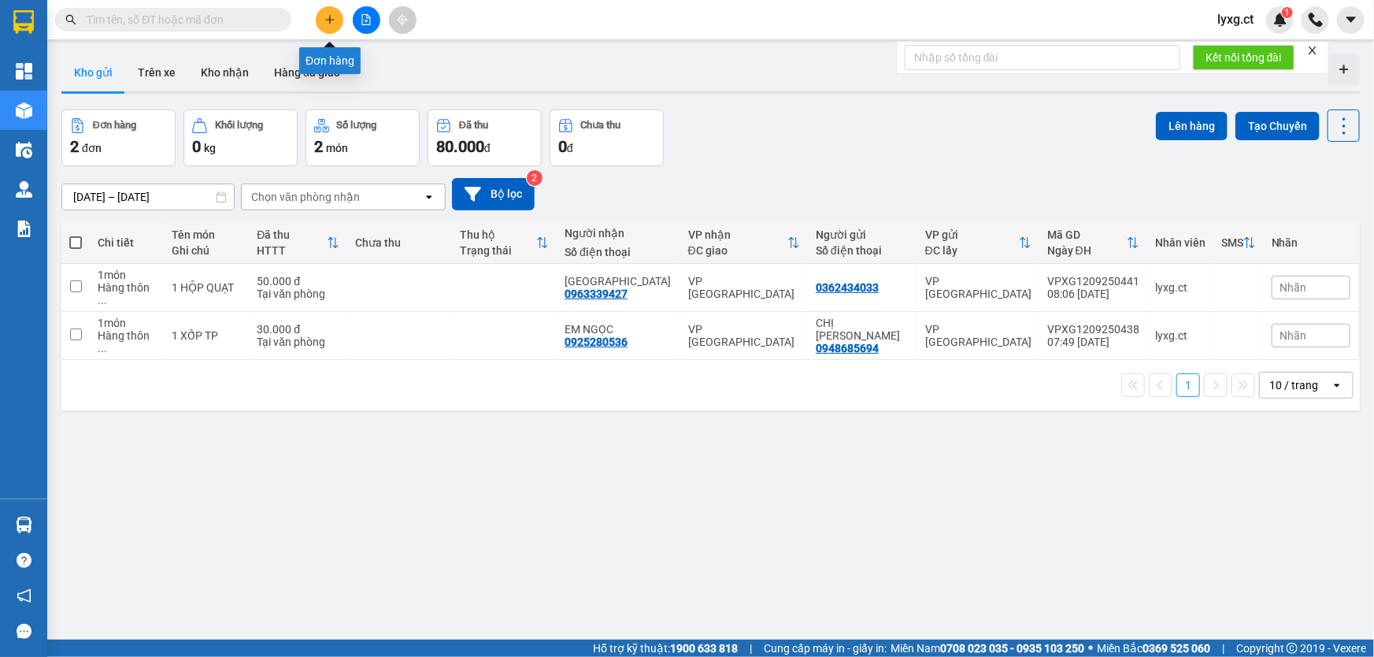
click at [328, 20] on icon "plus" at bounding box center [329, 19] width 9 height 1
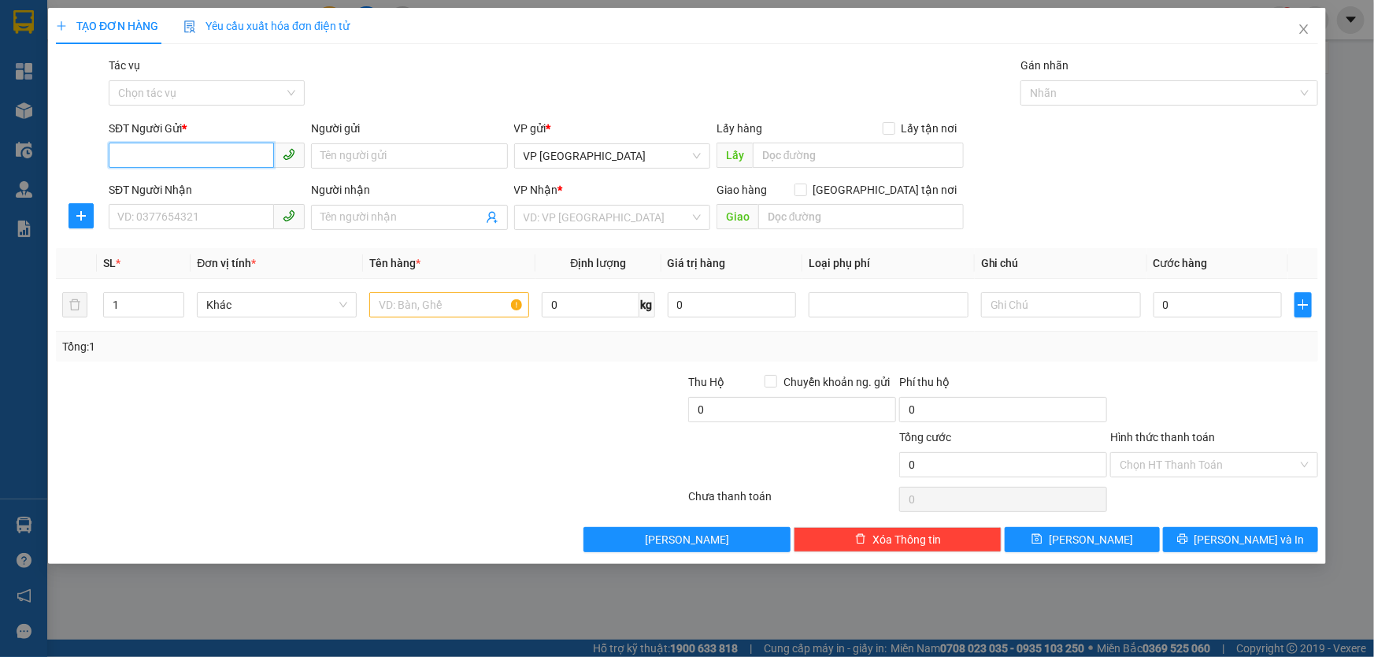
click at [253, 164] on input "SĐT Người Gửi *" at bounding box center [191, 155] width 165 height 25
type input "0976466361"
click at [176, 220] on input "SĐT Người Nhận" at bounding box center [191, 216] width 165 height 25
type input "0978816240"
click at [540, 216] on input "search" at bounding box center [607, 218] width 166 height 24
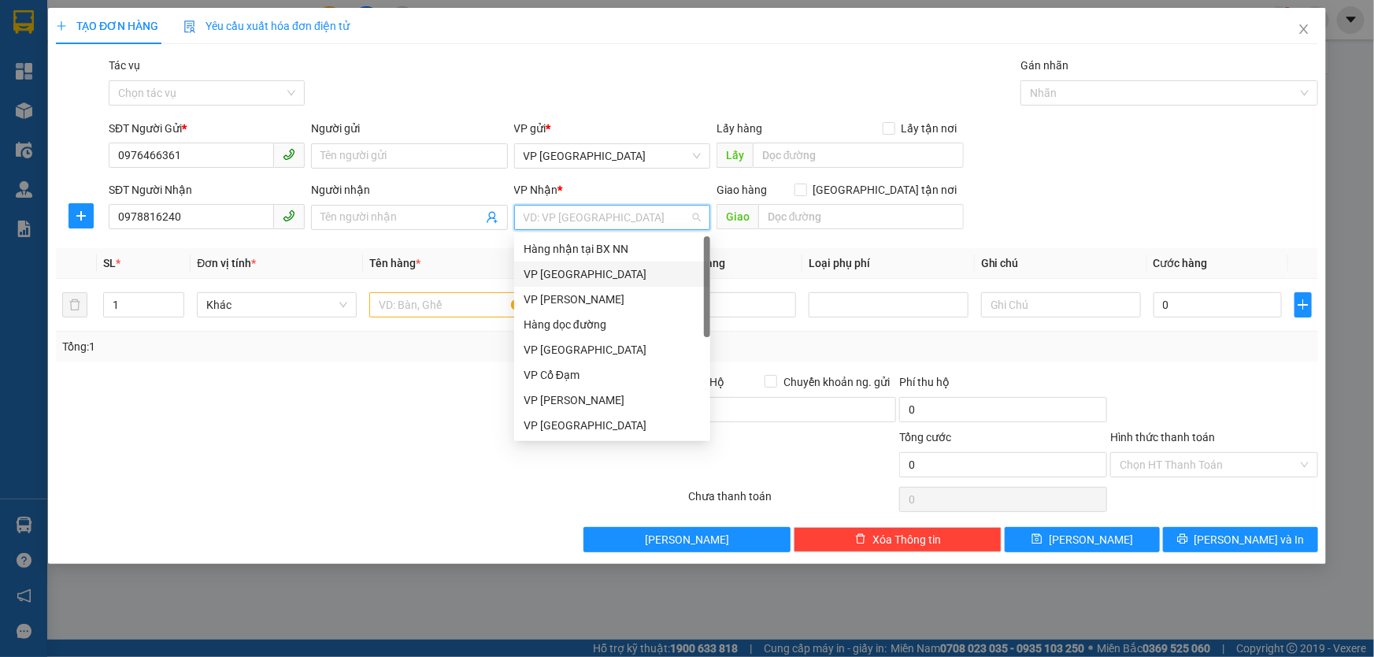
click at [576, 277] on div "VP Mỹ Đình" at bounding box center [612, 273] width 177 height 17
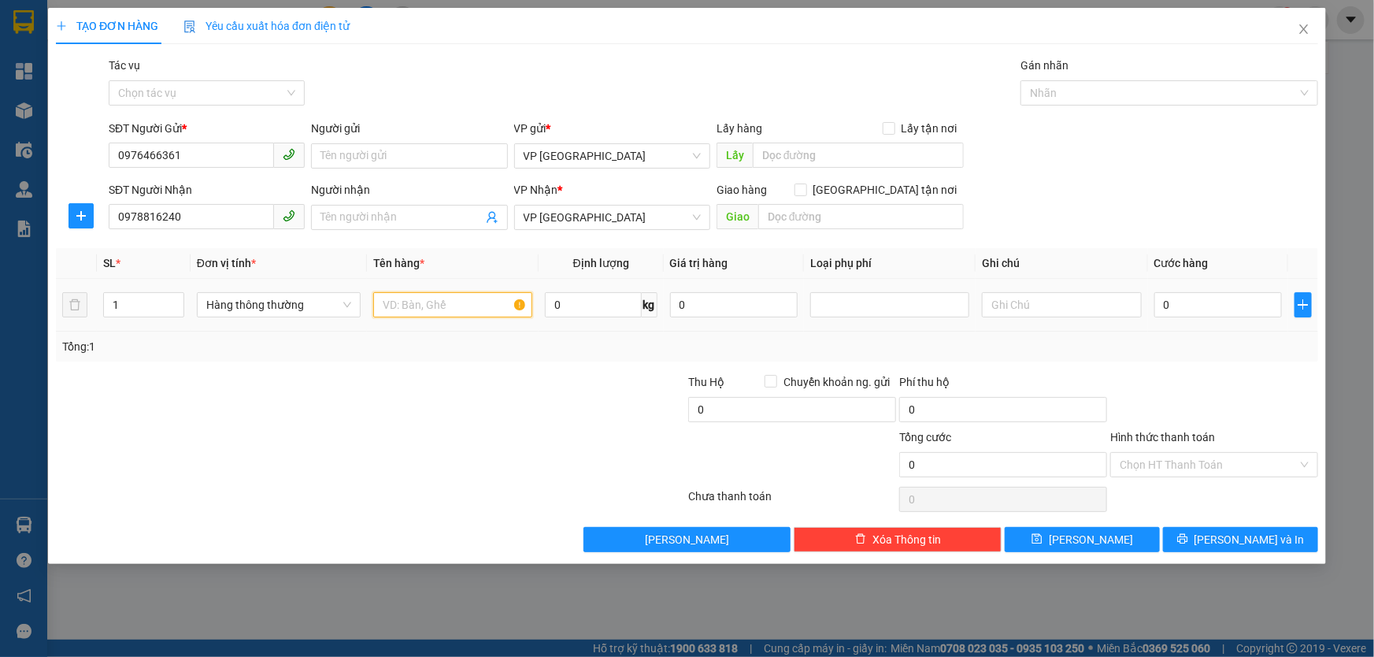
click at [472, 302] on input "text" at bounding box center [452, 304] width 159 height 25
type input "1 XỐP TP"
click at [1252, 306] on input "0" at bounding box center [1218, 304] width 128 height 25
type input "5"
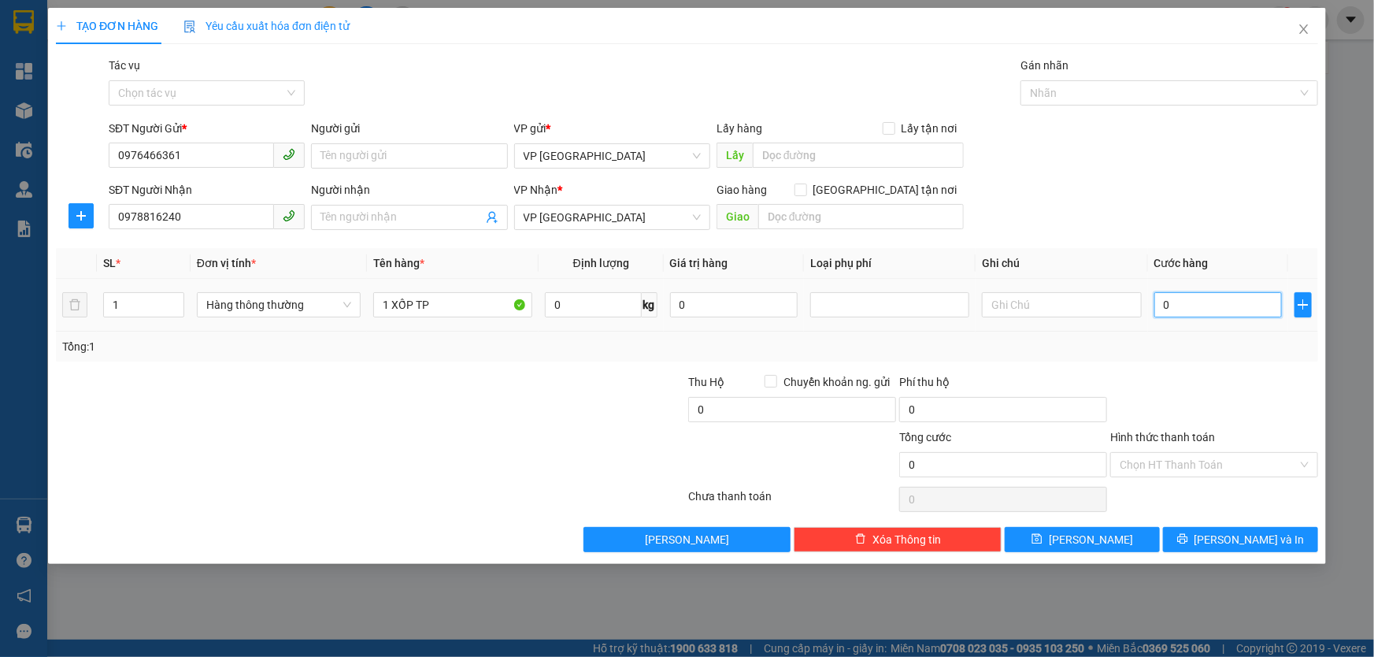
type input "5"
type input "50"
type input "50.000"
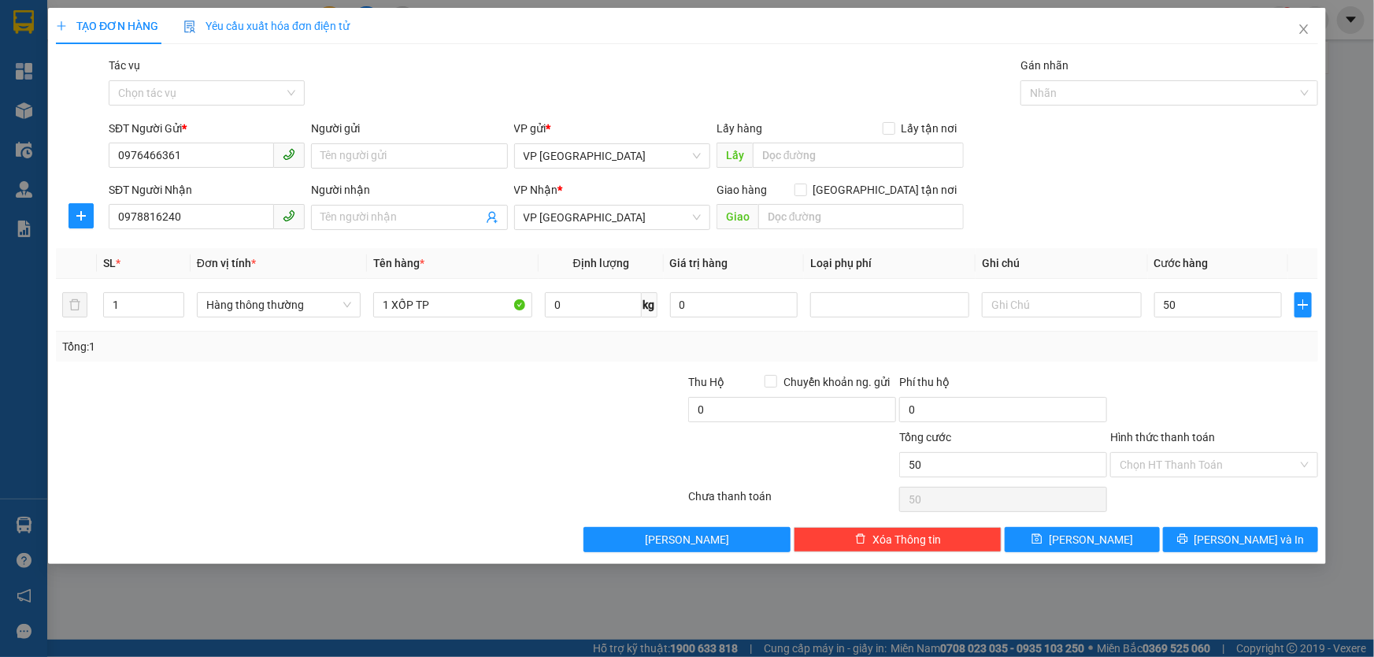
type input "50.000"
click at [1228, 355] on div "Tổng: 1" at bounding box center [687, 346] width 1262 height 30
click at [1220, 464] on input "Hình thức thanh toán" at bounding box center [1209, 465] width 178 height 24
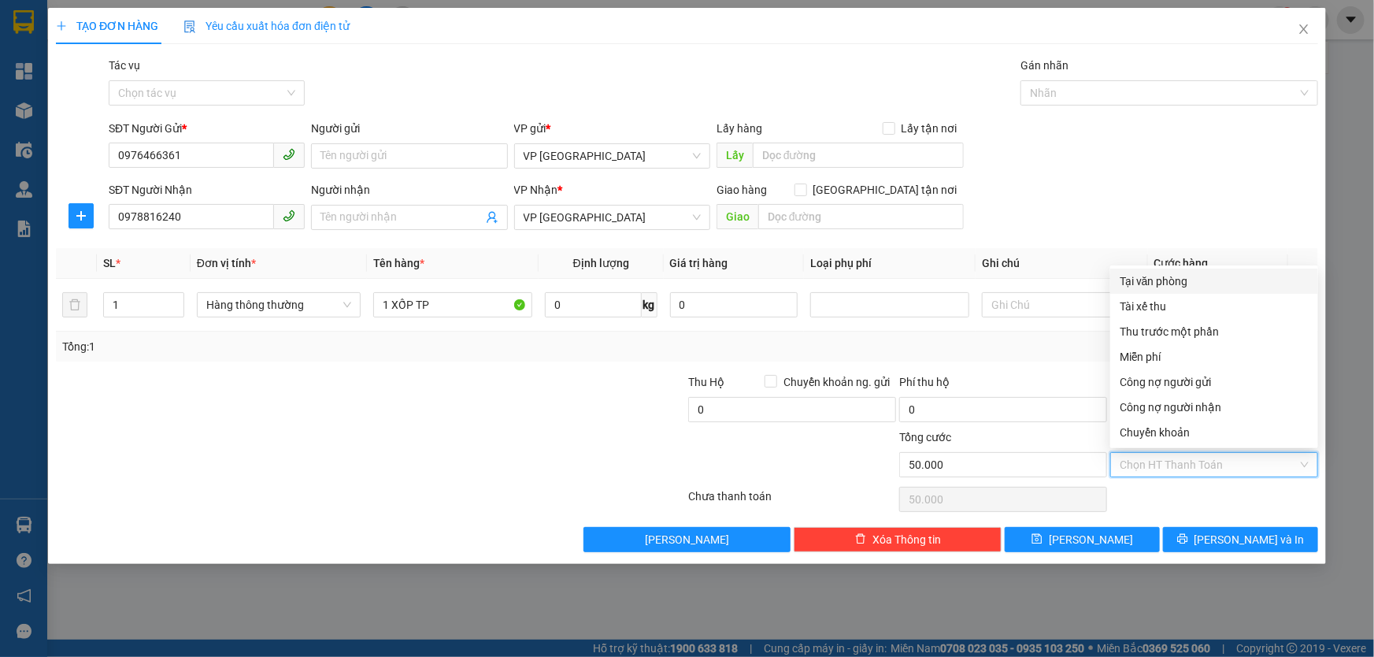
click at [1171, 276] on div "Tại văn phòng" at bounding box center [1214, 280] width 189 height 17
type input "0"
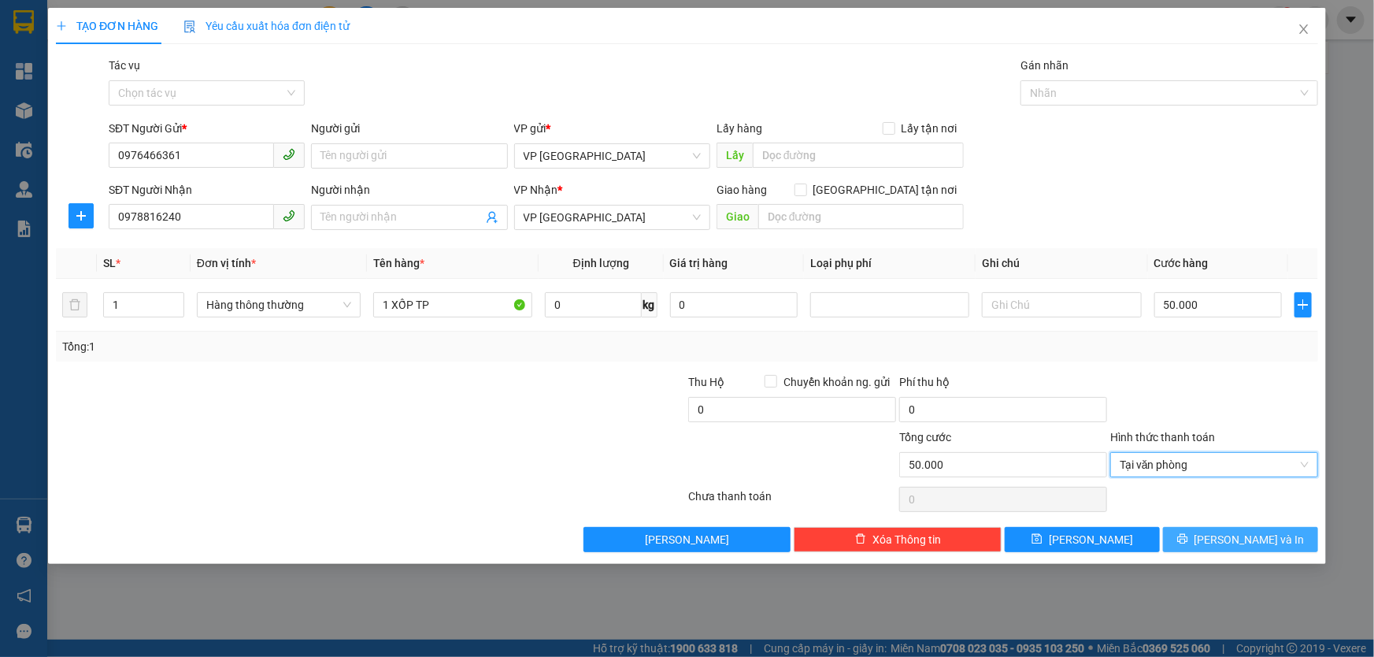
click at [1235, 540] on span "Lưu và In" at bounding box center [1249, 539] width 110 height 17
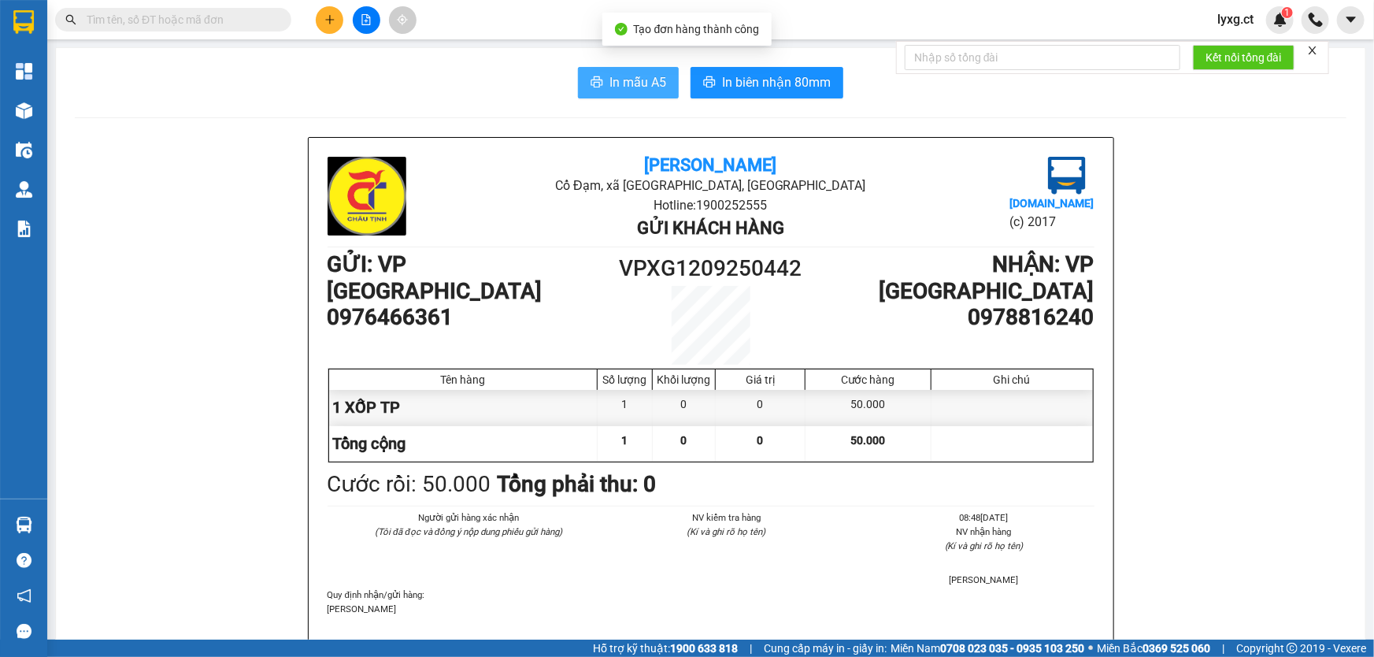
click at [611, 80] on span "In mẫu A5" at bounding box center [637, 82] width 57 height 20
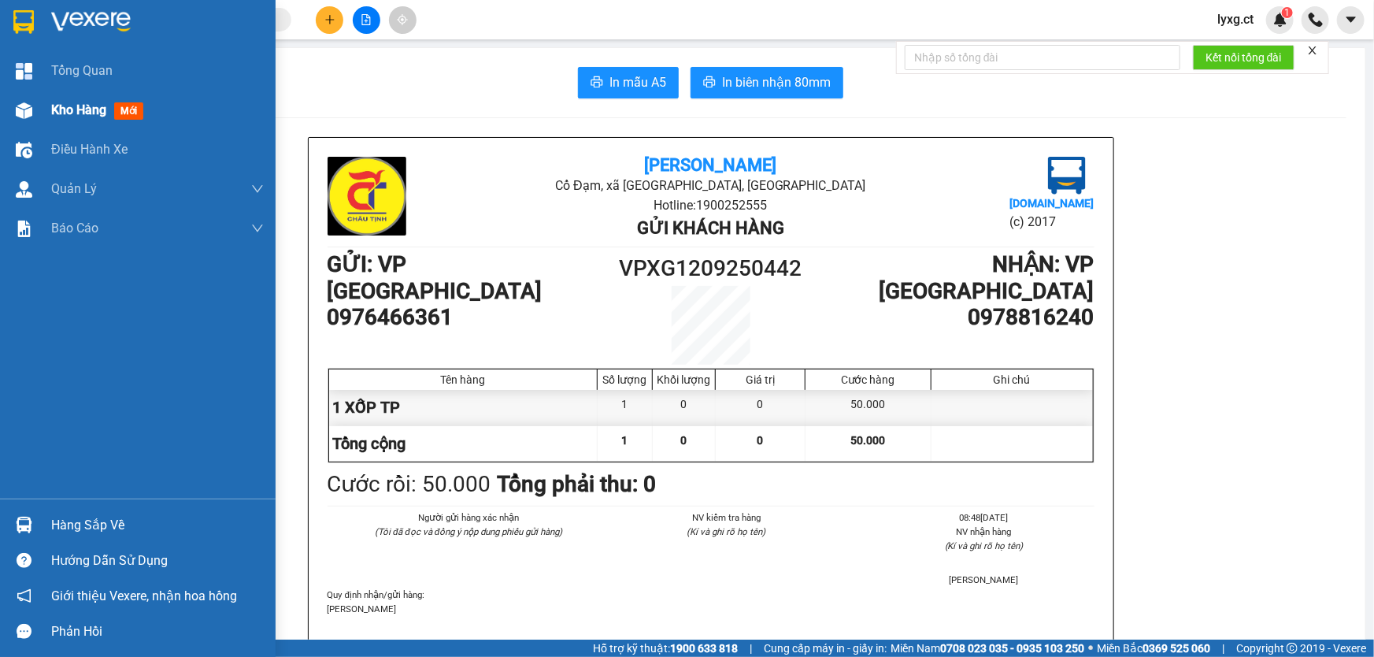
click at [75, 107] on span "Kho hàng" at bounding box center [78, 109] width 55 height 15
